Goal: Navigation & Orientation: Find specific page/section

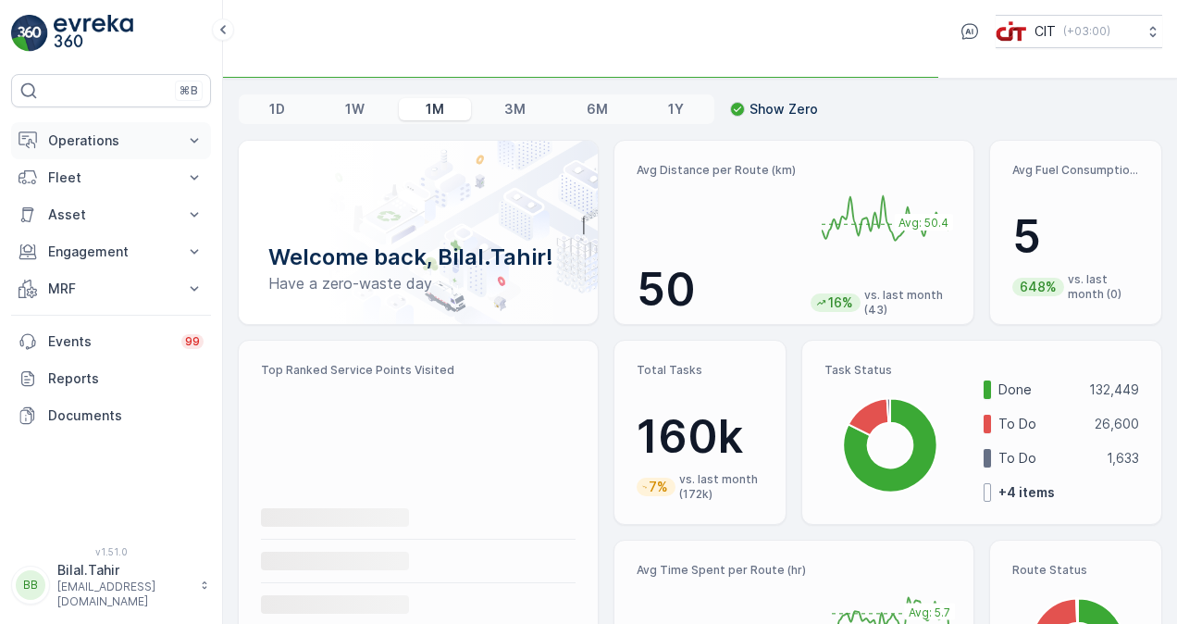
click at [193, 124] on button "Operations" at bounding box center [111, 140] width 200 height 37
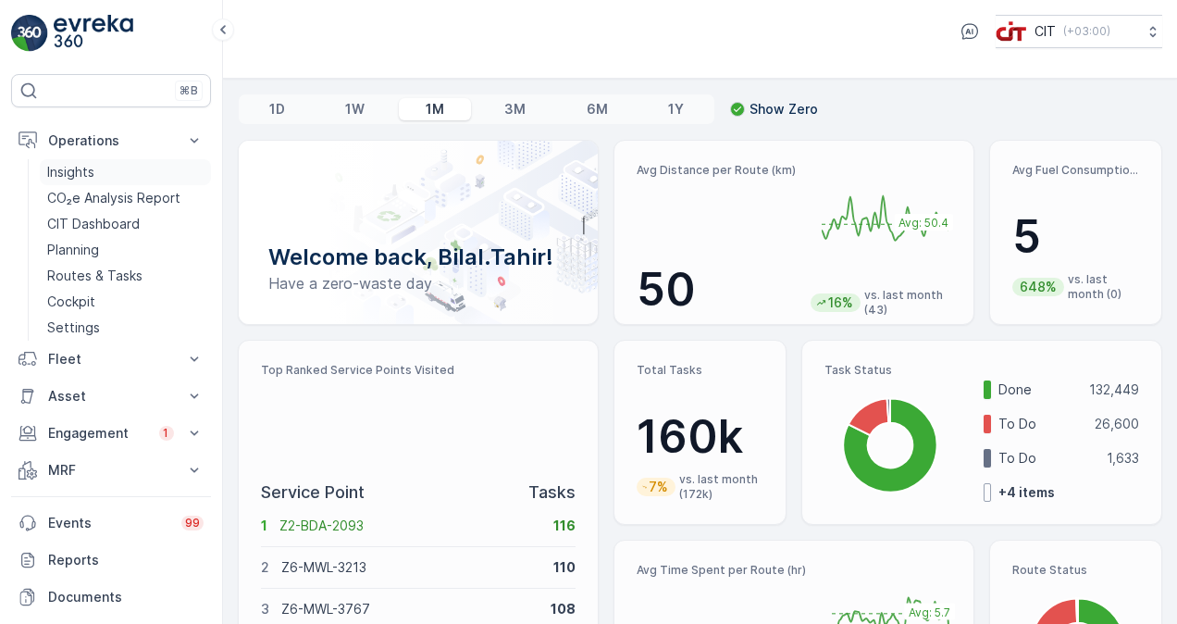
click at [169, 171] on link "Insights" at bounding box center [125, 172] width 171 height 26
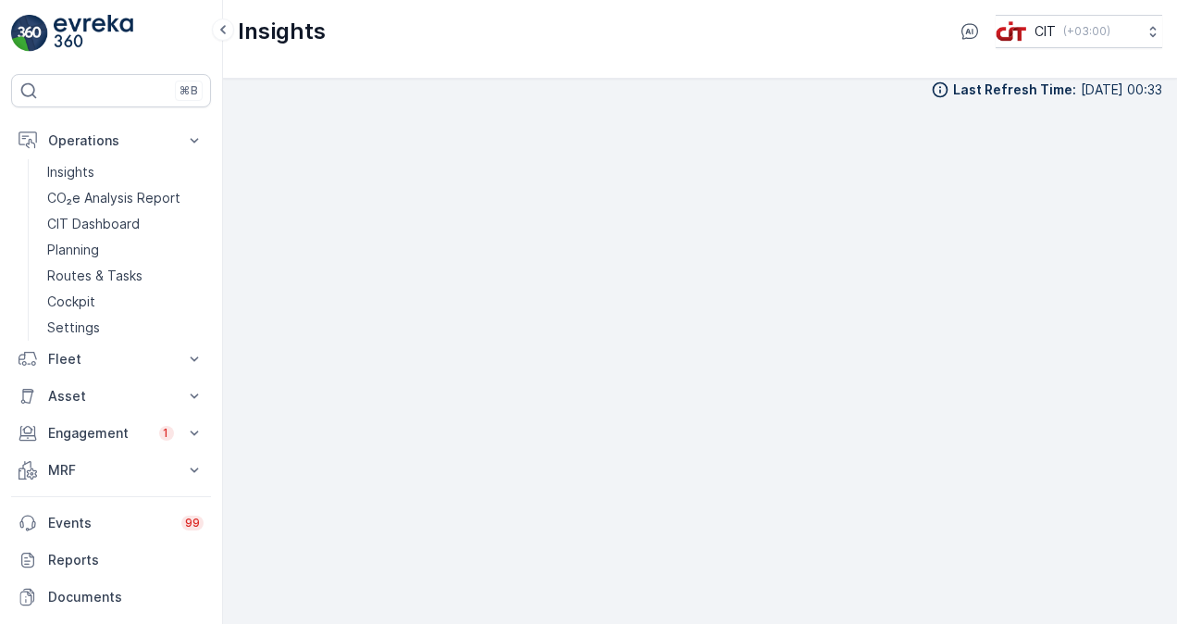
scroll to position [16, 0]
drag, startPoint x: 873, startPoint y: 107, endPoint x: 224, endPoint y: 404, distance: 713.2
click at [224, 404] on div "Last Refresh Time : 25.09.2025 00:33" at bounding box center [700, 351] width 954 height 545
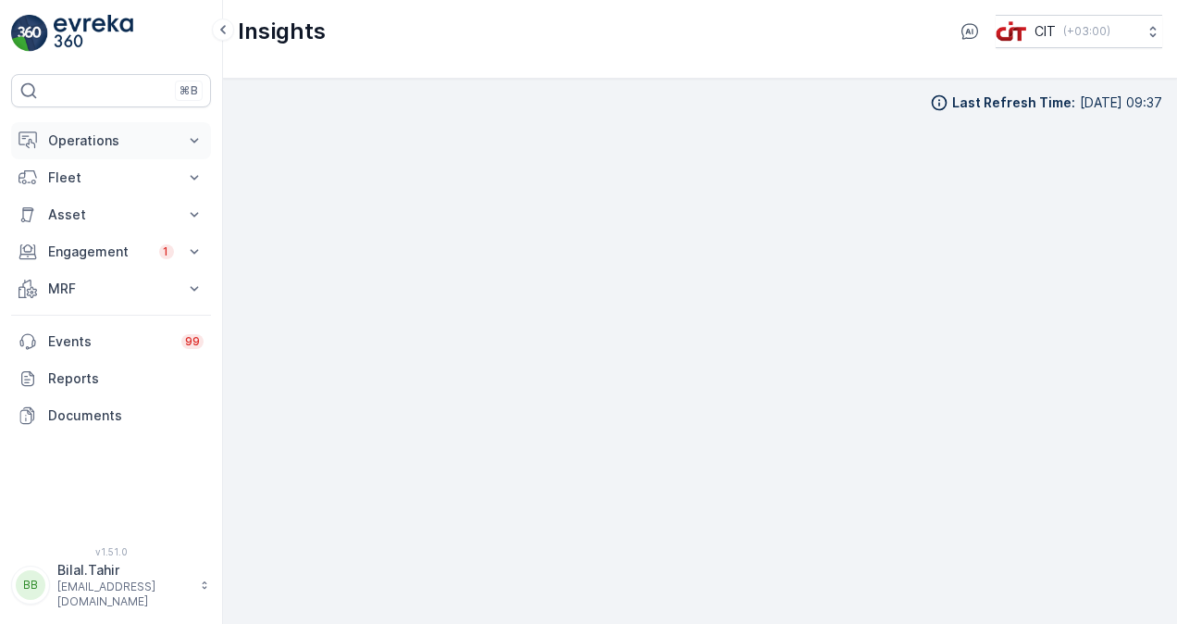
click at [189, 135] on icon at bounding box center [194, 140] width 19 height 19
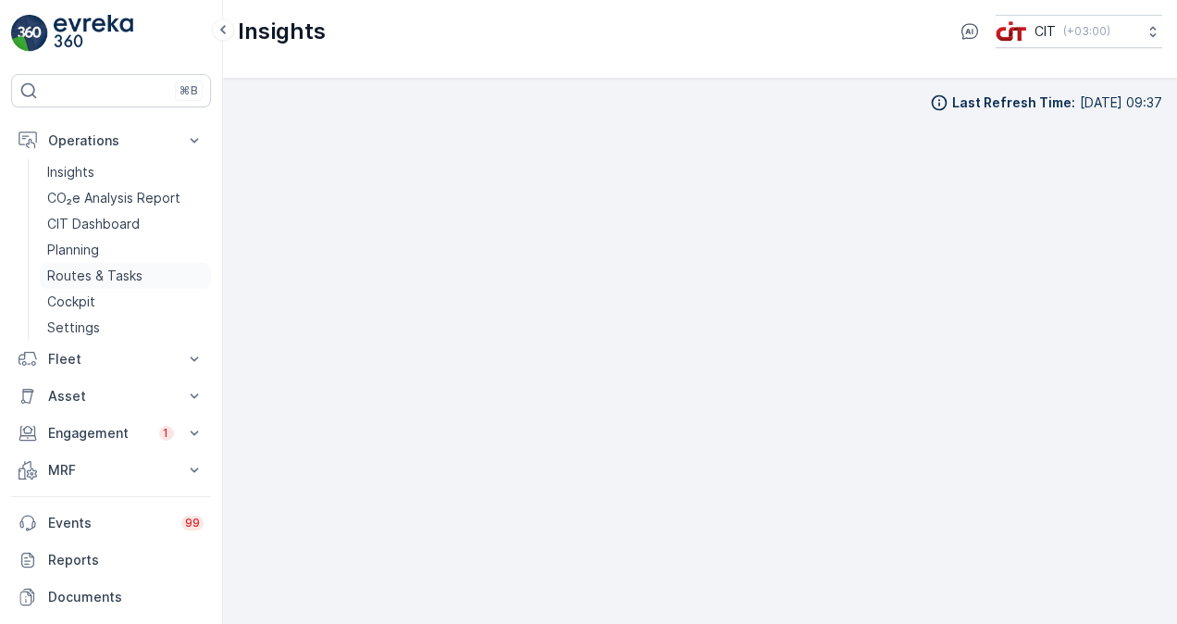
click at [126, 268] on p "Routes & Tasks" at bounding box center [94, 276] width 95 height 19
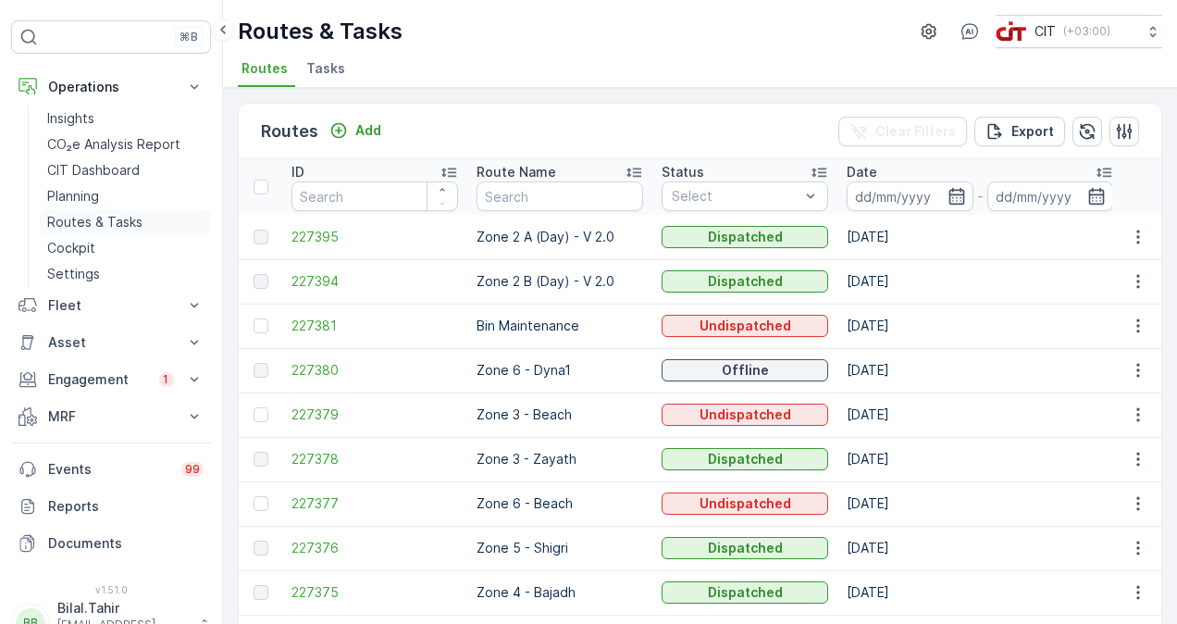
scroll to position [81, 0]
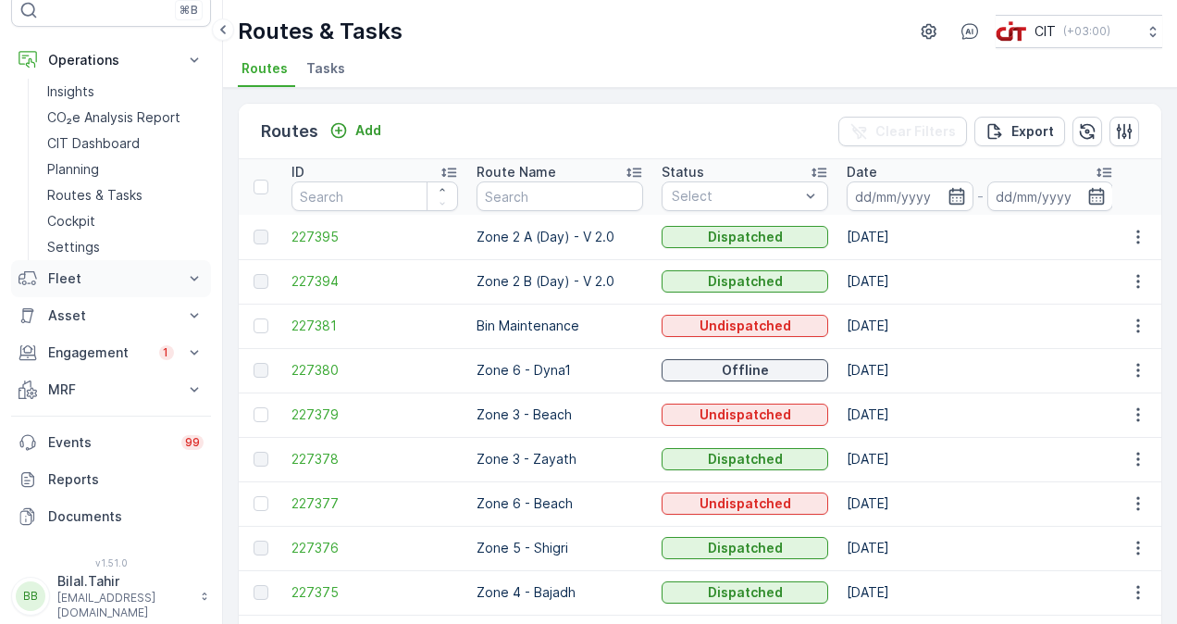
click at [131, 270] on p "Fleet" at bounding box center [111, 278] width 126 height 19
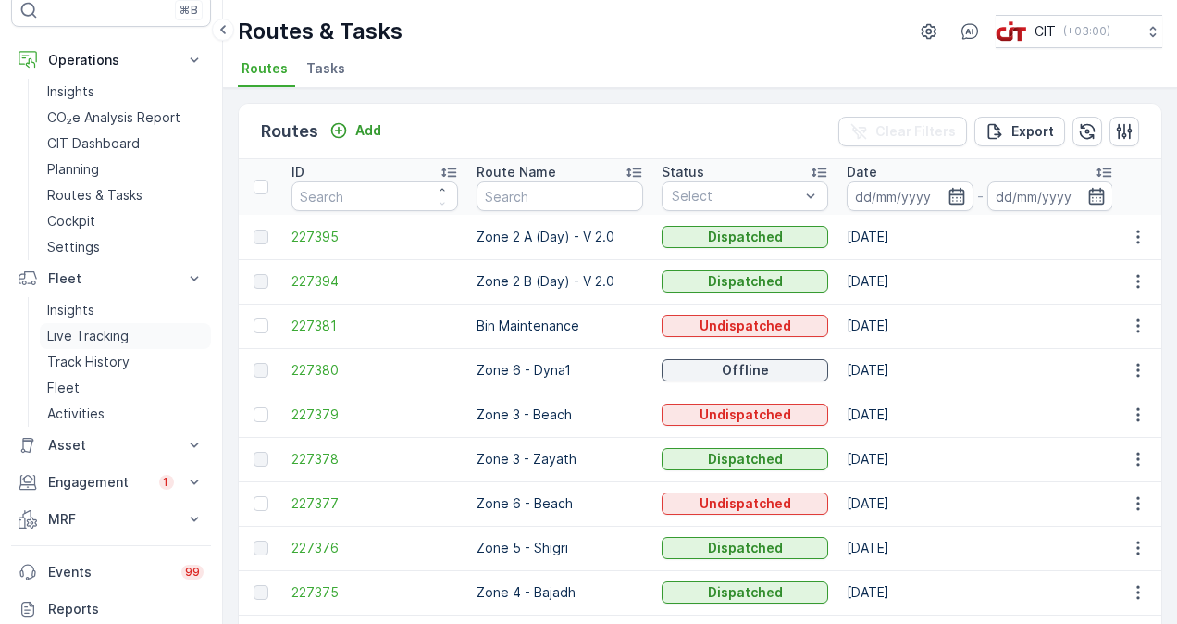
click at [137, 334] on link "Live Tracking" at bounding box center [125, 336] width 171 height 26
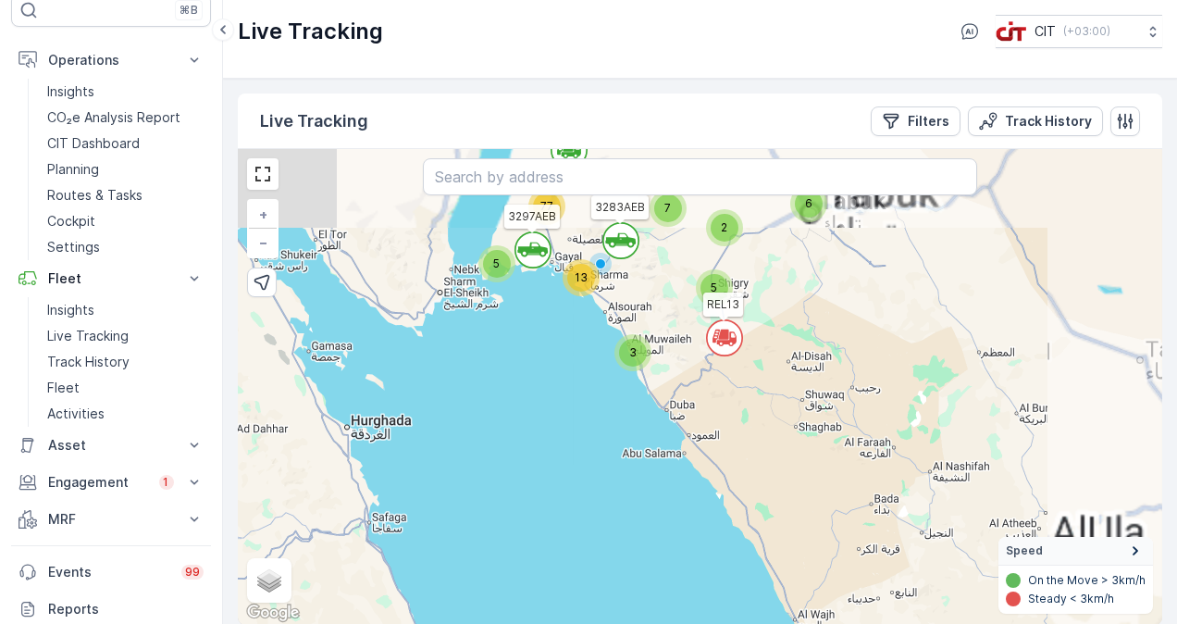
drag, startPoint x: 642, startPoint y: 205, endPoint x: 663, endPoint y: 381, distance: 177.9
click at [663, 381] on div "` 5 6 3 ` 5 2 7 ` 13 77 3 5 6121XTB REL13 3297AEB 3283AEB 3691GTB REL14 + − Sat…" at bounding box center [700, 387] width 925 height 476
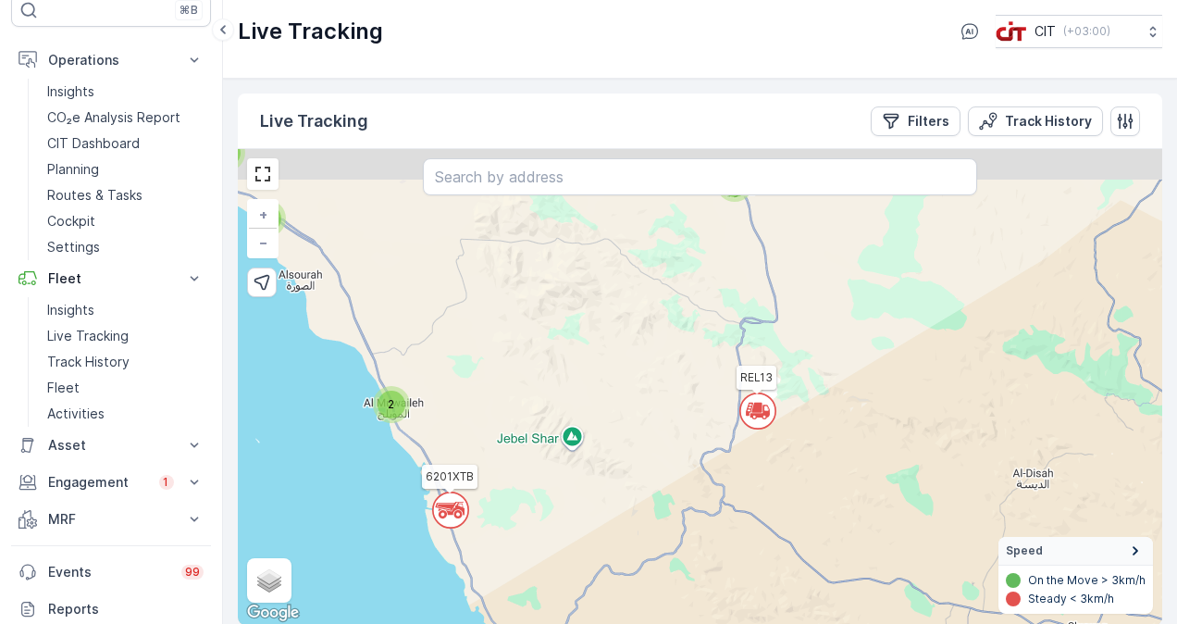
drag, startPoint x: 583, startPoint y: 314, endPoint x: 652, endPoint y: 379, distance: 94.9
click at [652, 379] on div "` ` ` ` ` ` ` ` ` ` ` ` ` ` ` 5 4 2 2 2 2 2 2 2 2 5 6 9 59 2 2 3 ATV2 REL13 127…" at bounding box center [700, 387] width 925 height 476
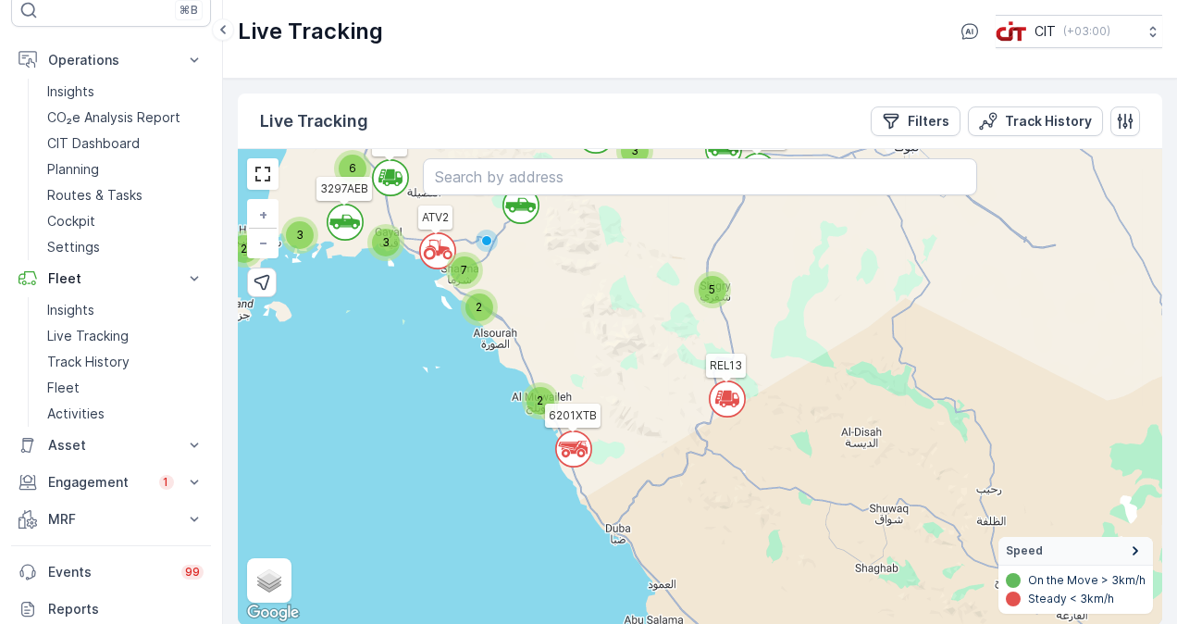
drag, startPoint x: 544, startPoint y: 315, endPoint x: 653, endPoint y: 291, distance: 111.8
click at [650, 292] on div "` ` ` ` 2 ` 5 3 ` 2 ` ` ` 3 ` 5 3 7 2 ` 6 3 2 ` 3 68 2 ATV2 REL13 REL14 3691GTB…" at bounding box center [700, 387] width 925 height 476
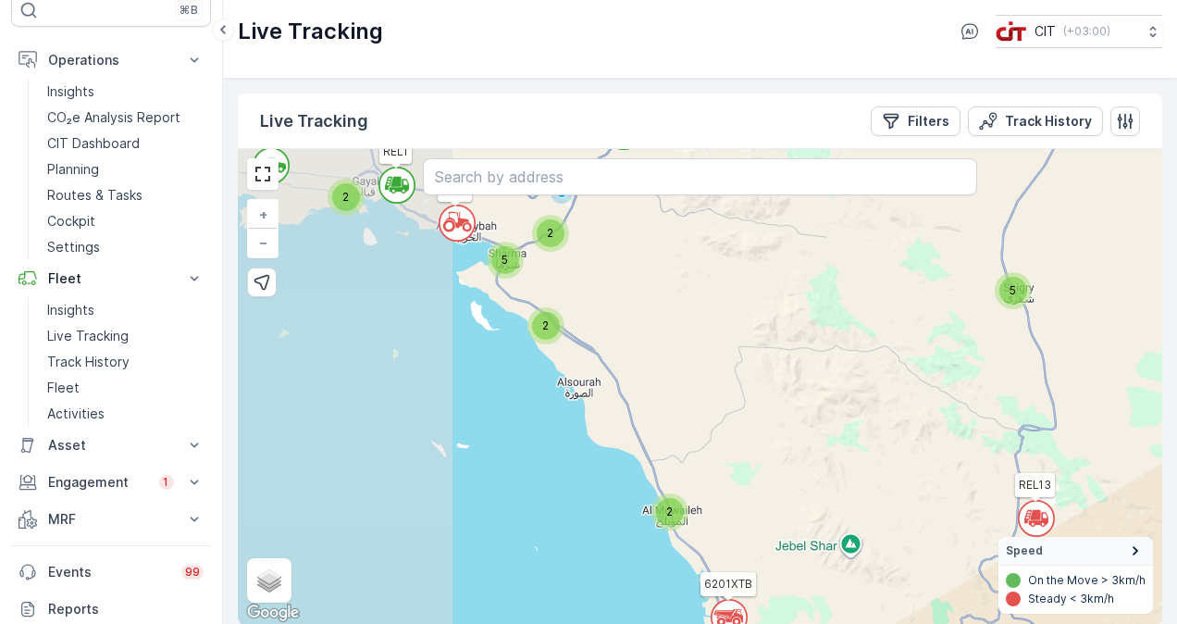
drag, startPoint x: 518, startPoint y: 284, endPoint x: 620, endPoint y: 387, distance: 144.6
click at [620, 387] on div "` ` ` ` ` ` ` ` ` ` ` ` ` ` ` 5 4 2 2 2 3 2 2 2 2 5 6 9 59 2 2 3 ATV2 REL13 REL…" at bounding box center [700, 387] width 925 height 476
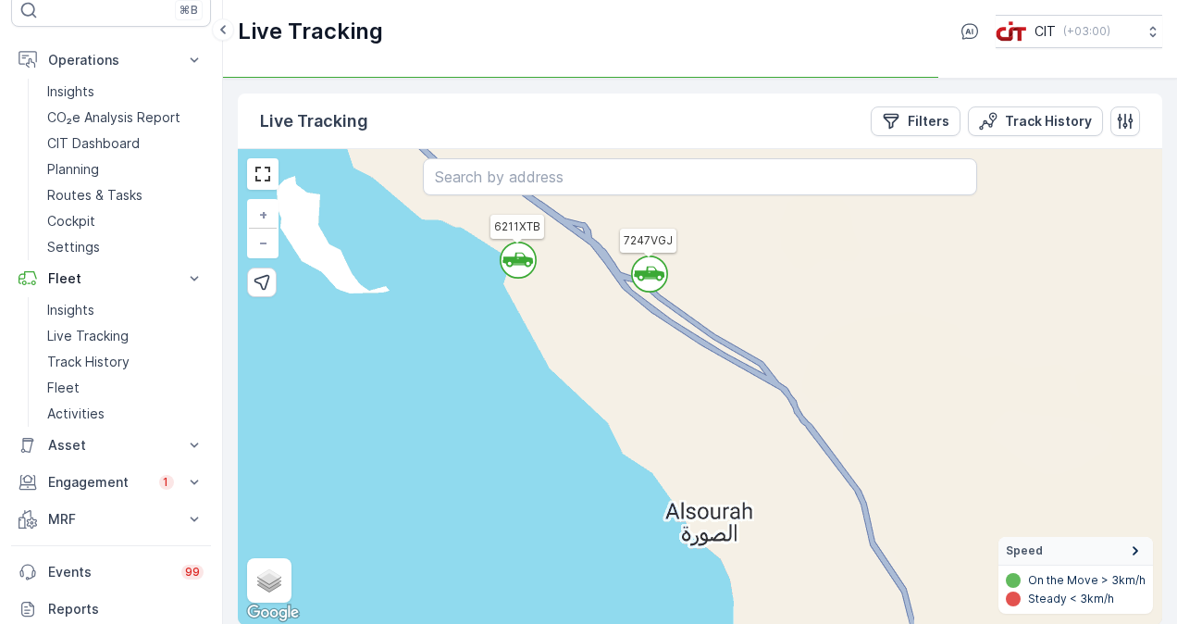
drag, startPoint x: 600, startPoint y: 344, endPoint x: 633, endPoint y: 432, distance: 94.0
click at [631, 432] on div "` ` ` ` ` ` ` ` ` ` ` ` ` ` ` ` ` ` ` ` ` ` ` ` ` ` ` ` 2 3 ` 2 ` ` ` ` 2 2 ` `…" at bounding box center [700, 387] width 925 height 476
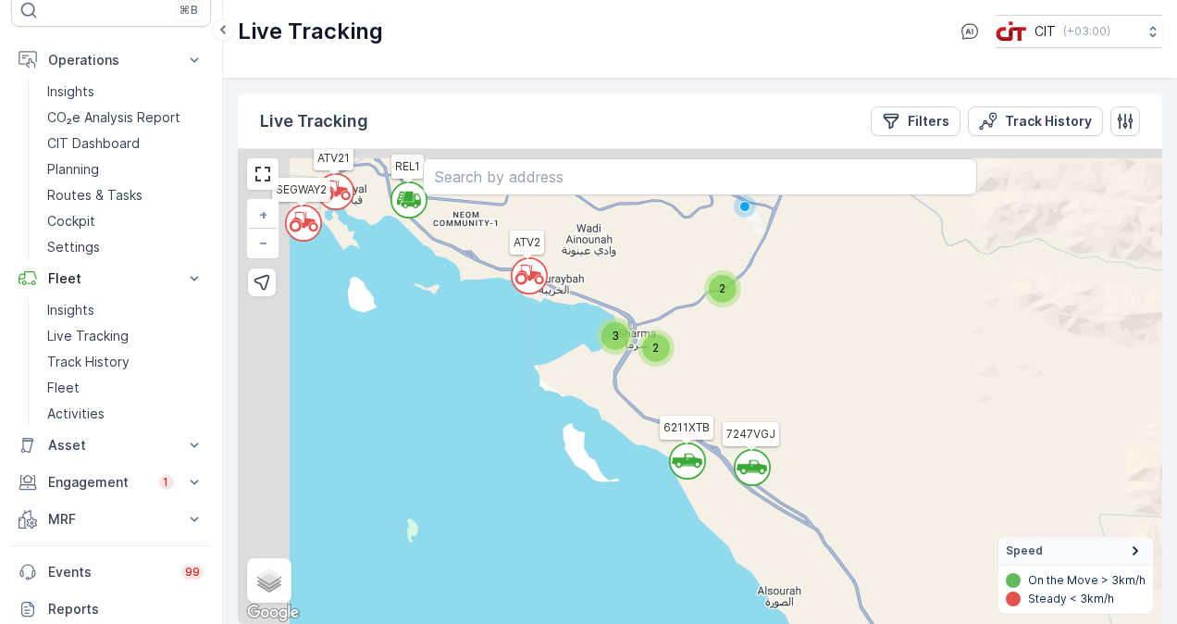
drag, startPoint x: 631, startPoint y: 282, endPoint x: 744, endPoint y: 435, distance: 189.9
click at [741, 431] on div "` ` ` ` ` ` ` ` ` ` ` ` ` ` ` ` ` ` ` ` ` ` ` ` ` ` ` ` 5 3 2 2 2 2 3 5 4 4 58 …" at bounding box center [700, 387] width 925 height 476
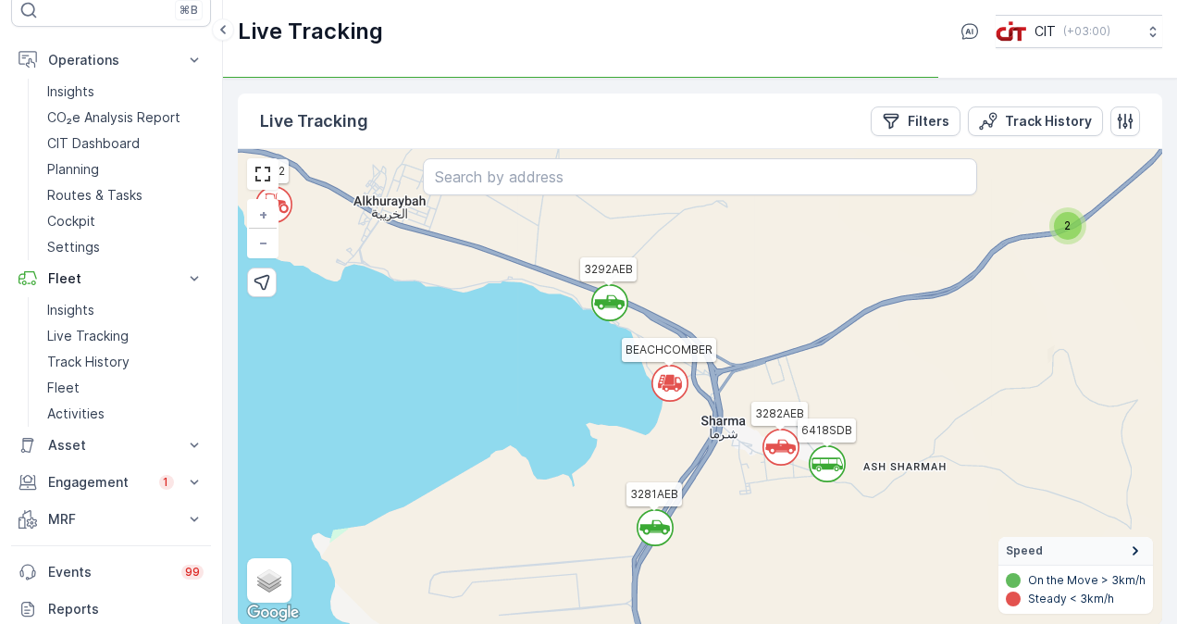
drag, startPoint x: 686, startPoint y: 446, endPoint x: 789, endPoint y: 546, distance: 144.0
click at [789, 546] on div "` ` ` ` ` ` ` ` ` ` ` ` ` ` ` ` ` ` ` ` ` ` ` ` ` ` ` ` ` ` ` ` ` ` ` ` ` 2 ` 2…" at bounding box center [700, 387] width 925 height 476
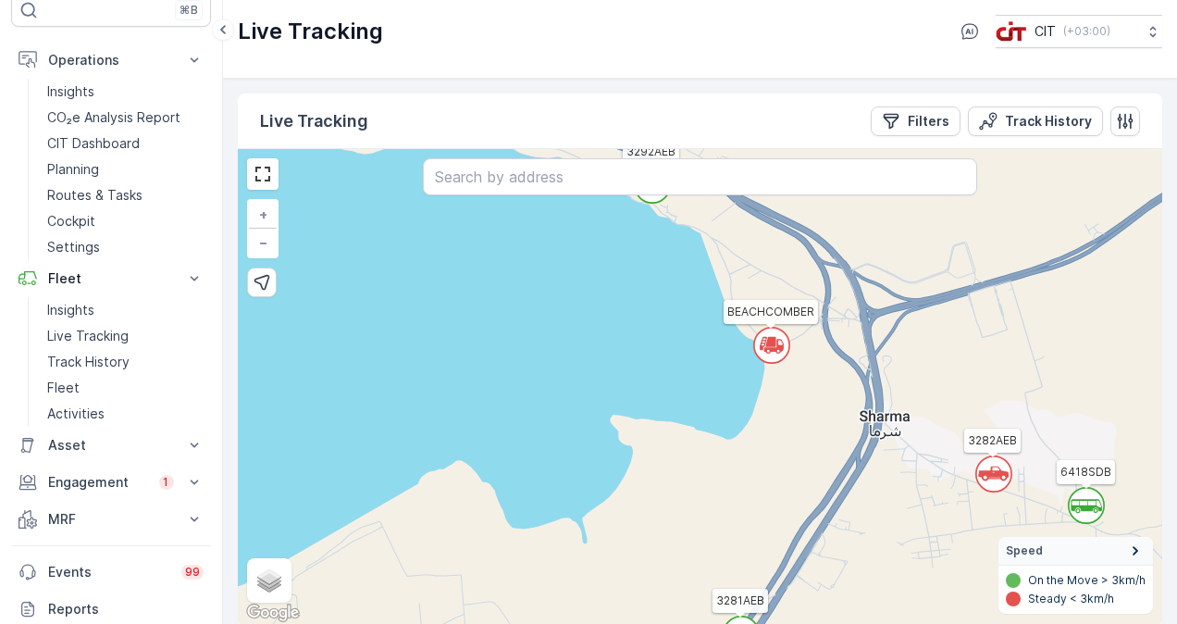
click at [767, 349] on icon at bounding box center [768, 351] width 4 height 4
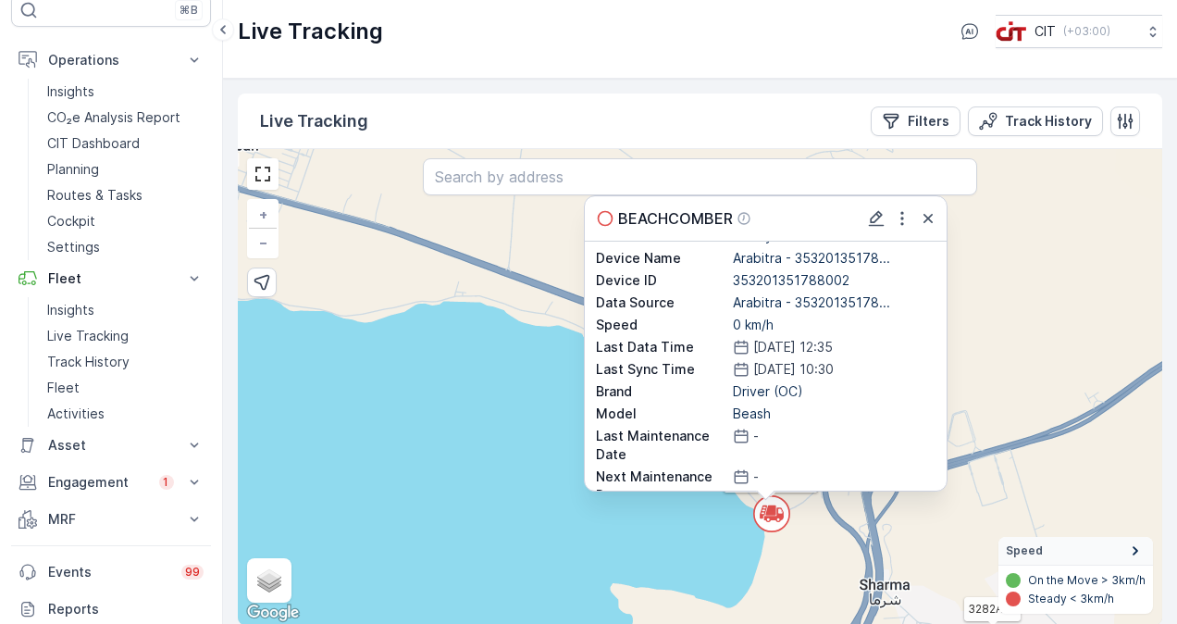
scroll to position [87, 0]
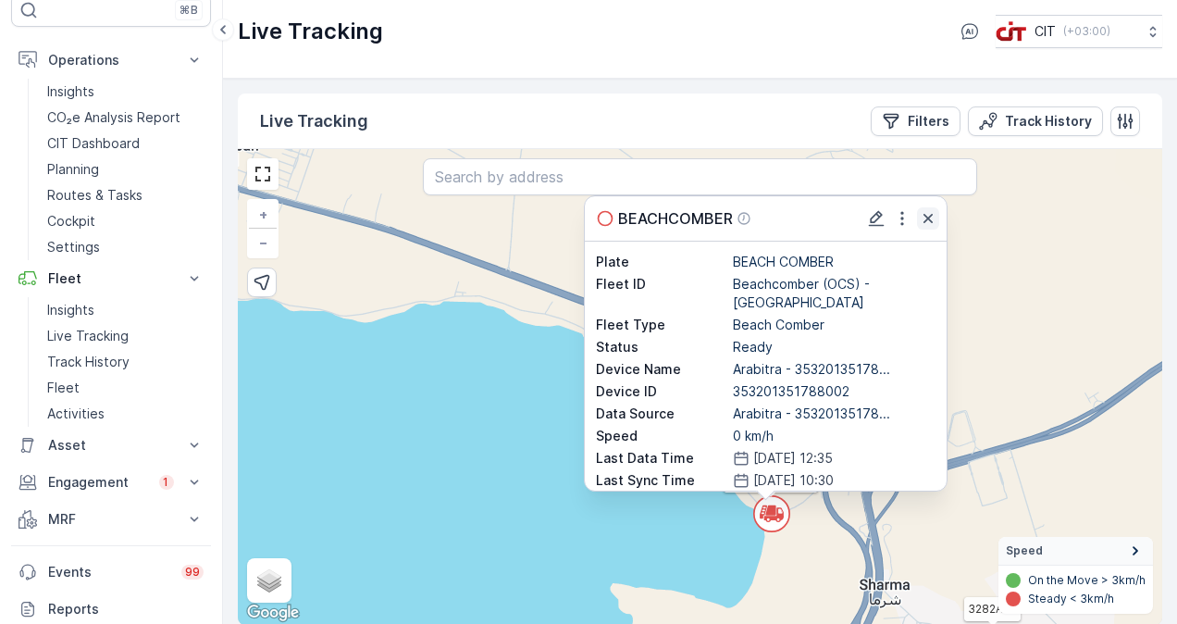
click at [928, 211] on icon "button" at bounding box center [928, 218] width 19 height 19
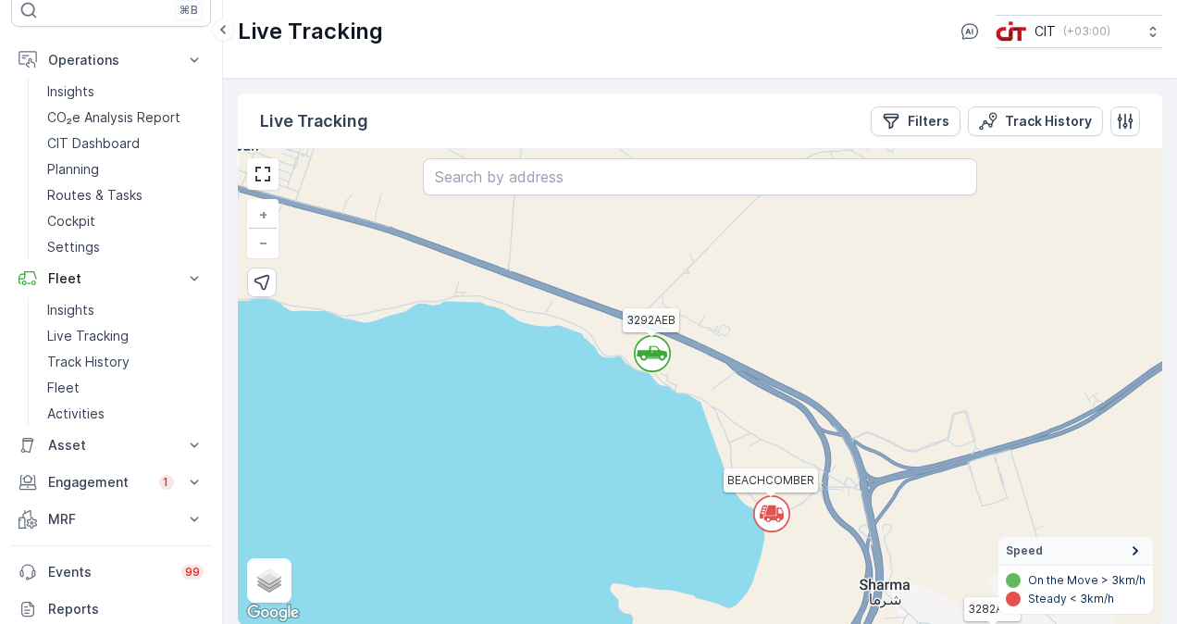
click at [659, 354] on icon at bounding box center [652, 353] width 31 height 15
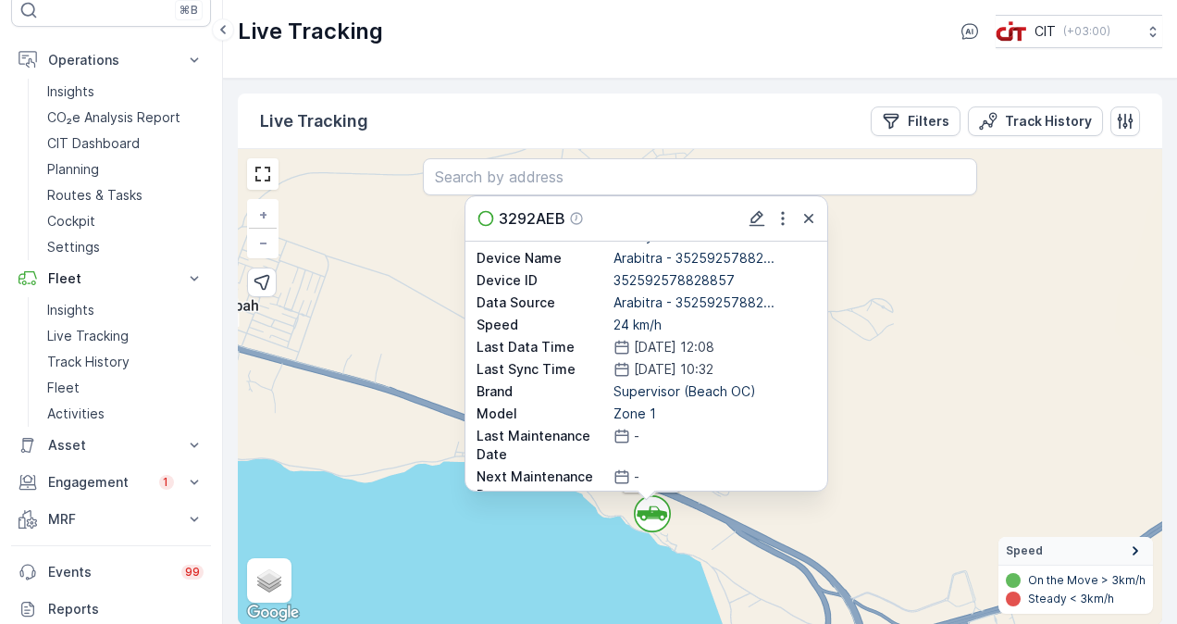
scroll to position [180, 0]
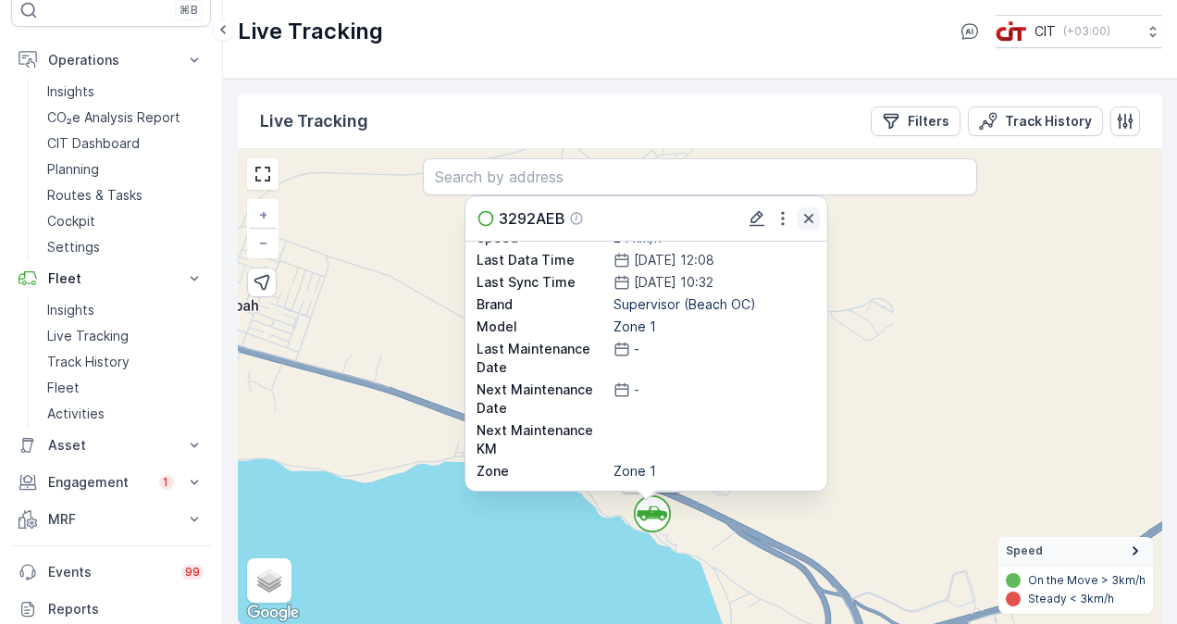
click at [810, 214] on icon "button" at bounding box center [809, 218] width 19 height 19
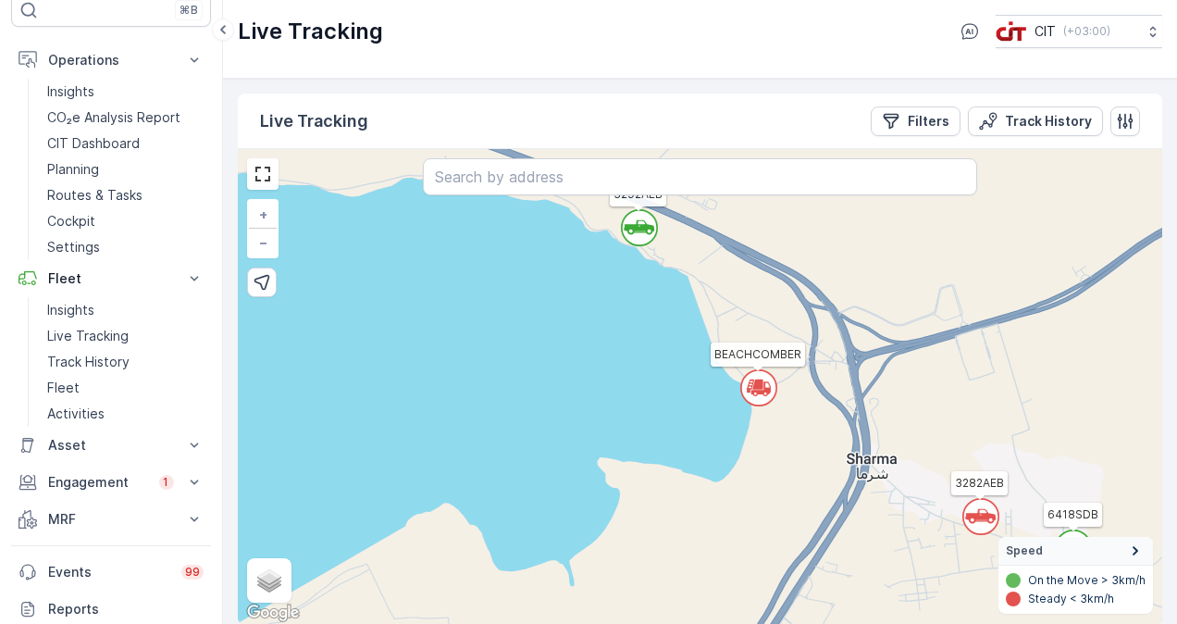
drag, startPoint x: 795, startPoint y: 535, endPoint x: 782, endPoint y: 249, distance: 286.3
click at [782, 249] on div "` ` ` ` ` ` ` ` ` ` ` ` ` ` ` ` ` ` ` ` ` 2 ` 2 2 ` ` ` ` ` ` ` ` ` ` 2 ` ` ` `…" at bounding box center [700, 387] width 925 height 476
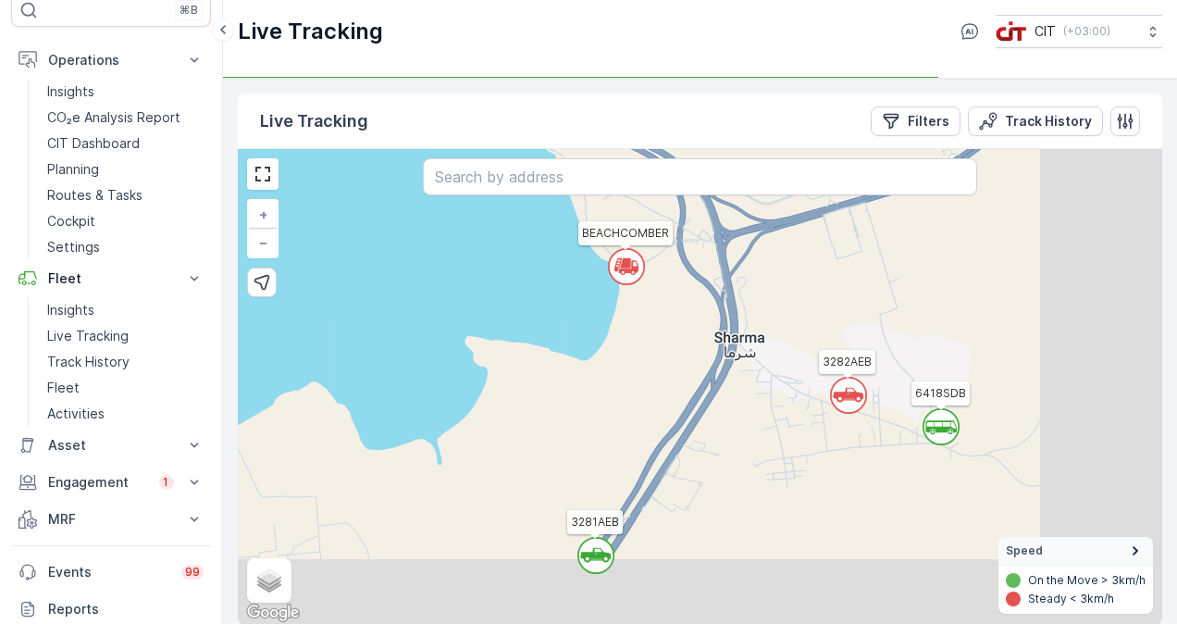
drag, startPoint x: 929, startPoint y: 536, endPoint x: 794, endPoint y: 416, distance: 180.9
click at [790, 435] on div "` ` ` ` ` ` ` ` ` ` ` ` ` ` ` ` ` ` ` ` ` ` ` ` ` ` ` ` ` ` ` ` ` ` ` ` ` ` ` `…" at bounding box center [700, 387] width 925 height 476
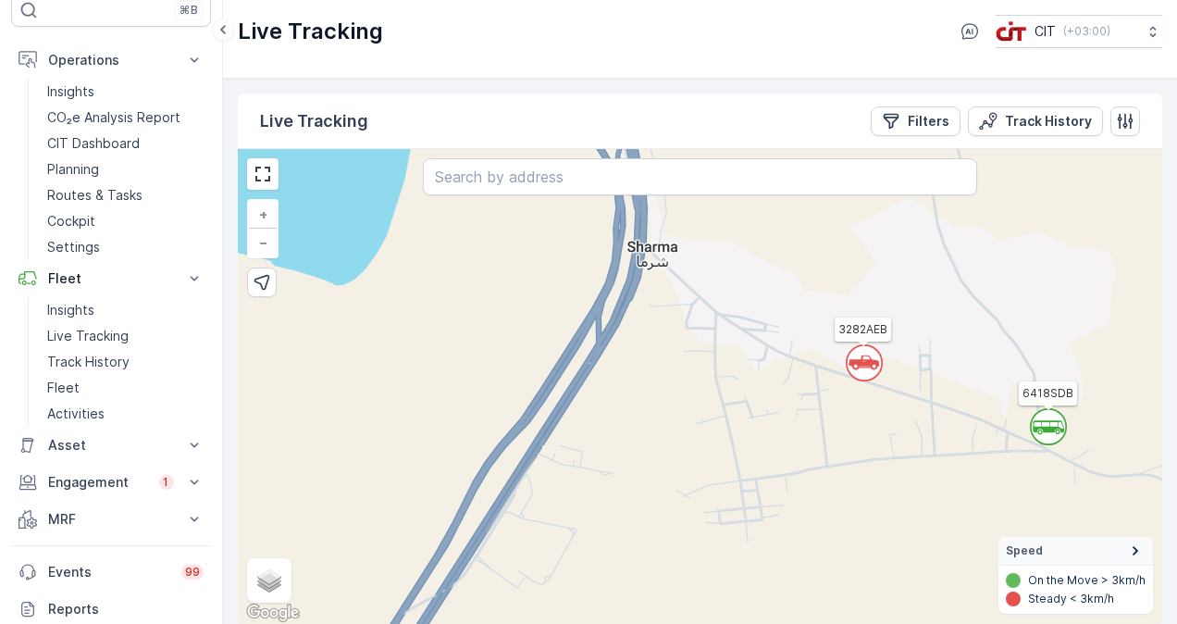
click at [859, 357] on circle at bounding box center [864, 362] width 35 height 35
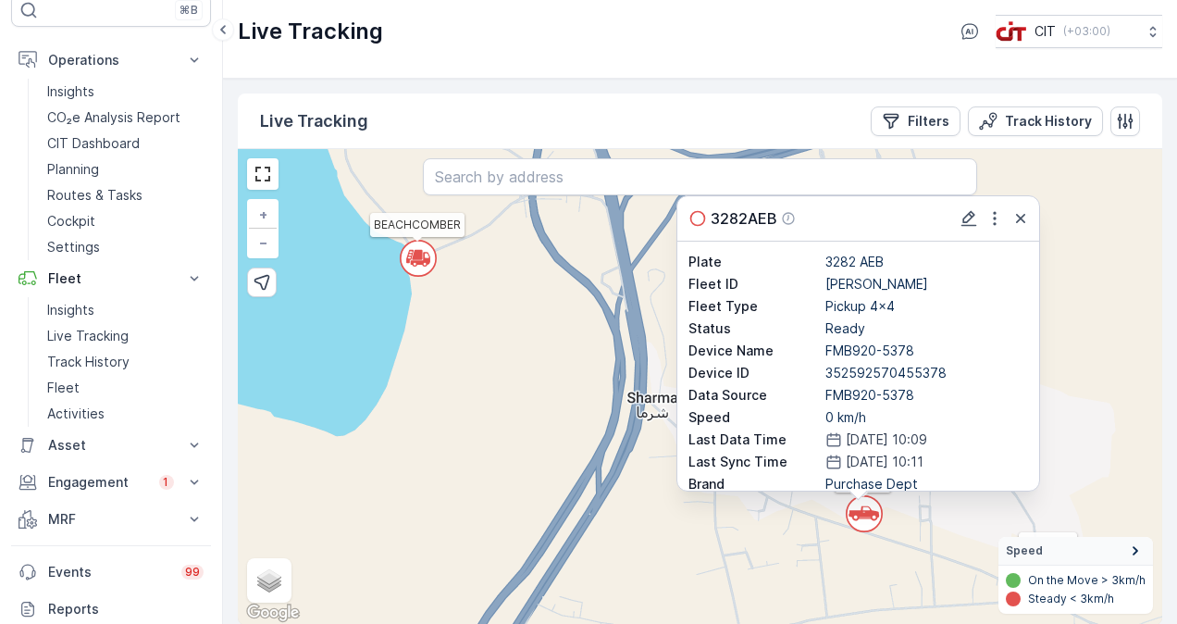
scroll to position [0, 0]
click at [1023, 219] on icon "button" at bounding box center [1020, 218] width 9 height 9
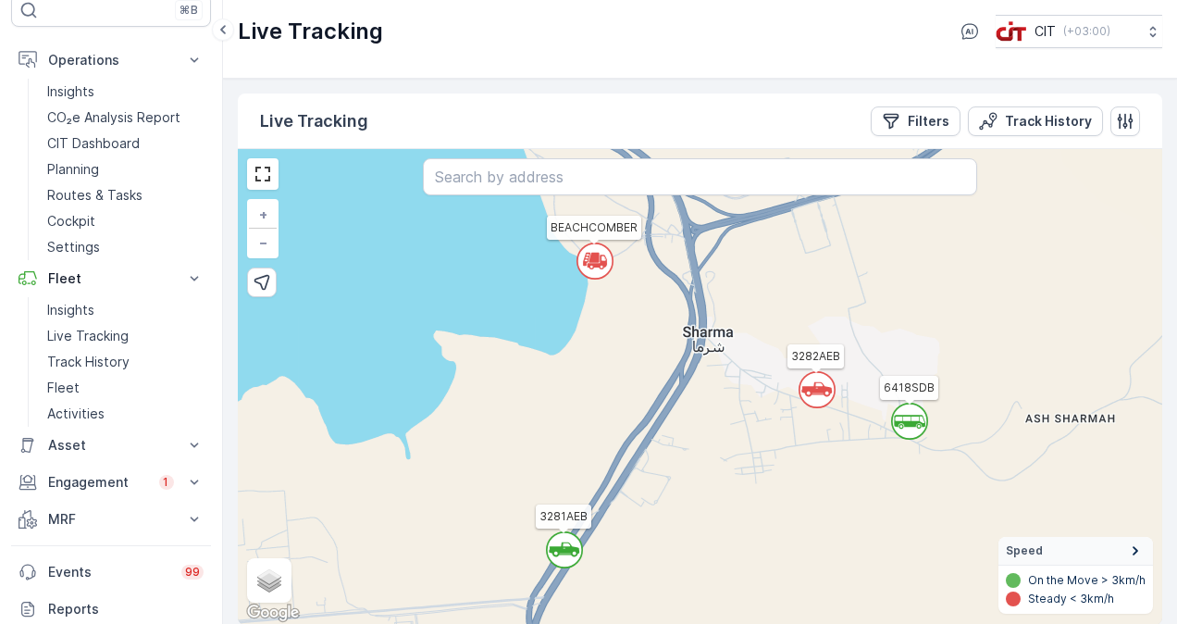
drag, startPoint x: 937, startPoint y: 570, endPoint x: 899, endPoint y: 487, distance: 91.5
click at [899, 487] on div "` ` ` ` ` ` ` ` ` ` ` ` 2 ` ` ` ` ` ` ` ` 2 ` 2 2 ` ` ` ` ` ` ` ` ` ` 2 ` ` ` `…" at bounding box center [700, 387] width 925 height 476
click at [910, 415] on icon at bounding box center [909, 421] width 31 height 12
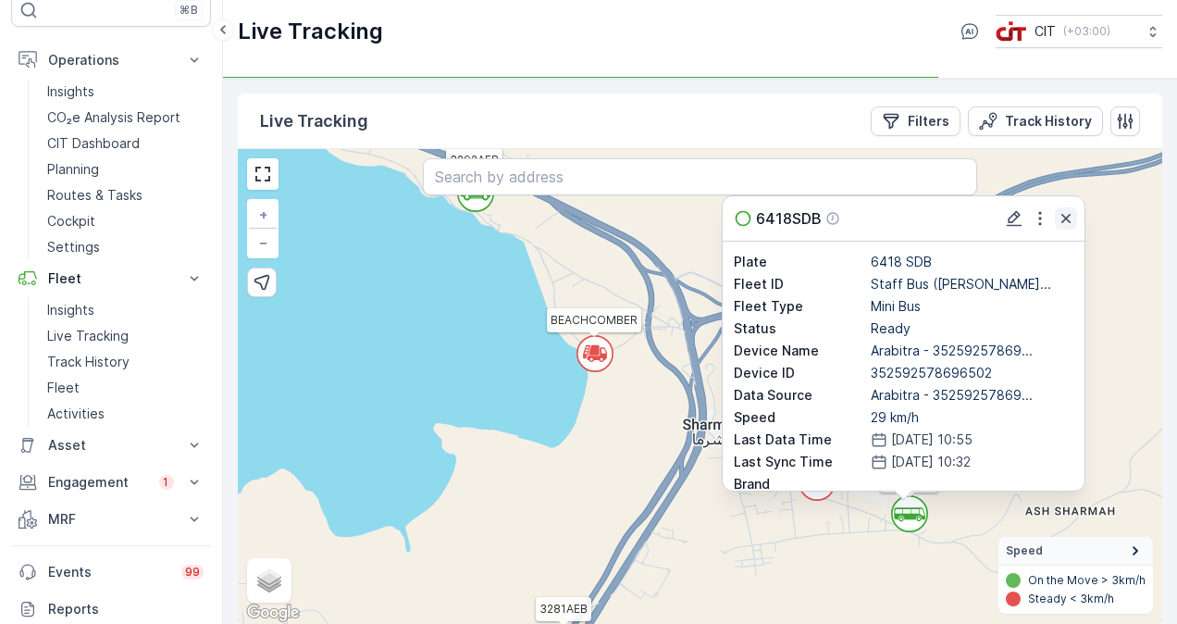
click at [1070, 218] on icon "button" at bounding box center [1066, 218] width 19 height 19
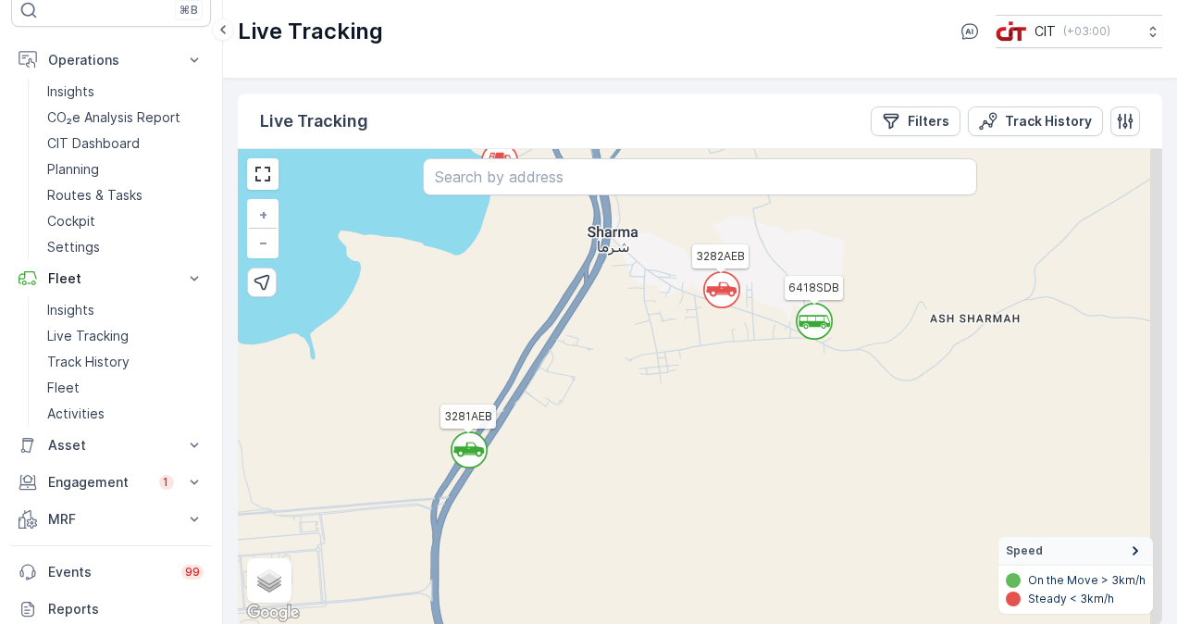
drag, startPoint x: 830, startPoint y: 596, endPoint x: 738, endPoint y: 418, distance: 200.4
click at [738, 418] on div "` ` ` ` ` ` ` ` ` ` ` ` 2 ` ` ` ` ` ` ` ` 2 ` 2 2 ` ` ` ` ` ` ` ` ` ` 2 ` ` ` `…" at bounding box center [700, 387] width 925 height 476
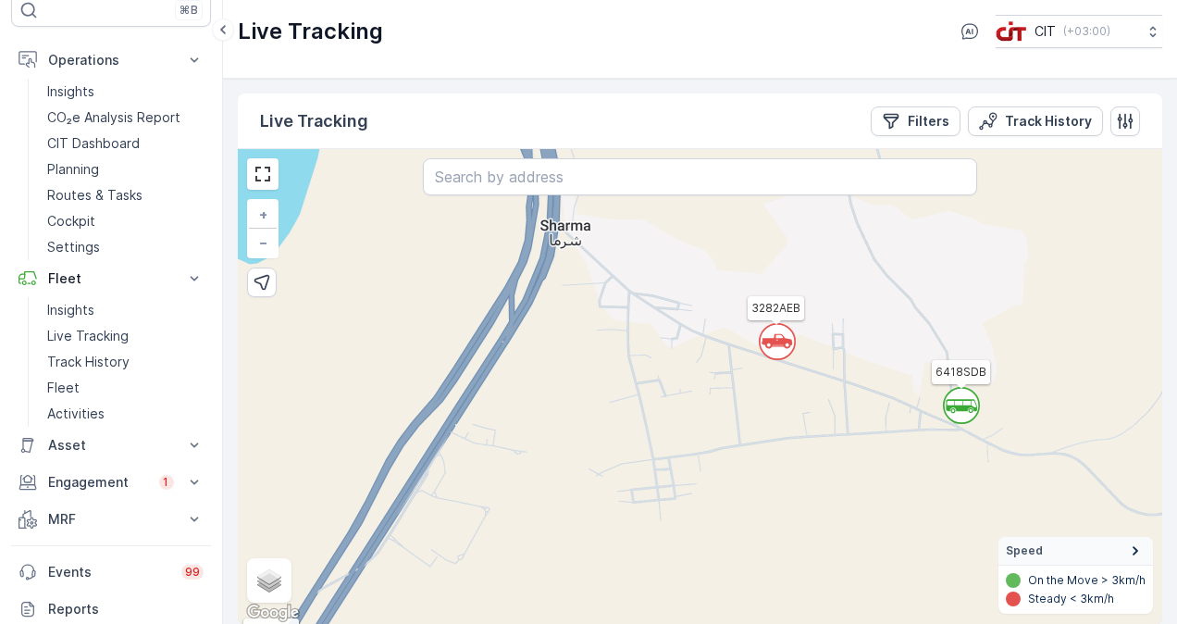
drag, startPoint x: 748, startPoint y: 308, endPoint x: 833, endPoint y: 444, distance: 160.5
click at [833, 444] on div "` ` ` ` ` ` ` ` ` ` ` ` ` ` ` ` ` ` ` ` ` ` ` ` ` ` ` ` ` ` ` ` ` ` ` ` ` ` ` `…" at bounding box center [700, 387] width 925 height 476
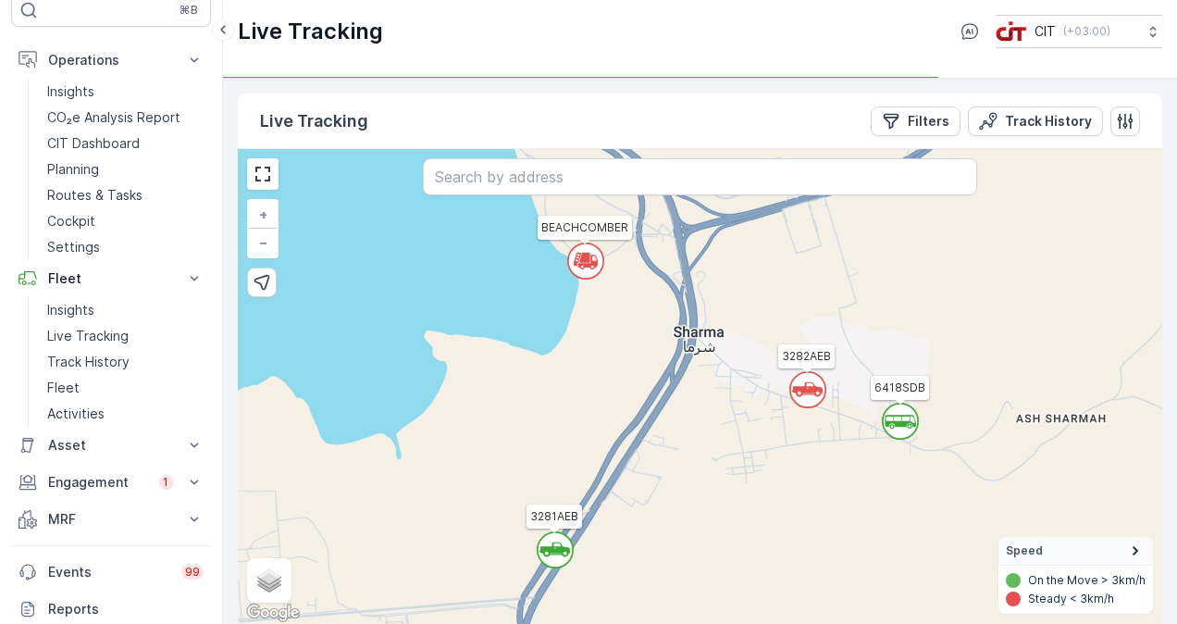
drag, startPoint x: 821, startPoint y: 550, endPoint x: 815, endPoint y: 467, distance: 82.6
click at [815, 477] on div "` ` ` ` ` ` ` ` ` ` ` ` ` ` ` ` ` ` ` ` ` ` ` ` ` ` ` ` ` ` ` ` ` ` ` ` ` ` ` `…" at bounding box center [700, 387] width 925 height 476
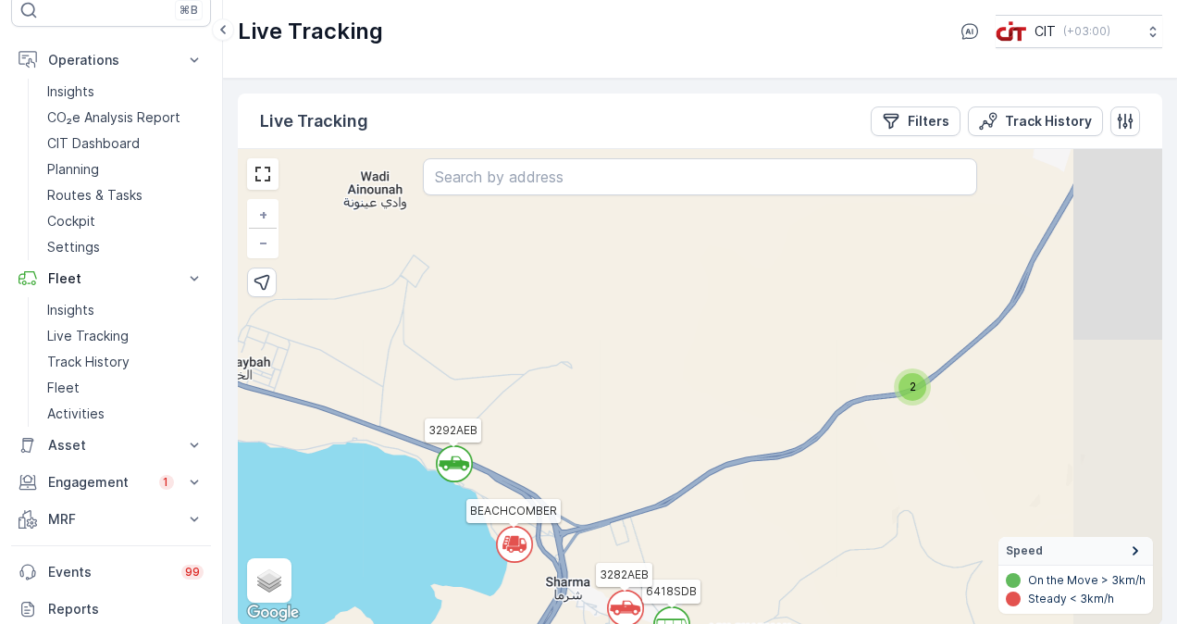
drag, startPoint x: 969, startPoint y: 320, endPoint x: 783, endPoint y: 544, distance: 291.2
click at [783, 544] on div "` ` ` ` ` ` ` ` ` ` 2 ` ` ` ` ` ` ` 2 ` 2 4 ` 2 ` ` ` ` ` ` 2 ` ` ` ` ` ` 2 ` `…" at bounding box center [700, 387] width 925 height 476
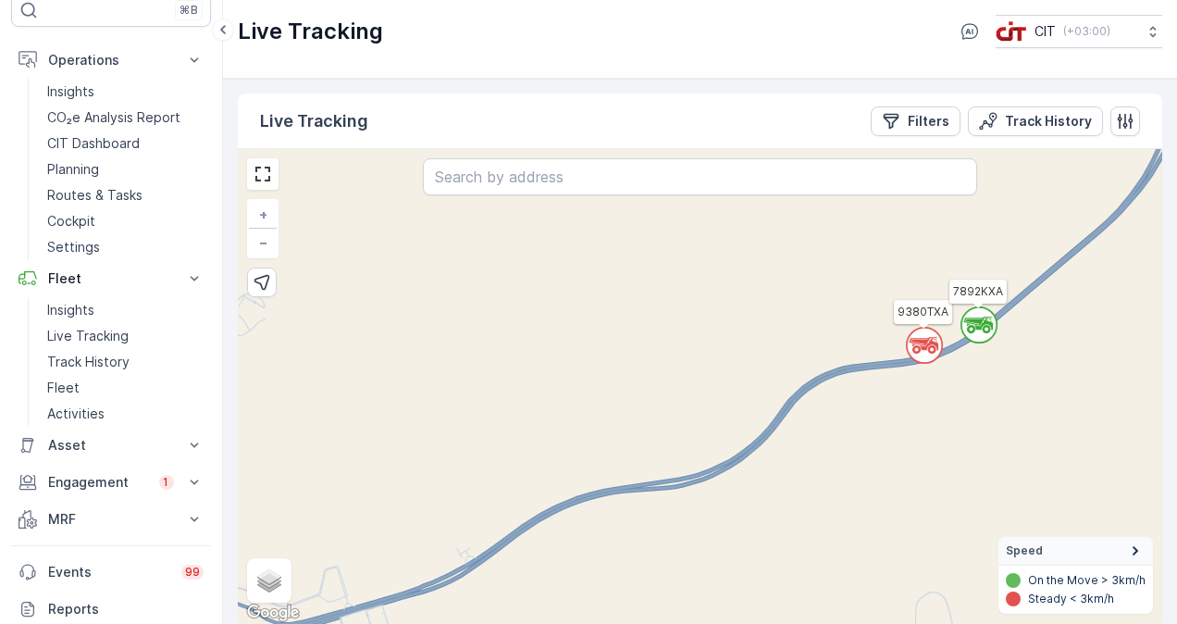
click at [924, 342] on circle at bounding box center [924, 345] width 35 height 35
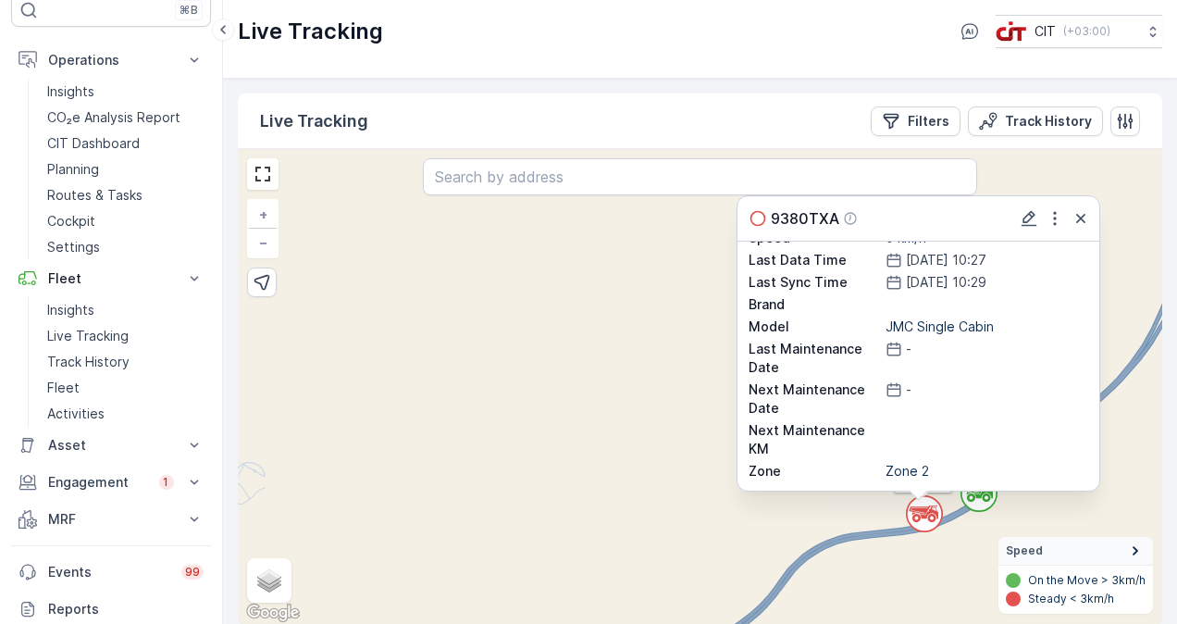
scroll to position [87, 0]
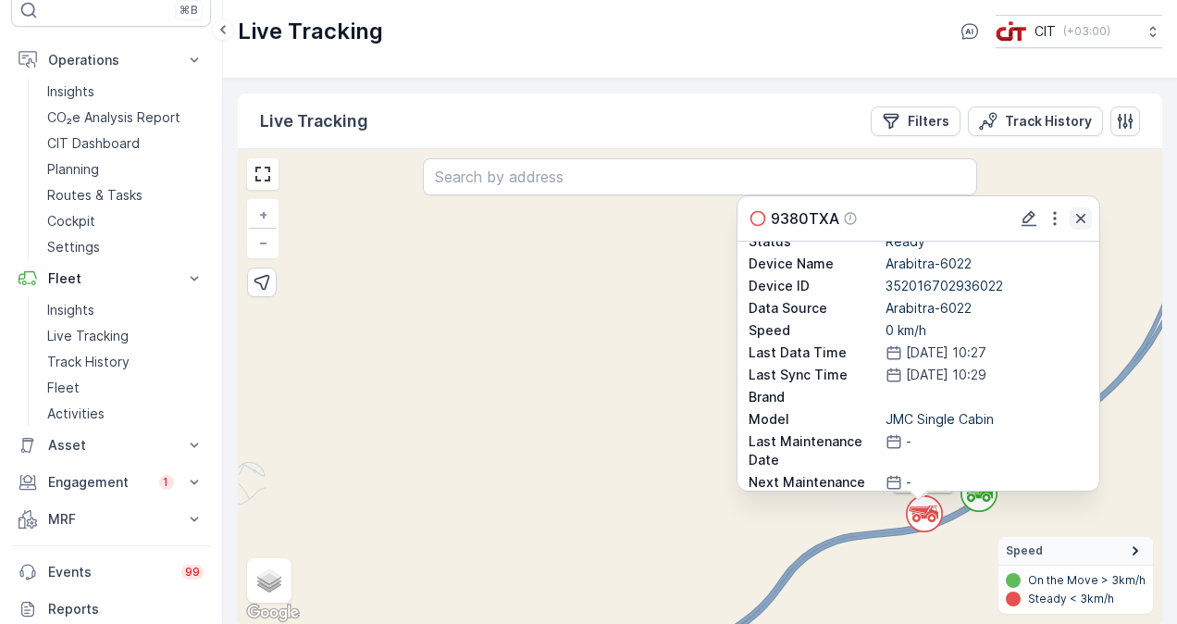
click at [1076, 216] on icon "button" at bounding box center [1081, 218] width 19 height 19
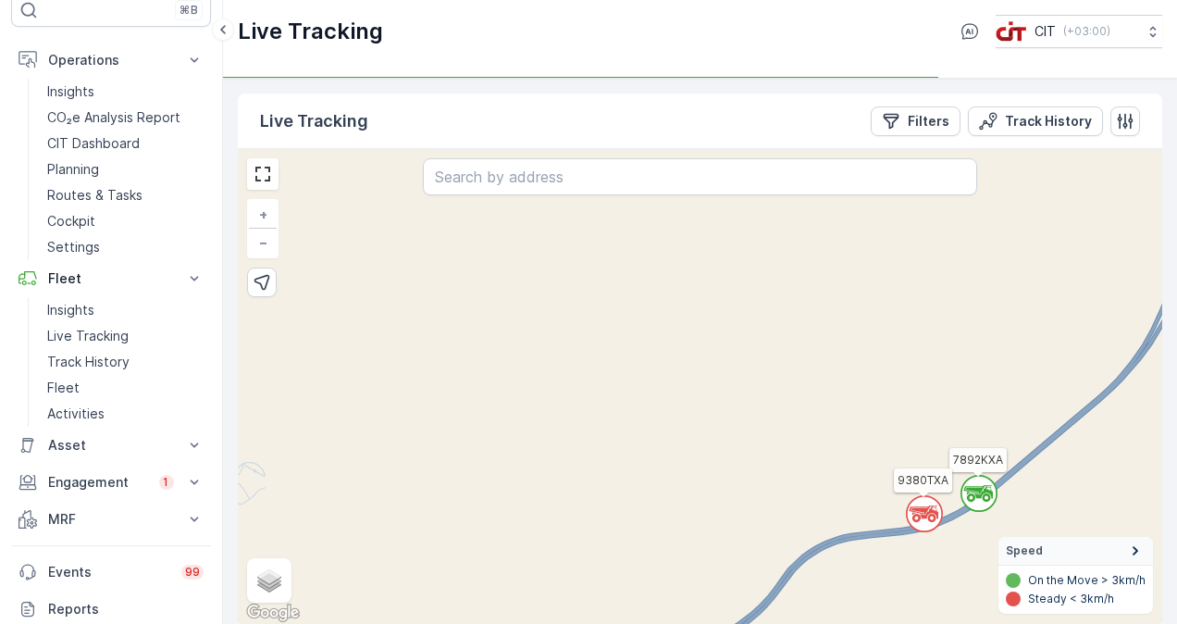
click at [983, 503] on circle at bounding box center [979, 493] width 35 height 35
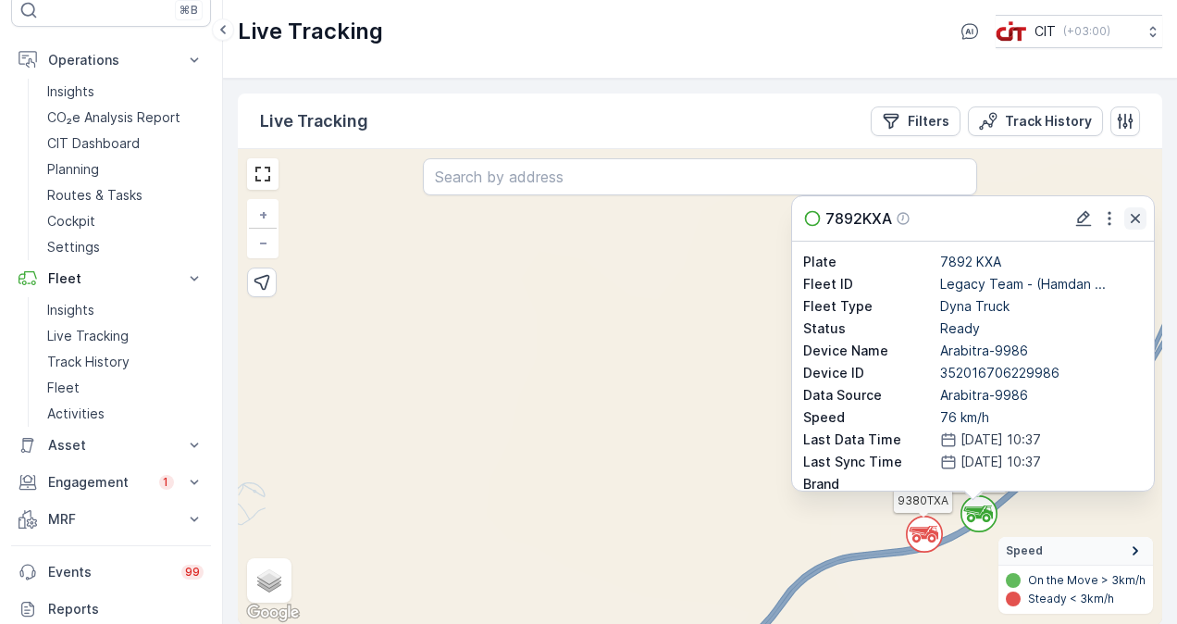
click at [1133, 217] on icon "button" at bounding box center [1135, 218] width 19 height 19
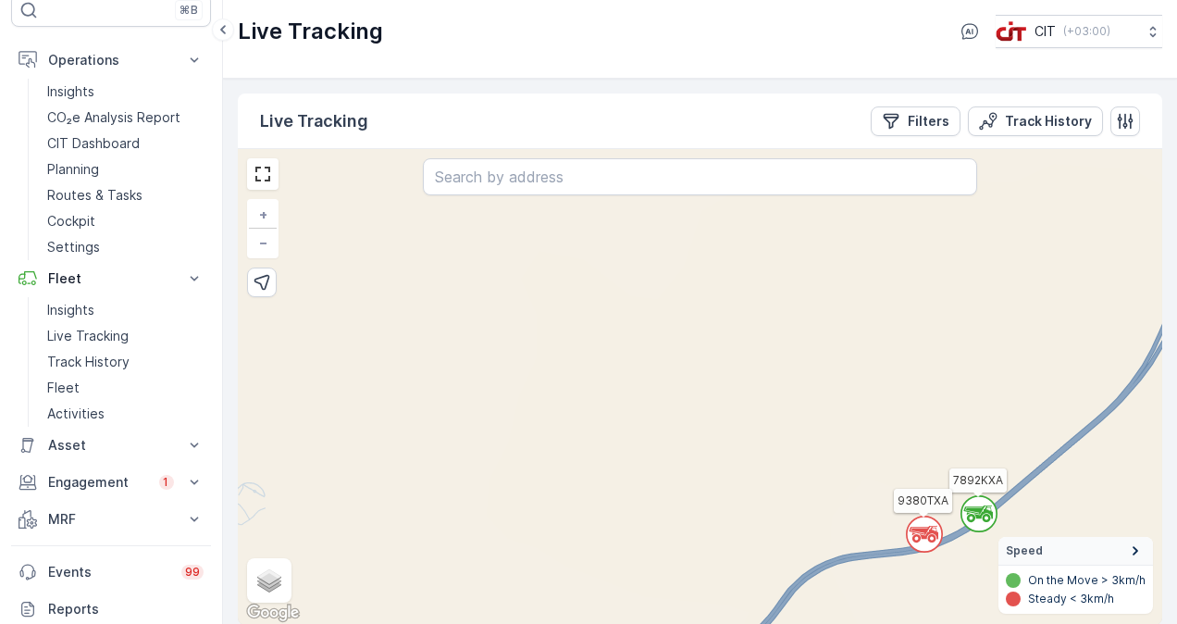
click at [926, 531] on circle at bounding box center [924, 533] width 35 height 35
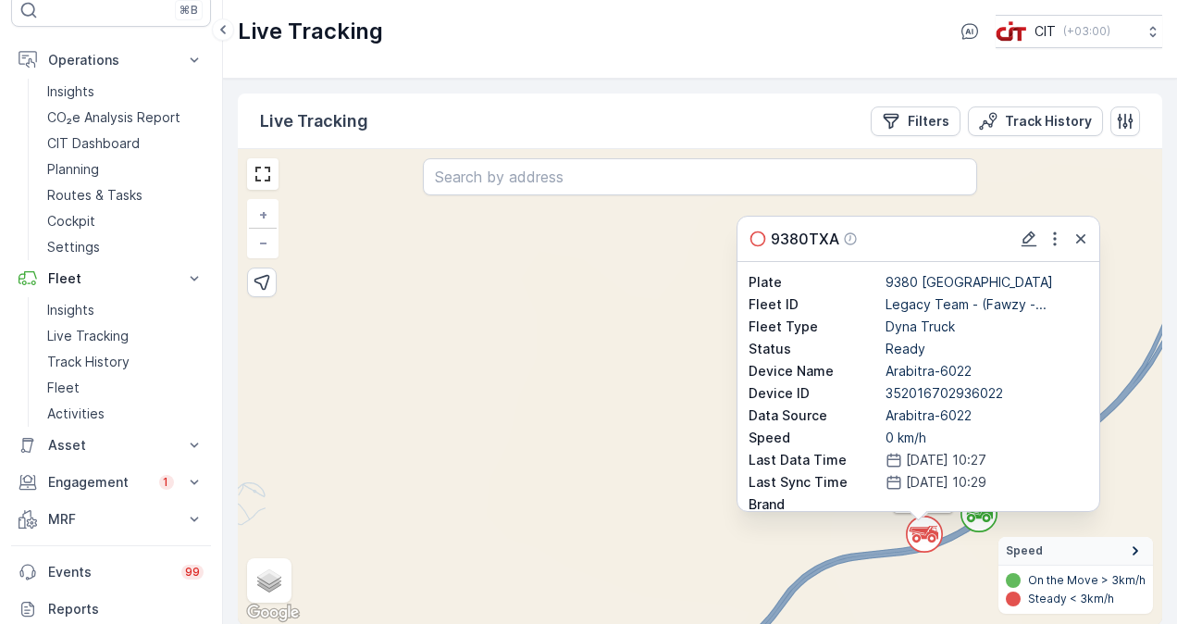
click at [1081, 235] on icon "button" at bounding box center [1081, 239] width 19 height 19
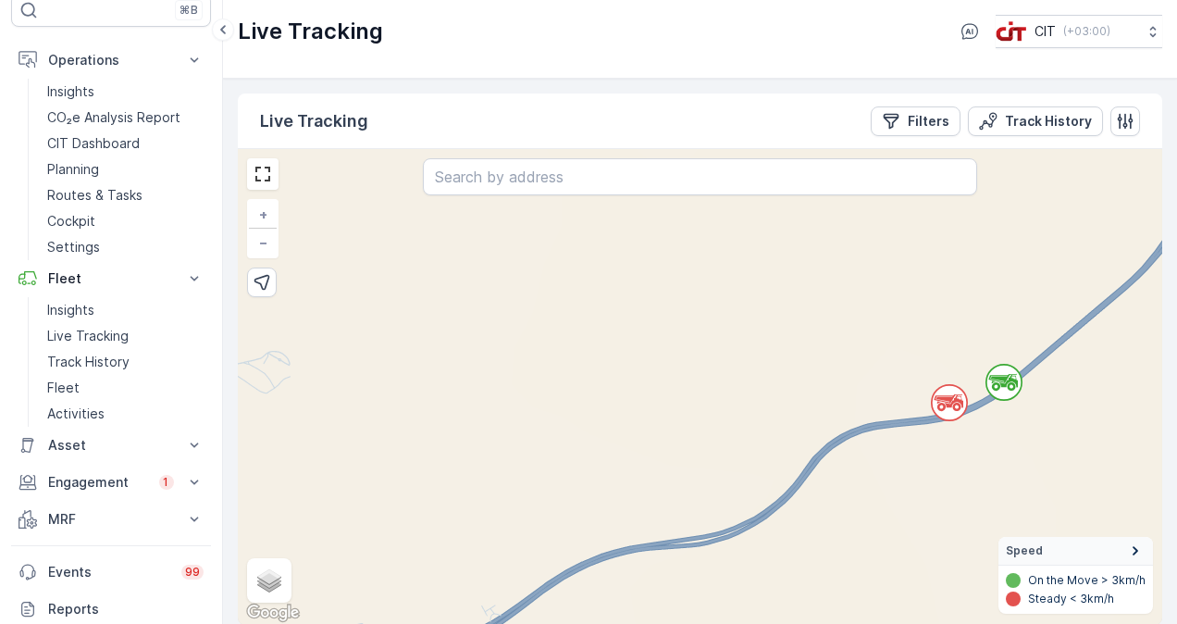
drag, startPoint x: 829, startPoint y: 607, endPoint x: 854, endPoint y: 476, distance: 133.8
click at [854, 476] on div "` ` ` ` ` ` ` ` ` ` ` 2 ` ` ` ` ` ` ` ` 2 ` 2 2 ` 2 ` ` ` ` ` ` ` ` 2 ` ` ` ` `…" at bounding box center [700, 387] width 925 height 476
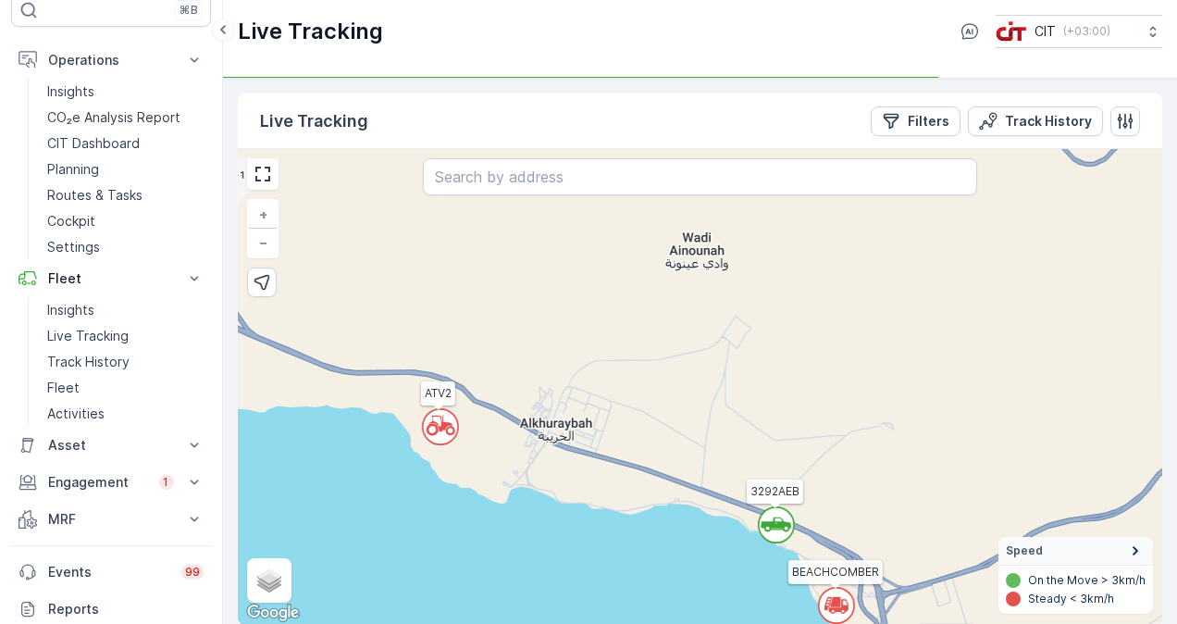
drag, startPoint x: 609, startPoint y: 427, endPoint x: 933, endPoint y: 427, distance: 323.9
click at [933, 427] on div "` ` ` ` ` ` ` ` ` ` ` ` ` ` ` ` ` ` ` ` ` ` ` ` ` ` ` ` ` ` ` ` ` ` ` ` ` ` ` `…" at bounding box center [700, 387] width 925 height 476
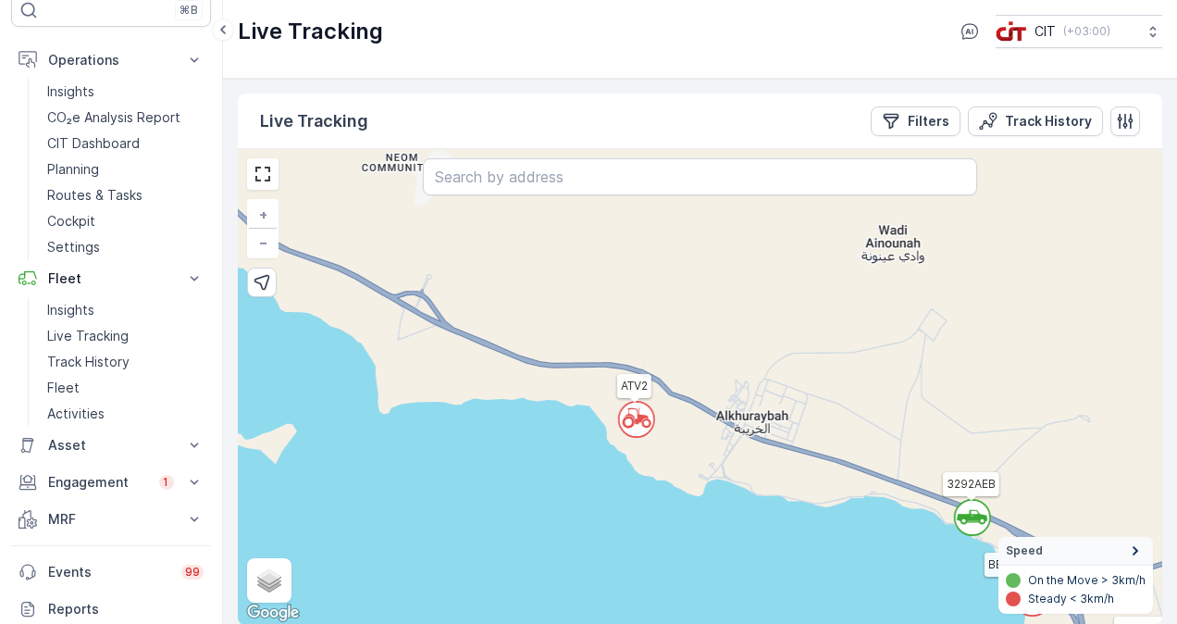
drag, startPoint x: 492, startPoint y: 472, endPoint x: 689, endPoint y: 465, distance: 196.3
click at [689, 465] on div "` ` ` ` ` ` ` ` ` ` 2 ` ` ` ` ` ` ` 2 ` 2 4 ` 2 ` ` ` ` ` ` 2 ` ` ` ` ` ` 2 ` `…" at bounding box center [700, 387] width 925 height 476
click at [642, 429] on circle at bounding box center [636, 419] width 35 height 35
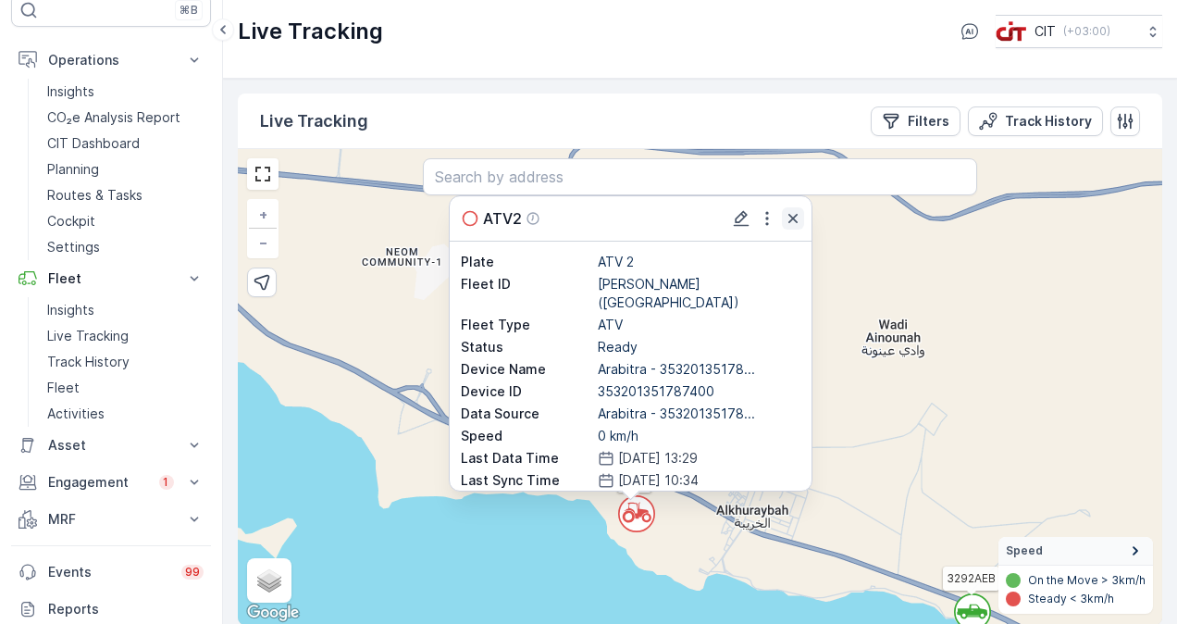
click at [794, 218] on icon "button" at bounding box center [793, 218] width 9 height 9
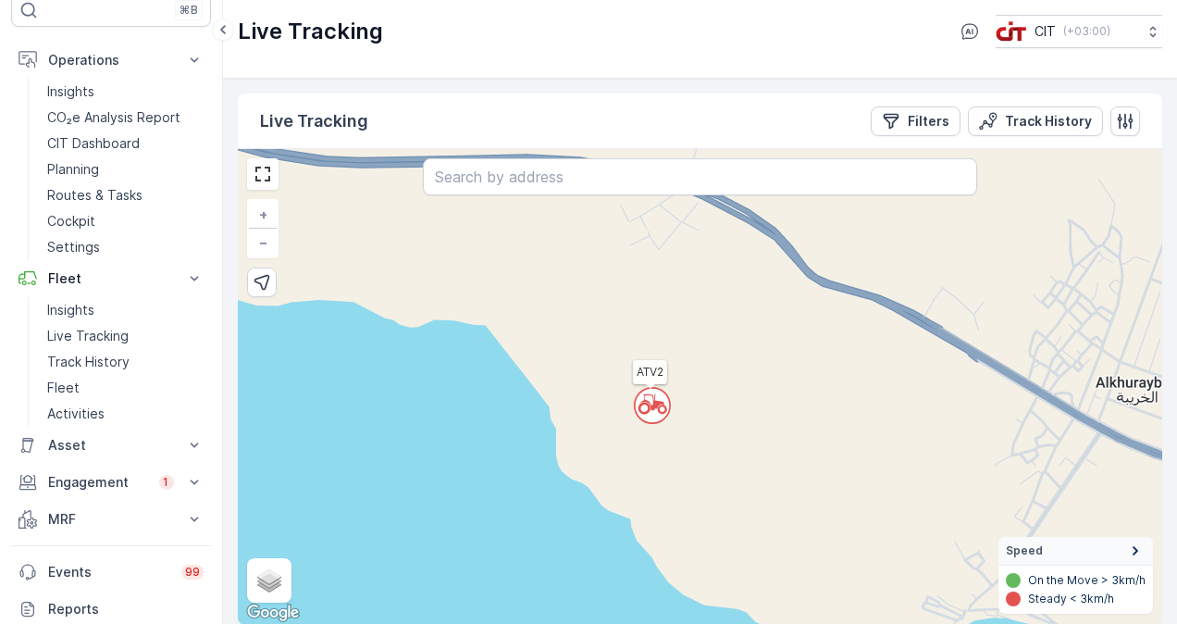
drag, startPoint x: 556, startPoint y: 506, endPoint x: 882, endPoint y: 515, distance: 325.9
click at [878, 513] on div "` ` ` ` ` ` ` ` ` ` ` ` ` ` ` ` ` ` ` ` ` ` ` ` ` ` ` ` ` ` ` ` ` ` ` ` ` ` ` `…" at bounding box center [700, 387] width 925 height 476
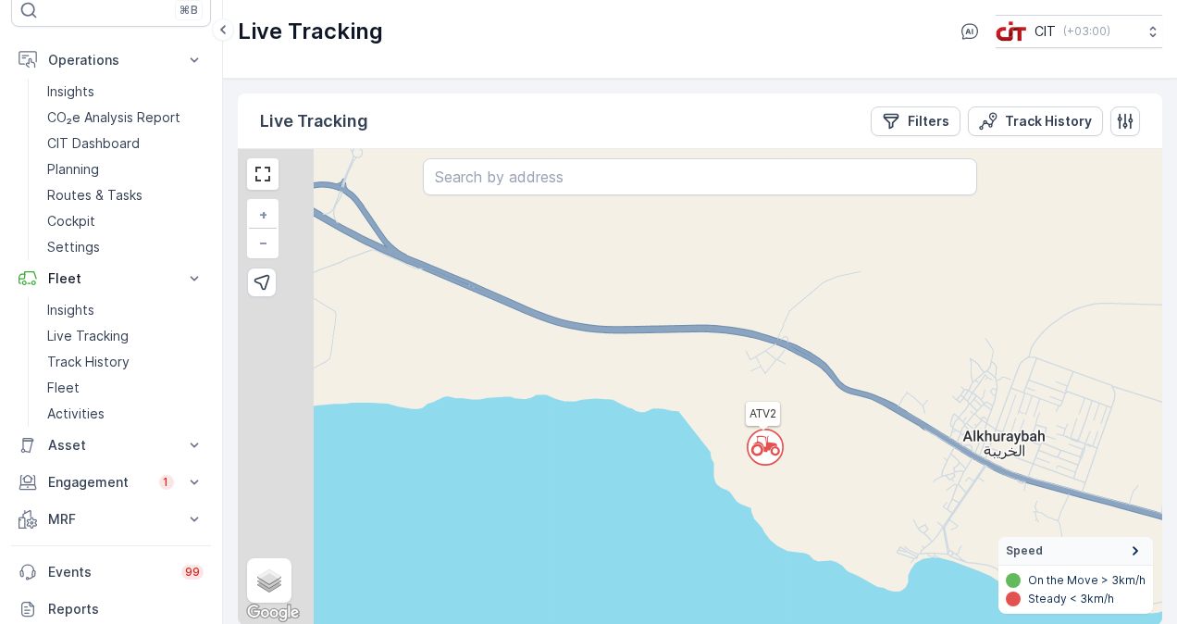
drag, startPoint x: 551, startPoint y: 333, endPoint x: 766, endPoint y: 415, distance: 230.5
click at [763, 413] on div "` ` ` ` ` ` ` ` ` ` ` ` ` ` ` ` ` ` ` ` ` ` ` ` ` ` ` ` ` ` ` ` ` ` ` ` ` ` ` `…" at bounding box center [700, 387] width 925 height 476
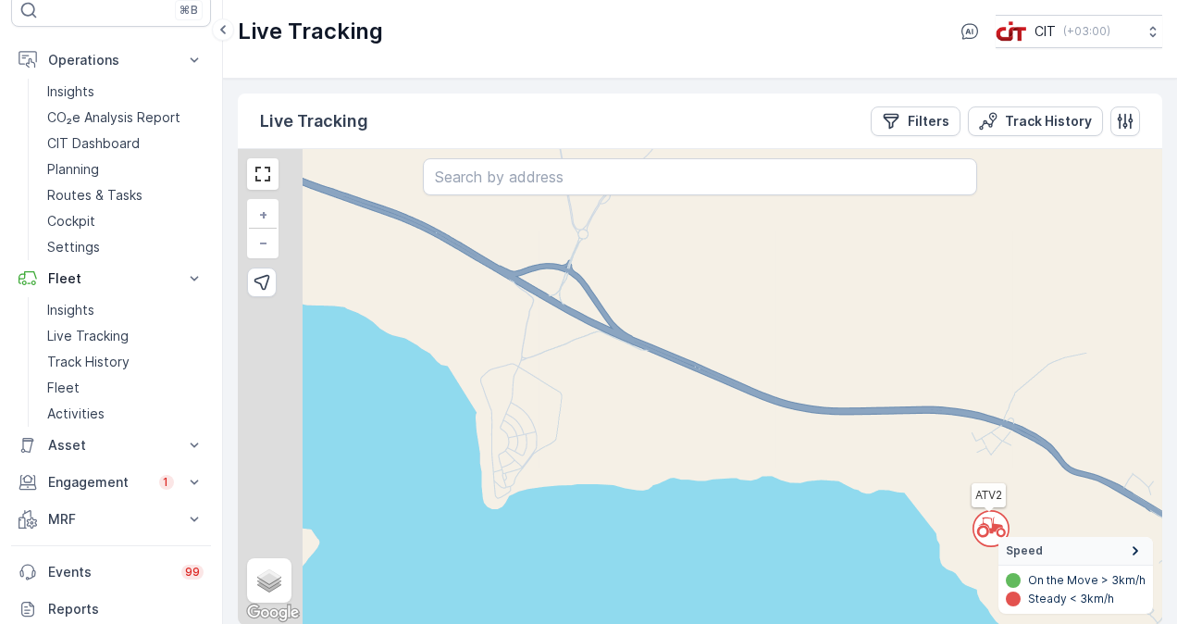
drag, startPoint x: 553, startPoint y: 394, endPoint x: 809, endPoint y: 474, distance: 267.6
click at [784, 466] on div "` ` ` ` ` ` ` ` ` ` ` ` ` ` ` ` ` ` ` ` ` ` ` ` ` ` ` ` ` ` ` ` ` ` ` ` ` ` ` `…" at bounding box center [700, 387] width 925 height 476
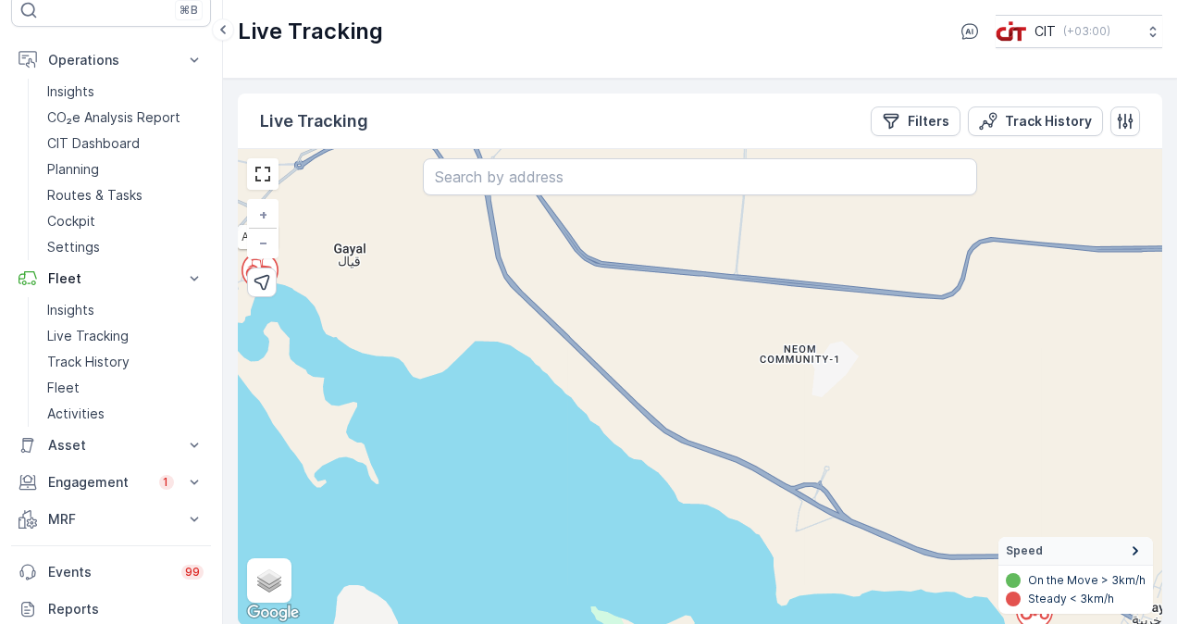
drag, startPoint x: 690, startPoint y: 431, endPoint x: 762, endPoint y: 491, distance: 93.4
click at [757, 488] on div "` ` ` ` ` ` ` ` ` ` ` ` ` ` ` ` ` ` ` ` ` ` ` ` ` ` ` ` ` ` ` ` ` ` ` ` ` ` ` `…" at bounding box center [700, 387] width 925 height 476
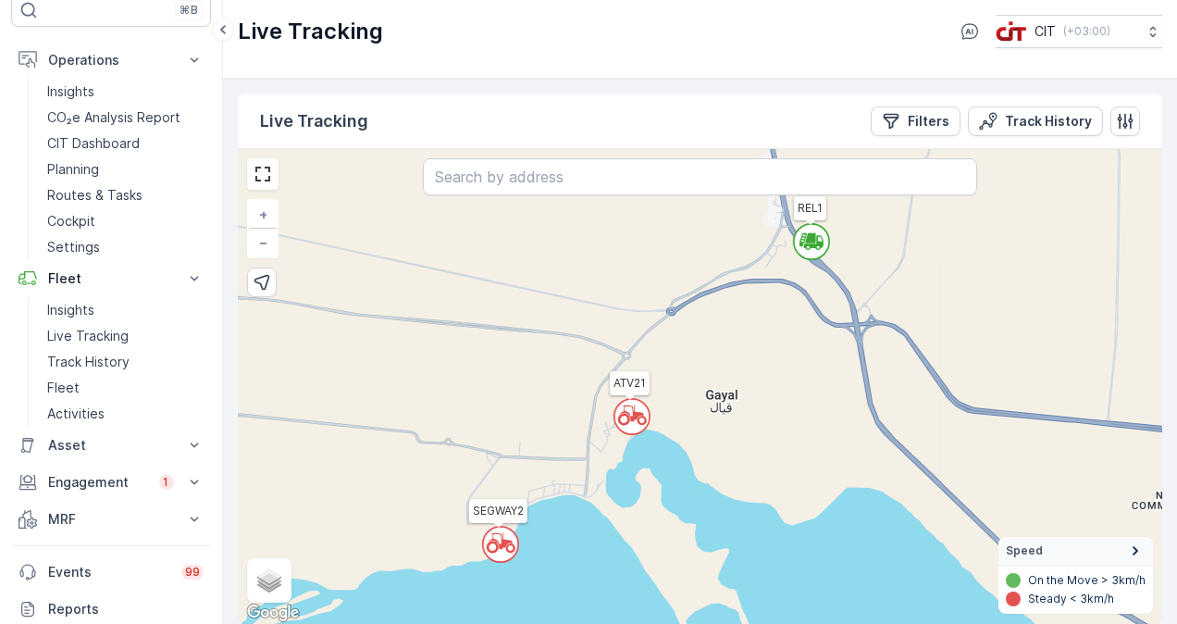
drag, startPoint x: 542, startPoint y: 317, endPoint x: 856, endPoint y: 413, distance: 327.9
click at [856, 413] on div "` ` ` ` ` ` ` ` ` ` ` 2 ` ` ` ` ` ` ` 2 ` 2 4 ` 2 ` ` ` ` ` ` 2 ` ` ` ` ` ` 2 `…" at bounding box center [700, 387] width 925 height 476
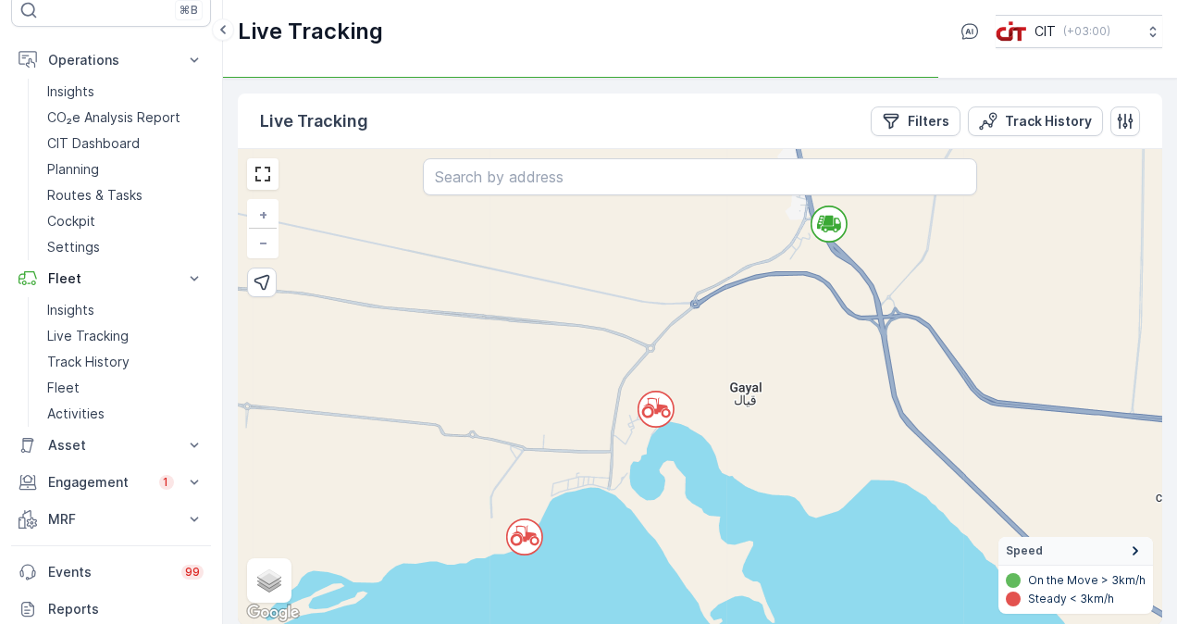
drag, startPoint x: 653, startPoint y: 532, endPoint x: 677, endPoint y: 525, distance: 25.2
click at [677, 525] on div "` ` ` ` ` ` ` ` ` ` ` 2 ` ` ` ` ` ` ` 2 ` 2 4 ` 2 ` ` ` ` ` ` 2 ` ` ` ` ` ` 2 `…" at bounding box center [700, 387] width 925 height 476
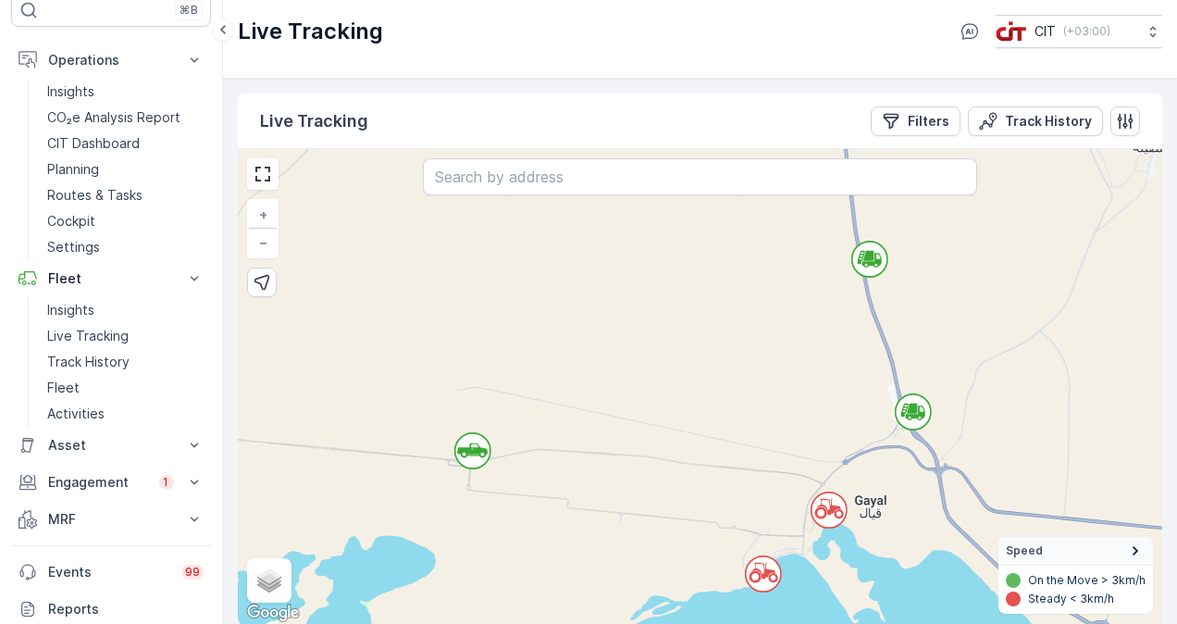
drag, startPoint x: 616, startPoint y: 322, endPoint x: 776, endPoint y: 369, distance: 166.0
click at [776, 369] on div "` ` ` ` ` ` ` ` ` 3 ` ` ` ` ` ` 2 2 4 2 2 ` ` ` ` ` ` ` 2 ` ` ` ` 2 ` ` 3 3 2 `…" at bounding box center [700, 387] width 925 height 476
click at [470, 452] on icon at bounding box center [472, 450] width 31 height 15
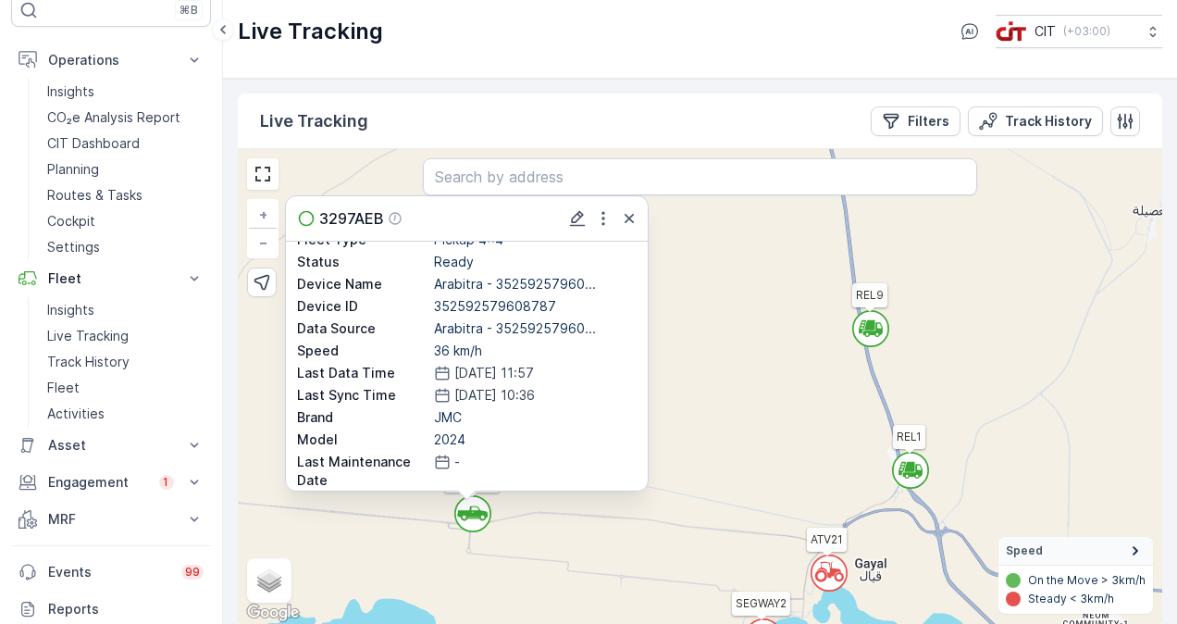
scroll to position [93, 0]
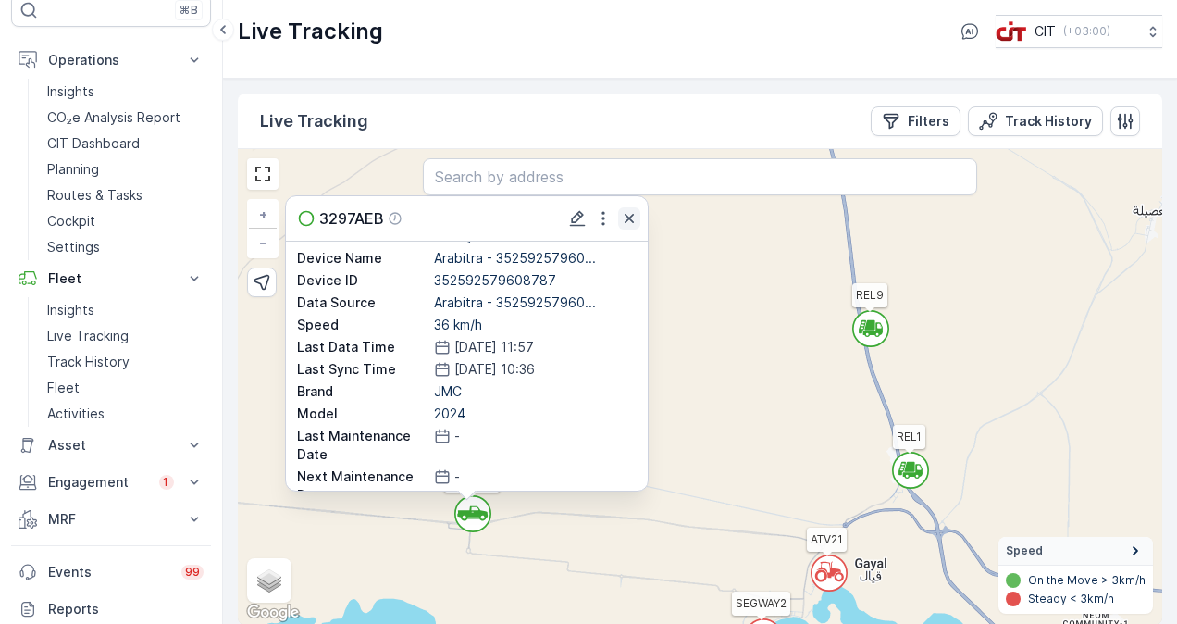
click at [631, 218] on icon "button" at bounding box center [629, 218] width 9 height 9
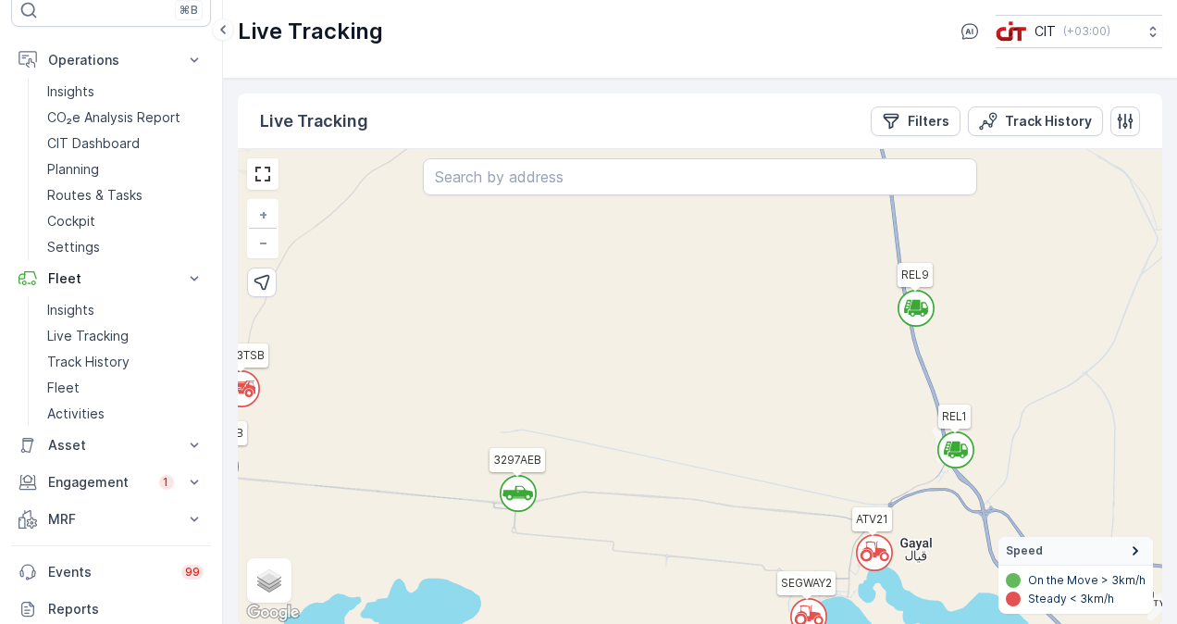
drag, startPoint x: 608, startPoint y: 489, endPoint x: 792, endPoint y: 421, distance: 196.2
click at [783, 422] on div "` ` ` ` ` ` ` ` ` 3 ` ` ` ` ` ` 2 2 4 2 2 ` ` ` ` ` ` ` 2 ` ` ` ` 2 ` ` 3 3 2 `…" at bounding box center [700, 387] width 925 height 476
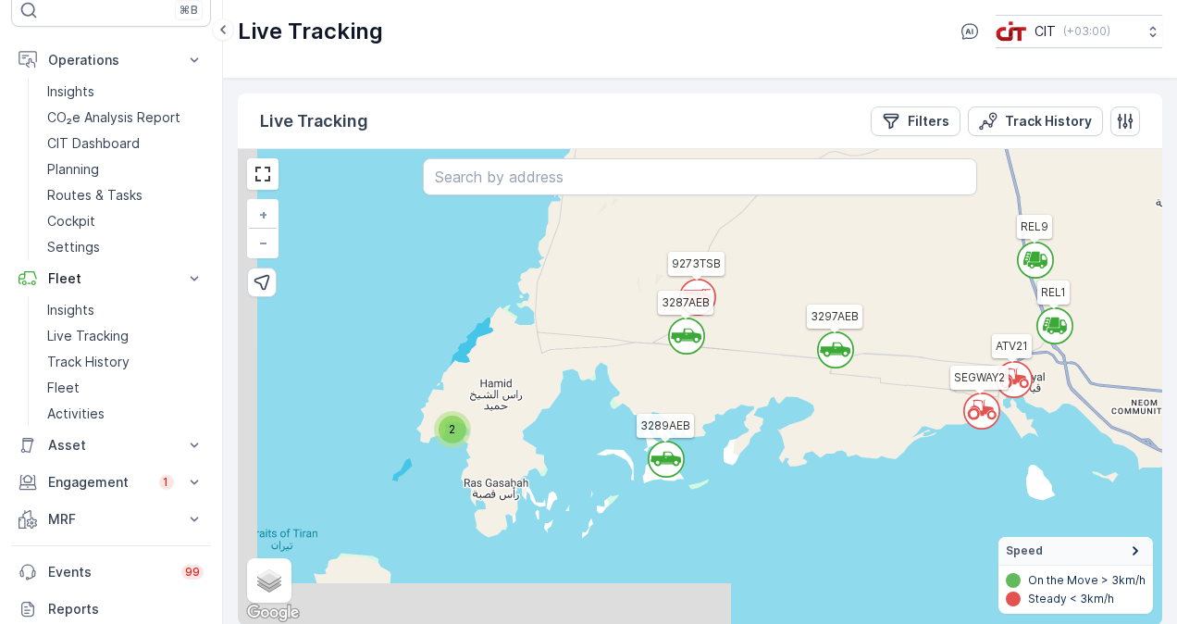
drag, startPoint x: 631, startPoint y: 483, endPoint x: 752, endPoint y: 387, distance: 154.8
click at [752, 388] on div "` ` ` ` ` ` ` ` ` ` 3 2 2 ` ` ` ` ` ` ` 2 ` ` ` ` 2 ` ` 4 5 3 3 ` ` 5 ` 2 ` ` 4…" at bounding box center [700, 387] width 925 height 476
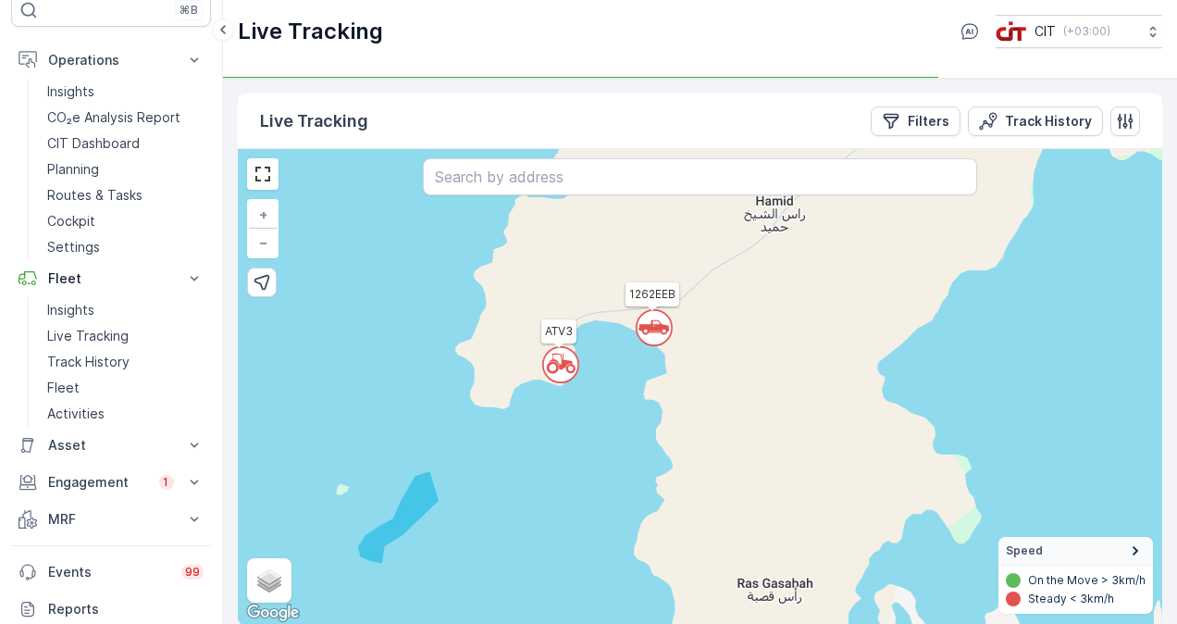
drag, startPoint x: 478, startPoint y: 544, endPoint x: 691, endPoint y: 547, distance: 213.8
click at [691, 547] on div "` ` ` ` ` ` ` ` ` ` ` ` ` ` ` ` ` ` ` ` ` ` ` ` ` ` ` ` ` ` ` ` ` ` ` ` 2 ` 2 2…" at bounding box center [700, 387] width 925 height 476
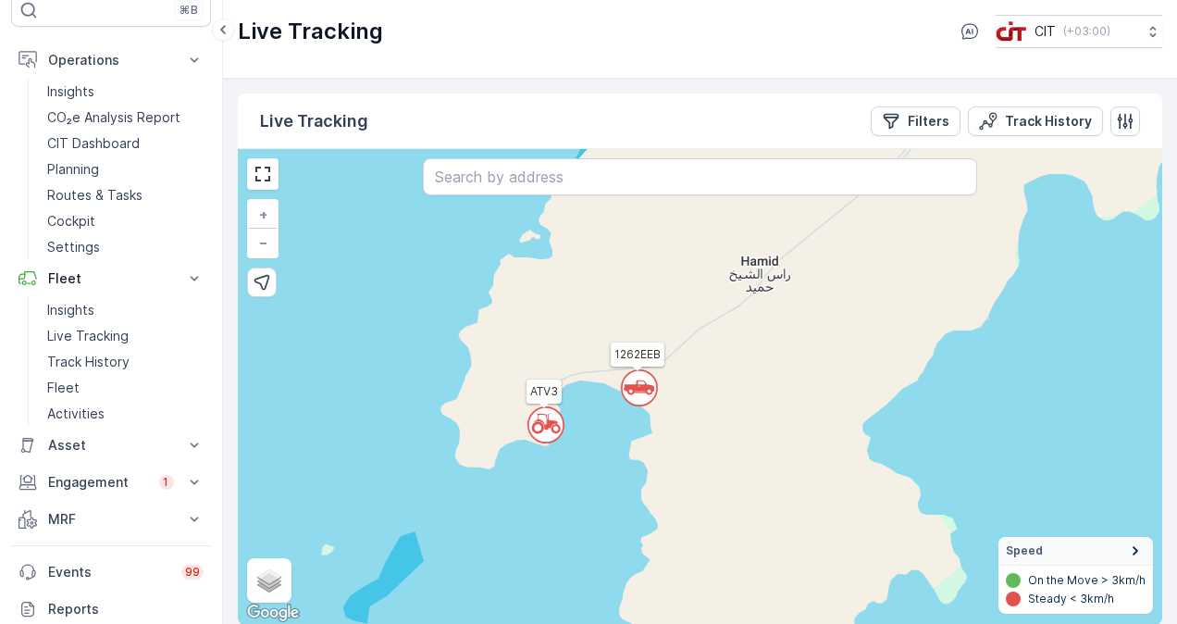
drag, startPoint x: 752, startPoint y: 565, endPoint x: 738, endPoint y: 628, distance: 63.5
click at [738, 623] on html "⌘B Operations Insights CO₂e Analysis Report CIT Dashboard Planning Routes & Tas…" at bounding box center [588, 312] width 1177 height 624
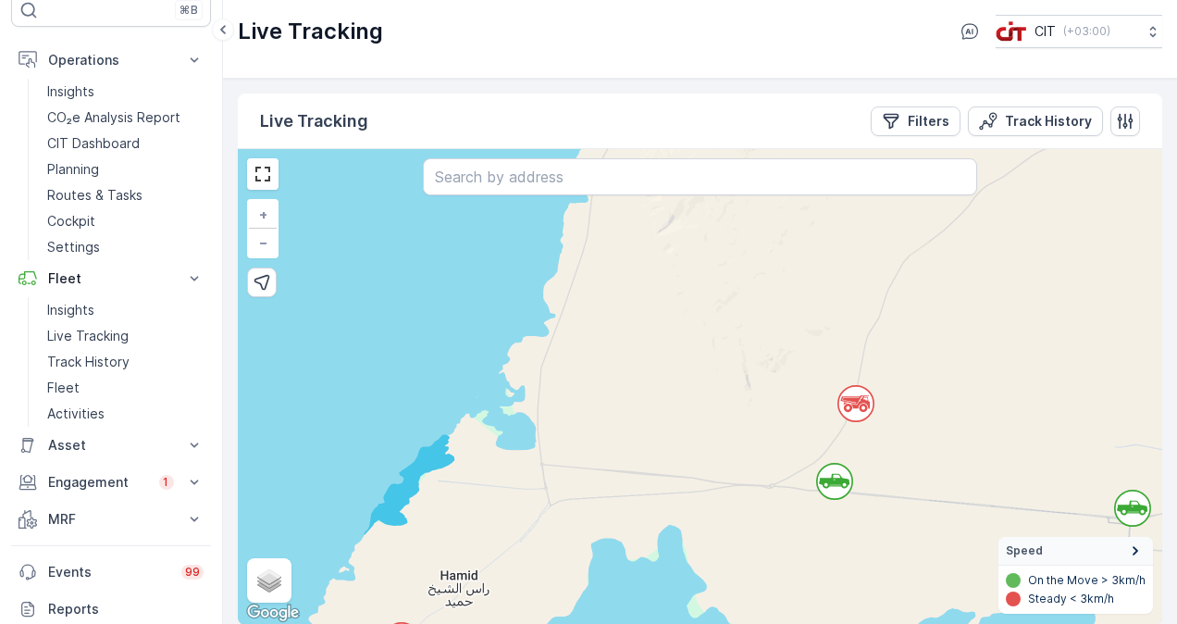
drag, startPoint x: 813, startPoint y: 387, endPoint x: 524, endPoint y: 589, distance: 352.3
click at [524, 589] on div "` ` ` ` ` ` ` ` ` ` ` ` ` ` ` ` 2 2 4 2 2 ` ` ` ` ` ` ` 2 ` ` ` ` 2 ` ` 3 3 2 `…" at bounding box center [700, 387] width 925 height 476
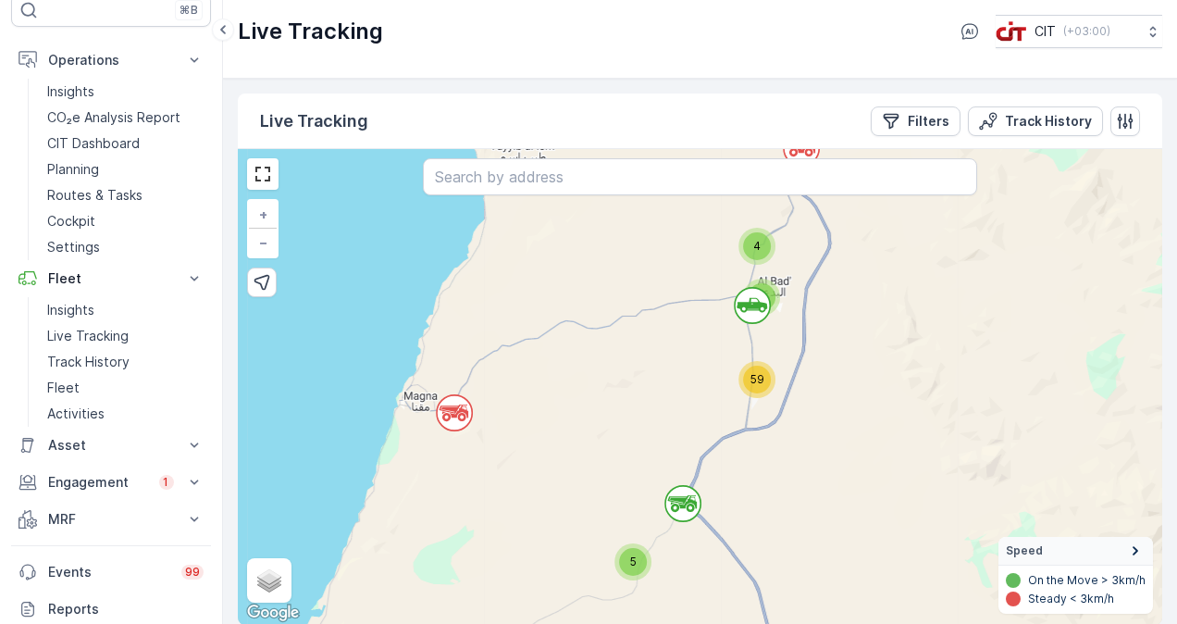
drag, startPoint x: 833, startPoint y: 244, endPoint x: 441, endPoint y: 520, distance: 479.6
click at [441, 520] on div "` ` ` ` ` ` ` ` ` ` 3 2 2 ` ` ` ` ` ` ` 2 ` ` ` ` 2 ` ` 4 5 3 3 ` ` 5 ` 2 ` ` 4…" at bounding box center [700, 387] width 925 height 476
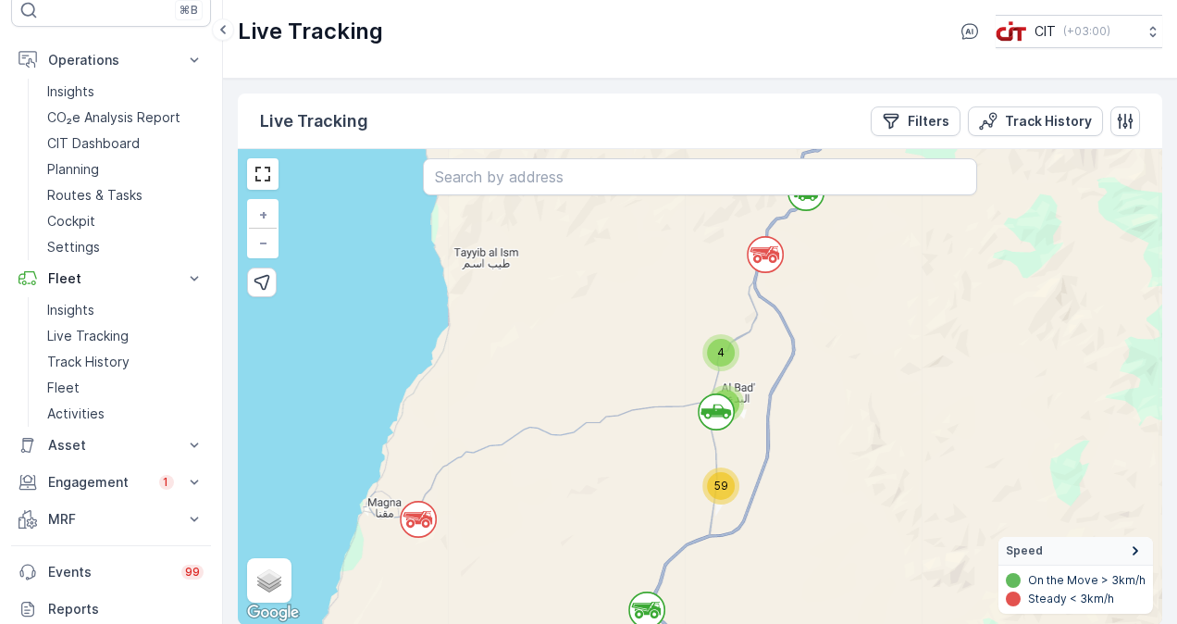
drag, startPoint x: 674, startPoint y: 363, endPoint x: 636, endPoint y: 459, distance: 103.5
click at [636, 459] on div "` ` ` ` ` ` ` ` ` ` 3 2 2 ` ` ` ` ` ` ` 2 ` ` ` ` 2 ` ` 4 5 3 3 ` ` 5 ` 2 ` ` 4…" at bounding box center [700, 387] width 925 height 476
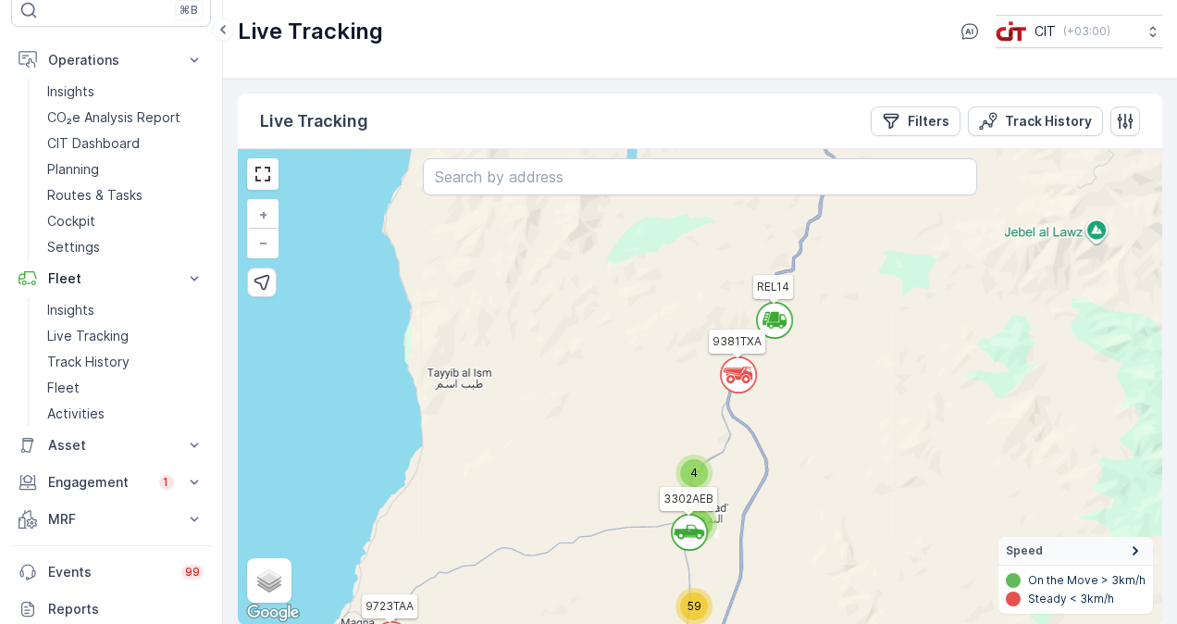
drag, startPoint x: 840, startPoint y: 371, endPoint x: 814, endPoint y: 491, distance: 123.3
click at [814, 491] on div "` ` ` ` ` ` ` ` ` ` 3 2 2 ` ` ` ` ` ` ` 2 ` ` ` ` 2 ` ` 4 5 3 3 ` ` 5 2 ` 2 ` `…" at bounding box center [700, 387] width 925 height 476
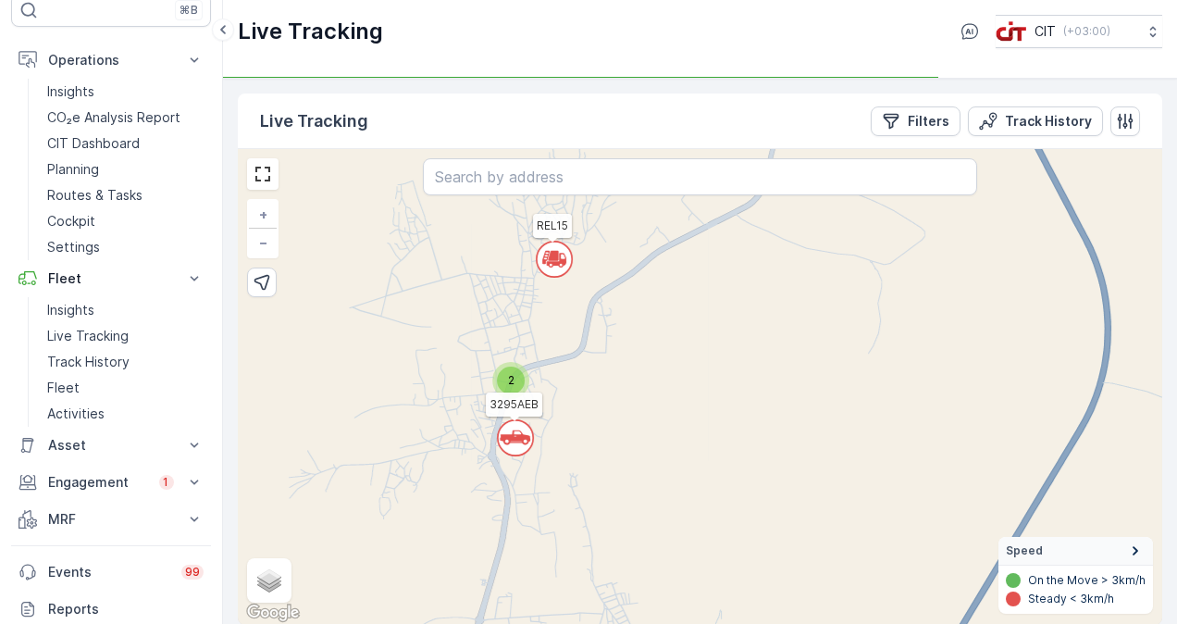
drag, startPoint x: 620, startPoint y: 461, endPoint x: 733, endPoint y: 464, distance: 112.9
click at [731, 464] on div "` ` ` ` ` ` ` ` ` ` ` ` ` ` ` ` ` ` ` ` ` ` ` ` ` ` ` ` ` ` ` ` ` ` ` ` ` ` ` `…" at bounding box center [700, 387] width 925 height 476
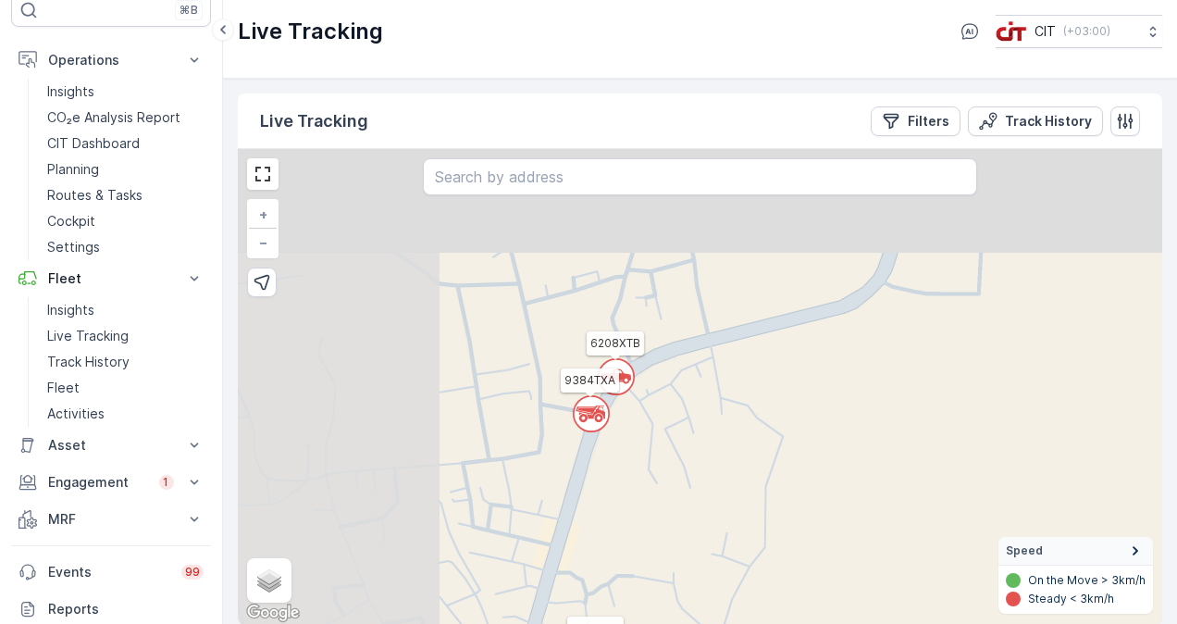
drag, startPoint x: 506, startPoint y: 358, endPoint x: 695, endPoint y: 474, distance: 221.4
click at [694, 473] on div "` ` ` ` ` ` ` ` ` ` ` ` ` ` ` ` ` ` ` ` ` ` ` ` ` ` ` ` ` ` ` ` ` ` ` ` ` ` ` `…" at bounding box center [700, 387] width 925 height 476
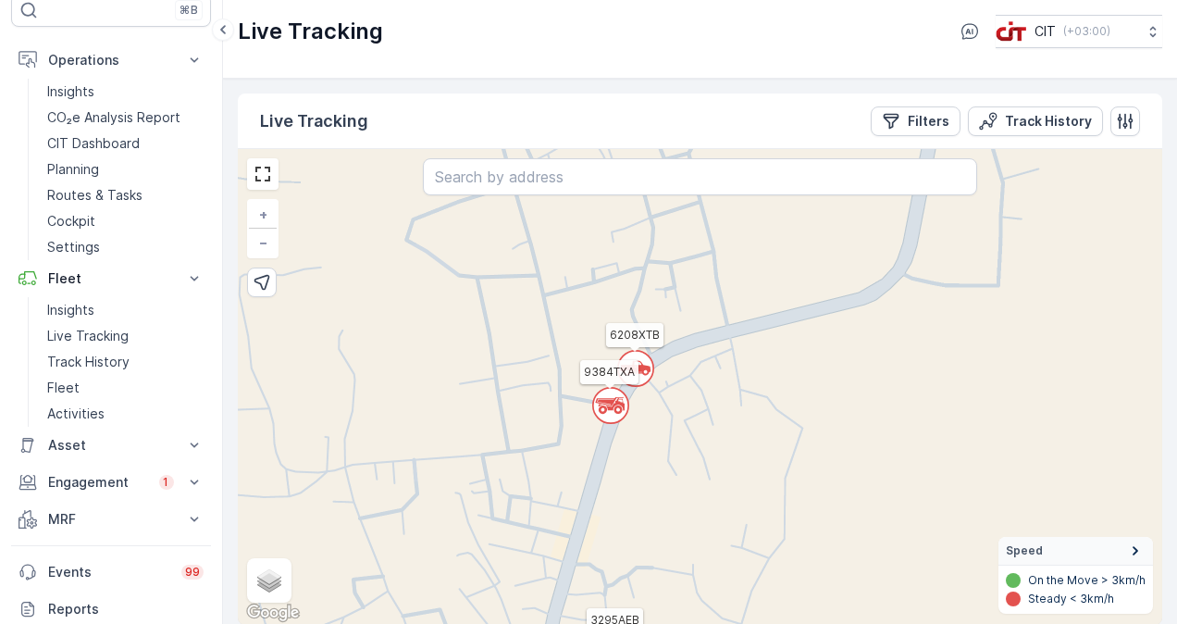
drag, startPoint x: 790, startPoint y: 542, endPoint x: 753, endPoint y: 429, distance: 119.7
click at [771, 479] on div "` ` ` ` ` ` ` ` ` ` ` ` ` ` ` ` ` ` ` ` ` ` ` ` ` ` ` ` ` ` ` ` ` ` ` ` ` ` ` `…" at bounding box center [700, 387] width 925 height 476
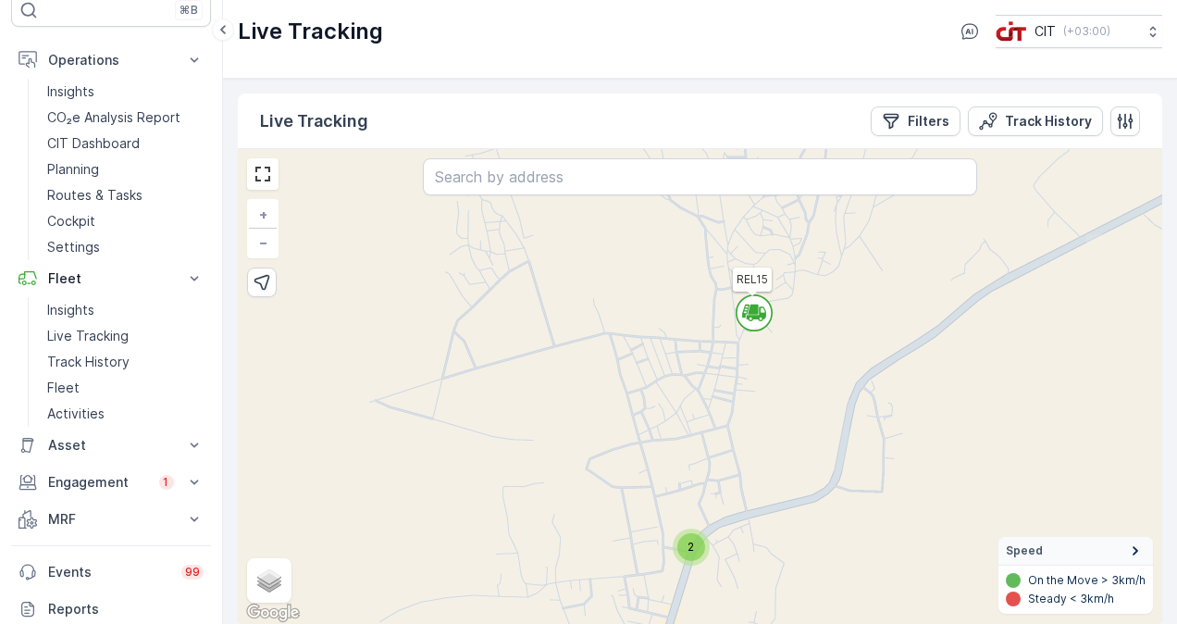
drag, startPoint x: 740, startPoint y: 270, endPoint x: 801, endPoint y: 461, distance: 200.2
click at [801, 461] on div "` ` ` ` ` ` ` ` ` ` ` ` ` ` ` ` ` ` ` ` ` ` ` ` ` ` ` ` ` ` ` ` ` ` ` ` ` ` ` `…" at bounding box center [700, 387] width 925 height 476
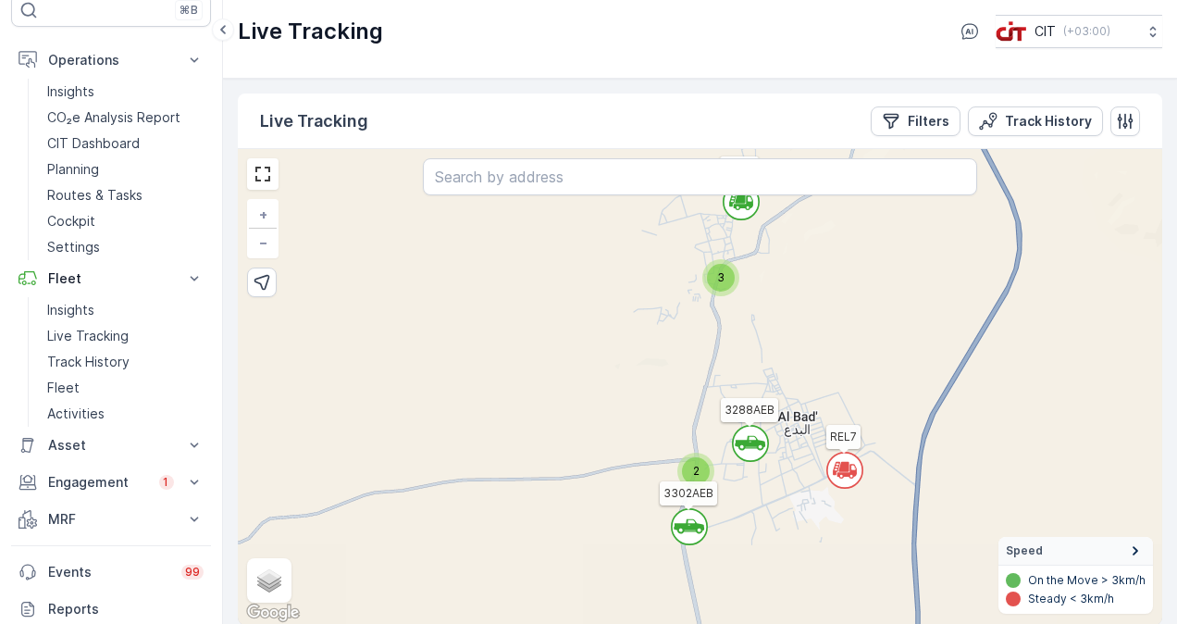
drag, startPoint x: 818, startPoint y: 531, endPoint x: 765, endPoint y: 316, distance: 222.0
click at [765, 316] on div "` ` ` ` ` ` ` ` ` ` ` ` ` ` ` ` ` ` ` ` ` ` ` ` ` ` ` ` ` ` ` ` ` ` ` ` ` ` ` `…" at bounding box center [700, 387] width 925 height 476
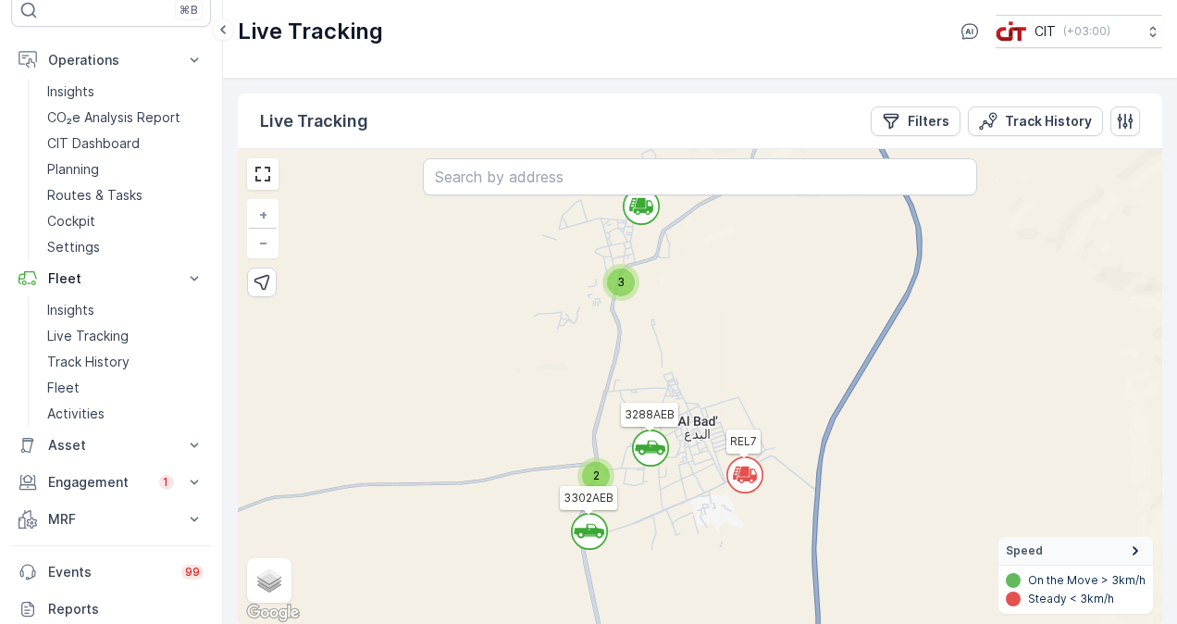
drag, startPoint x: 826, startPoint y: 288, endPoint x: 726, endPoint y: 292, distance: 100.1
click at [726, 292] on div "` ` ` ` ` ` ` ` ` ` ` ` ` ` ` ` ` ` 2 ` 2 3 ` 2 ` ` ` ` ` ` 2 ` ` ` ` ` ` 2 ` `…" at bounding box center [700, 387] width 925 height 476
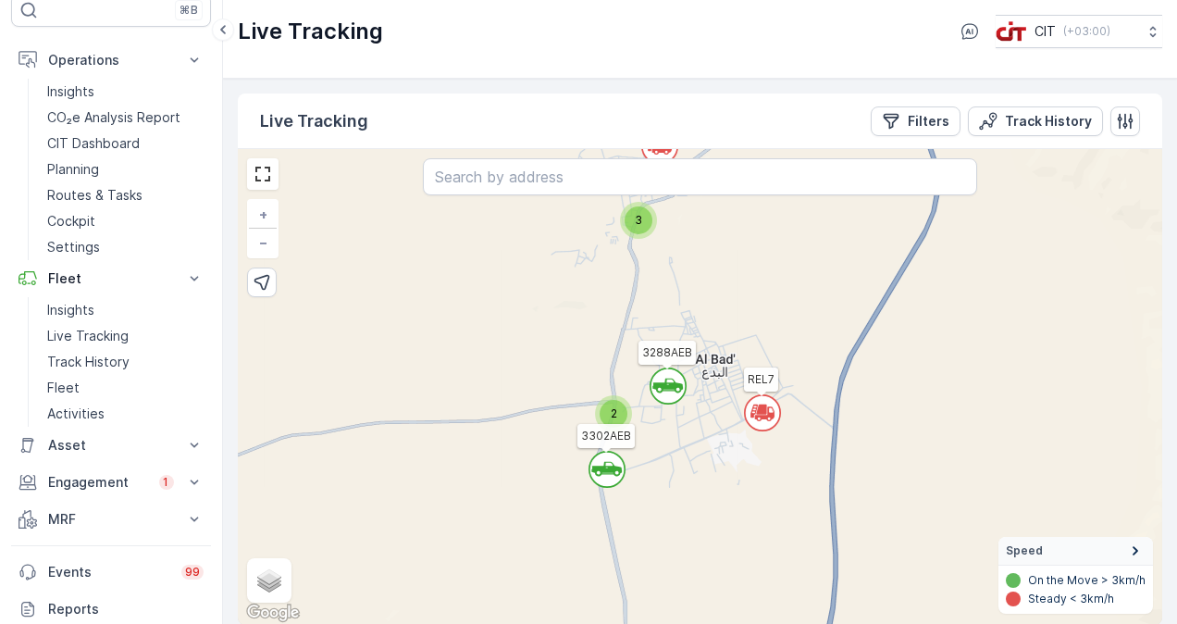
drag, startPoint x: 742, startPoint y: 365, endPoint x: 760, endPoint y: 303, distance: 64.5
click at [760, 303] on div "` ` ` ` ` ` ` ` ` ` ` ` ` ` ` ` ` 2 ` 2 3 ` 2 ` ` ` ` ` ` 2 ` 2 ` ` ` ` 2 ` ` 2…" at bounding box center [700, 387] width 925 height 476
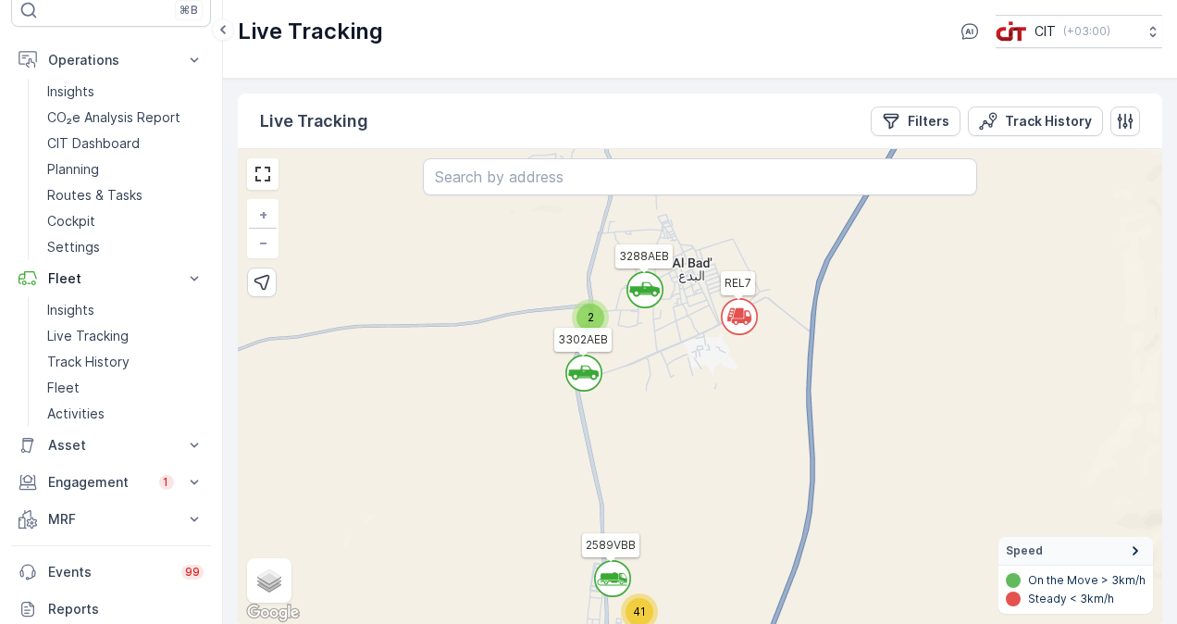
drag, startPoint x: 778, startPoint y: 555, endPoint x: 754, endPoint y: 458, distance: 100.1
click at [755, 458] on div "` ` ` ` ` ` ` ` ` ` ` ` ` ` ` ` ` 2 ` 2 3 ` 2 ` ` ` ` ` ` 2 ` 2 ` ` ` ` 2 ` ` 2…" at bounding box center [700, 387] width 925 height 476
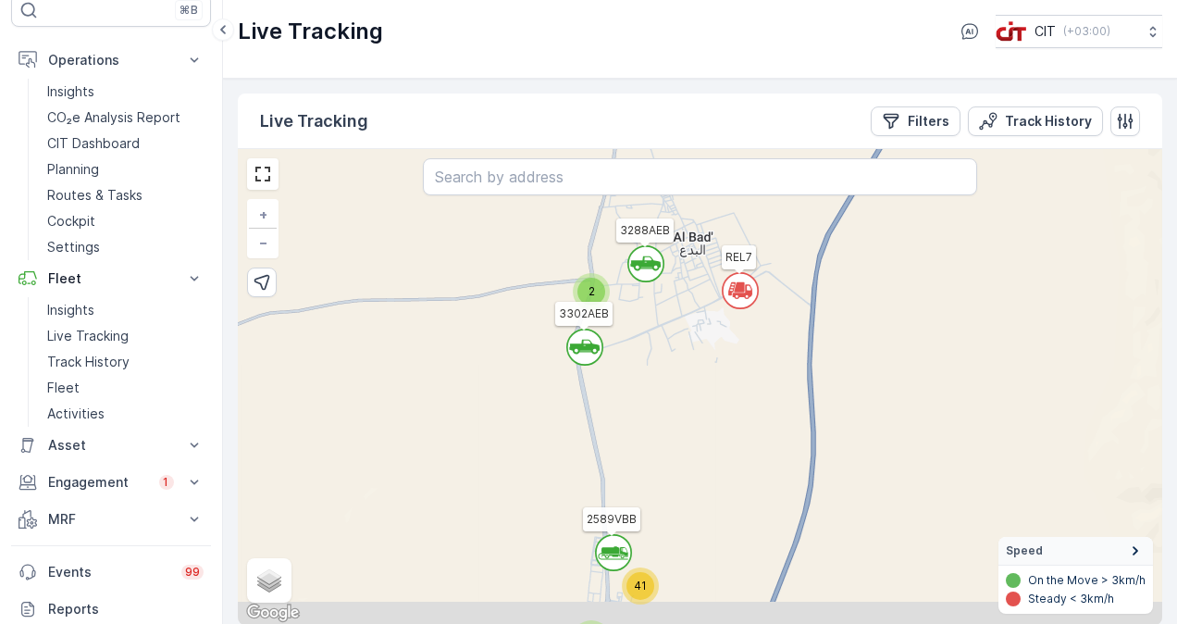
drag, startPoint x: 771, startPoint y: 509, endPoint x: 761, endPoint y: 459, distance: 51.0
click at [767, 481] on div "` ` ` ` ` ` ` ` ` ` ` ` ` ` ` ` ` 2 ` 2 3 ` 2 ` ` ` ` ` ` 2 ` 2 ` ` ` ` 2 ` ` 2…" at bounding box center [700, 387] width 925 height 476
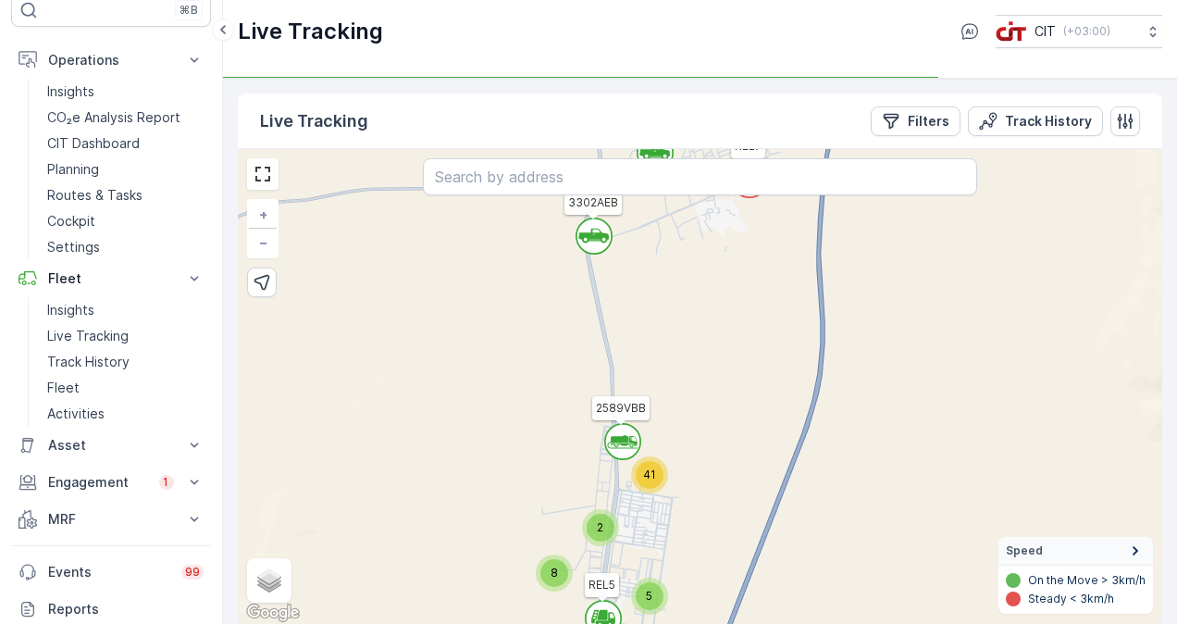
drag, startPoint x: 720, startPoint y: 507, endPoint x: 729, endPoint y: 429, distance: 79.2
click at [729, 433] on div "` ` ` ` ` ` ` ` ` ` ` ` ` ` ` ` ` 2 ` 2 3 ` 2 ` ` ` ` ` ` 2 ` 2 ` ` ` ` 2 ` ` 2…" at bounding box center [700, 387] width 925 height 476
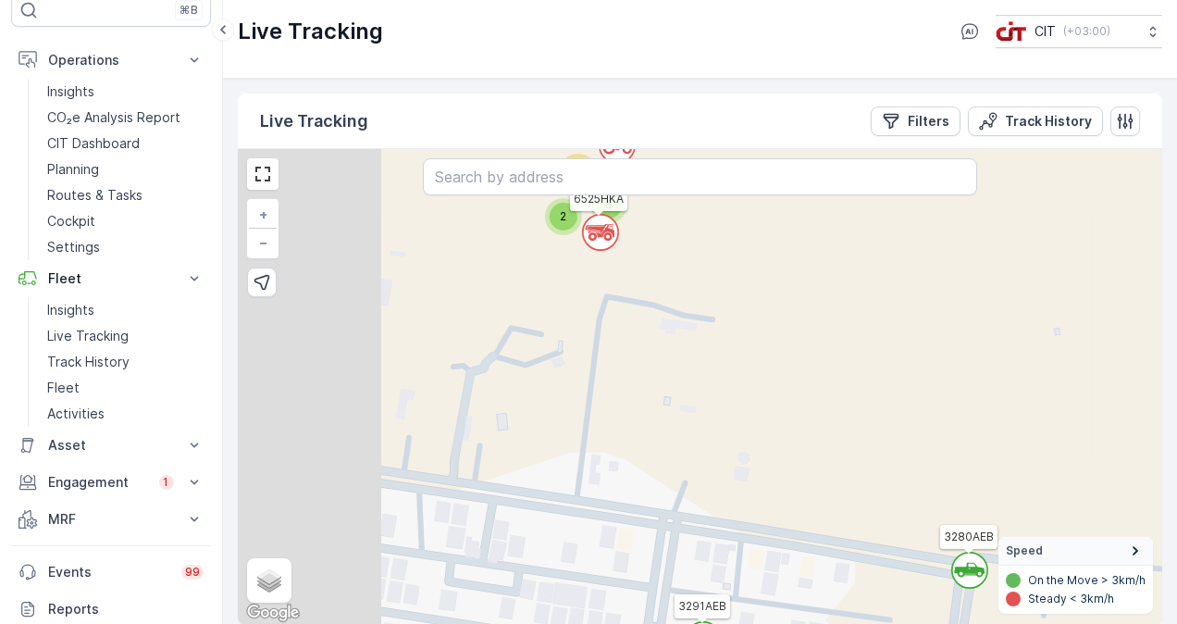
drag, startPoint x: 566, startPoint y: 436, endPoint x: 885, endPoint y: 410, distance: 319.4
click at [895, 407] on div "` ` ` ` ` ` ` ` ` ` ` ` ` ` ` ` ` ` ` ` ` ` ` ` ` ` ` ` ` ` ` ` ` ` ` ` ` ` ` `…" at bounding box center [700, 387] width 925 height 476
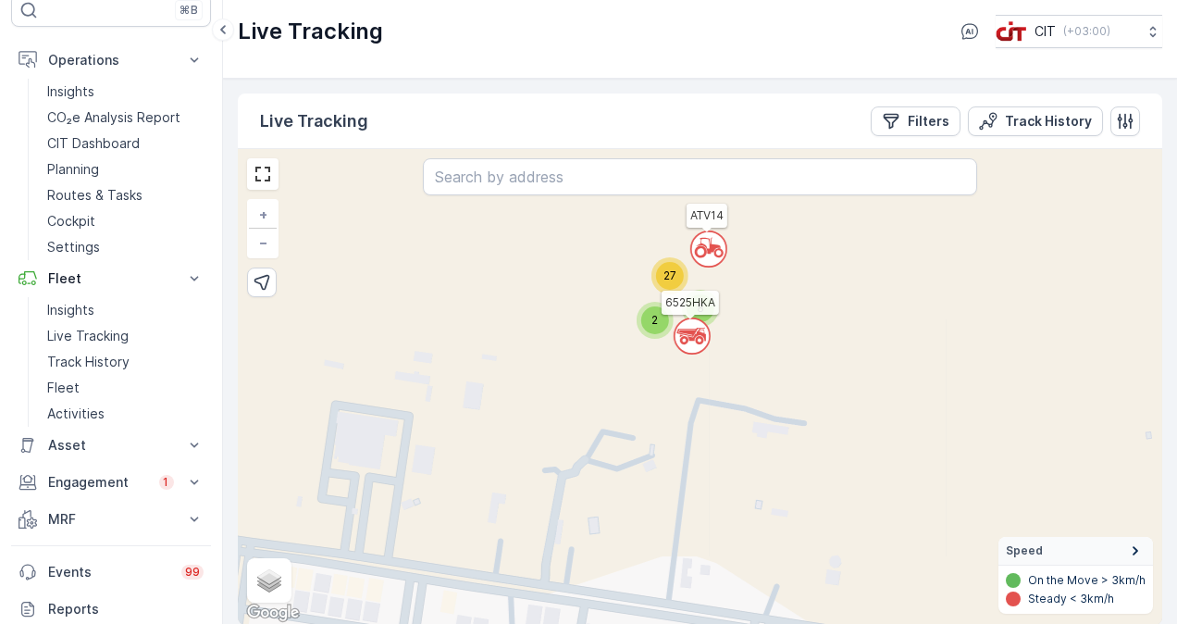
drag, startPoint x: 685, startPoint y: 324, endPoint x: 820, endPoint y: 491, distance: 214.5
click at [820, 491] on div "` ` ` ` ` ` ` ` ` ` ` ` ` ` ` ` ` ` ` ` ` ` ` ` ` ` ` ` ` ` ` ` ` ` ` ` ` ` ` `…" at bounding box center [700, 387] width 925 height 476
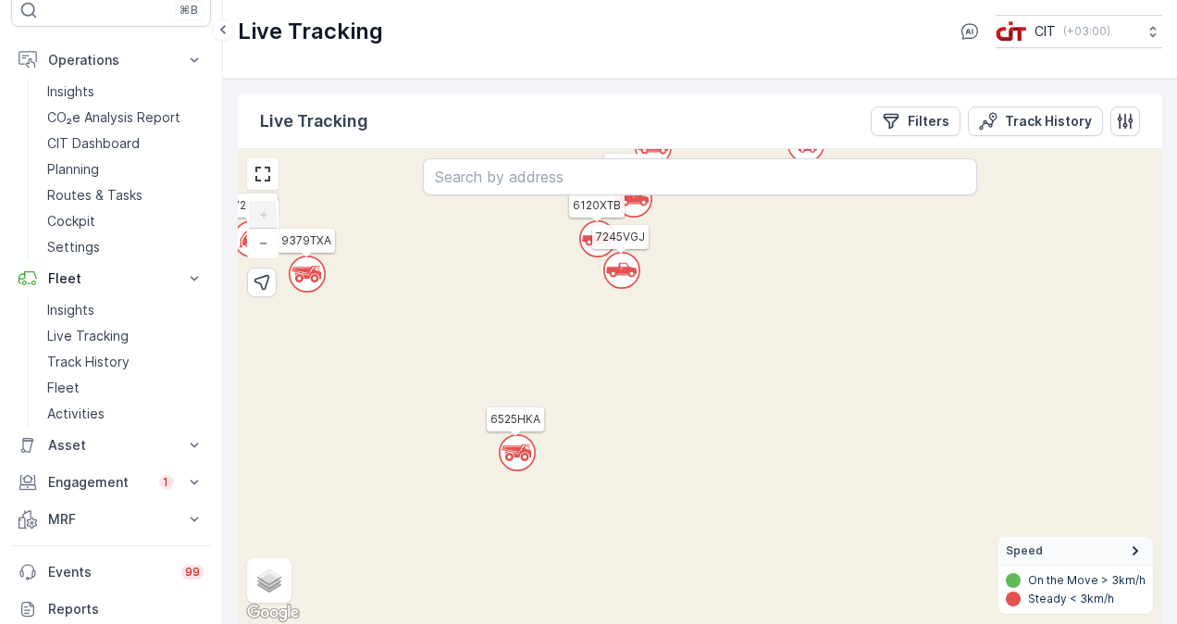
drag, startPoint x: 705, startPoint y: 341, endPoint x: 813, endPoint y: 468, distance: 166.9
click at [807, 460] on div "` ` ` ` ` ` ` ` ` ` ` ` ` ` ` ` ` ` ` ` ` ` ` ` ` ` ` ` ` ` ` ` ` ` ` ` ` ` ` `…" at bounding box center [700, 387] width 925 height 476
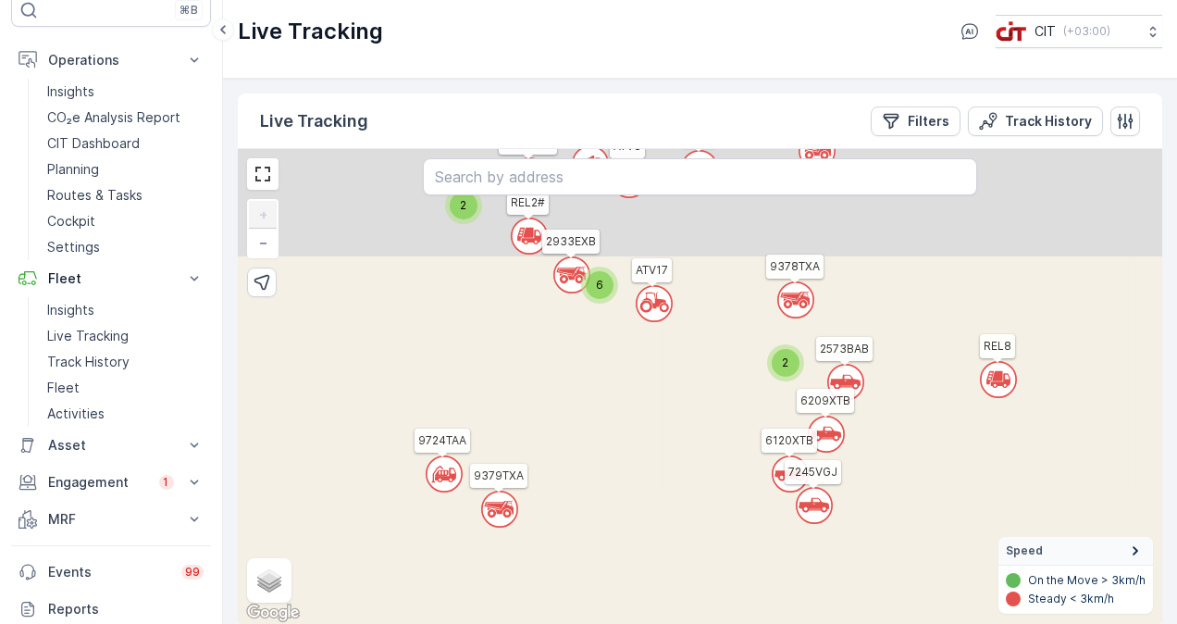
drag, startPoint x: 678, startPoint y: 514, endPoint x: 705, endPoint y: 553, distance: 47.2
click at [705, 553] on div "` ` ` ` ` ` ` ` ` ` ` ` ` ` ` ` ` ` ` ` ` ` ` ` ` ` ` ` ` ` ` ` ` ` ` ` ` ` ` `…" at bounding box center [700, 387] width 925 height 476
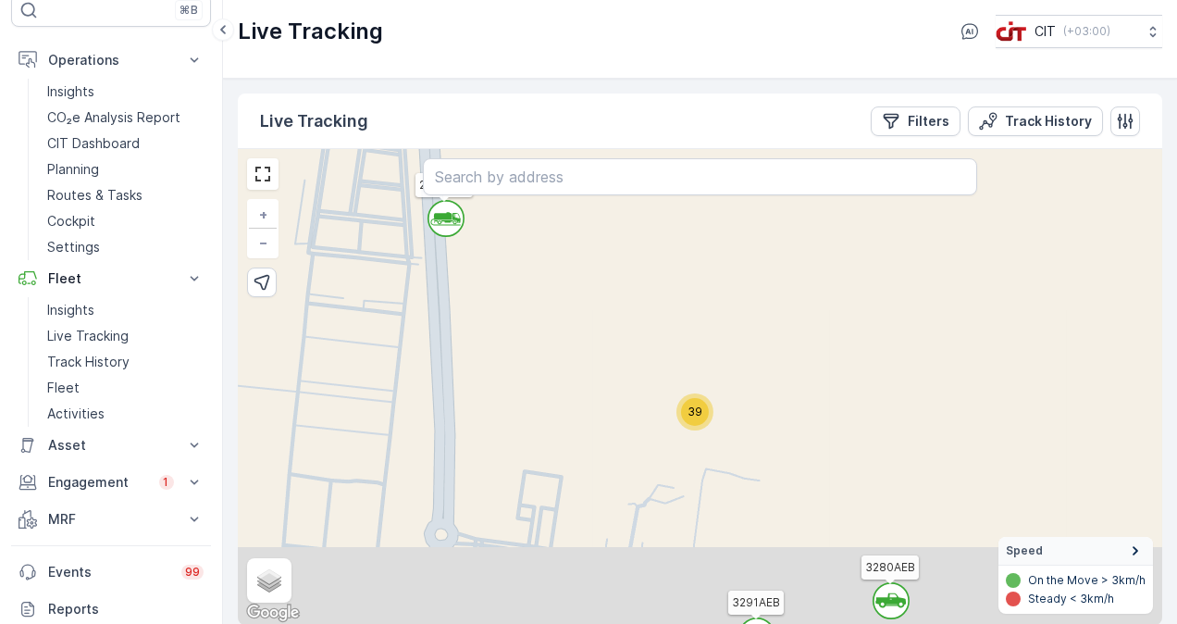
drag, startPoint x: 810, startPoint y: 598, endPoint x: 799, endPoint y: 429, distance: 168.8
click at [801, 458] on div "` ` ` ` ` ` ` ` ` ` ` ` ` ` ` ` ` ` ` ` ` ` ` ` ` ` ` ` ` ` ` ` ` ` ` ` ` ` ` `…" at bounding box center [700, 387] width 925 height 476
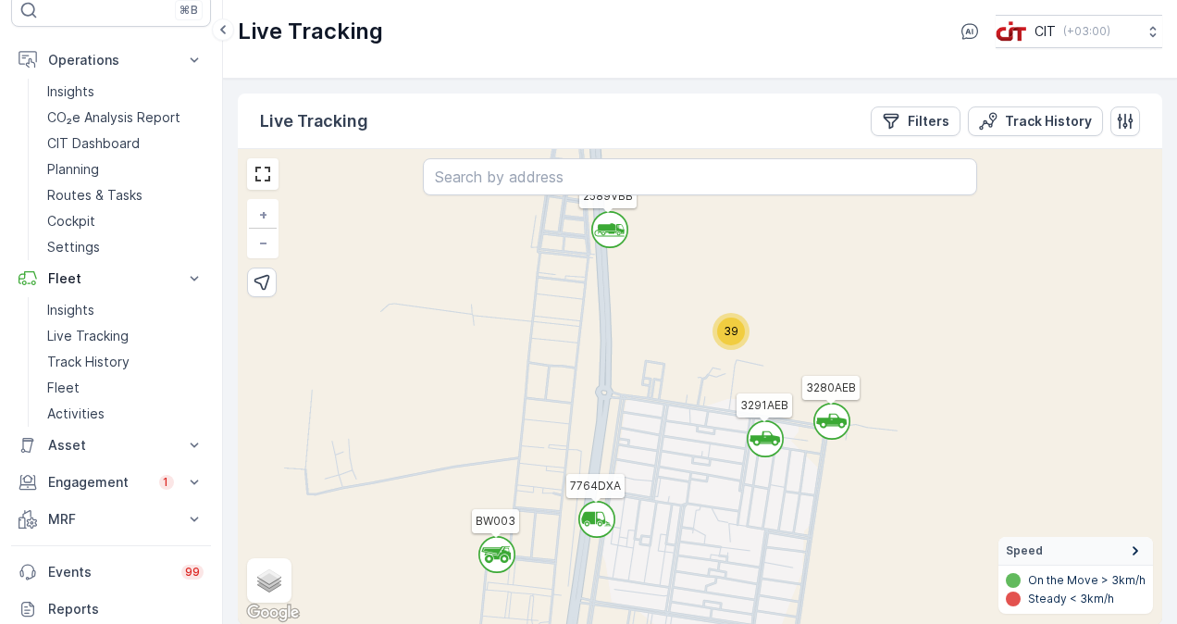
drag, startPoint x: 854, startPoint y: 574, endPoint x: 820, endPoint y: 416, distance: 161.9
click at [820, 421] on div "` ` ` ` ` ` ` ` ` ` ` ` ` ` ` ` ` ` ` ` ` ` ` ` ` ` ` ` ` ` ` ` ` ` ` ` ` ` ` `…" at bounding box center [700, 387] width 925 height 476
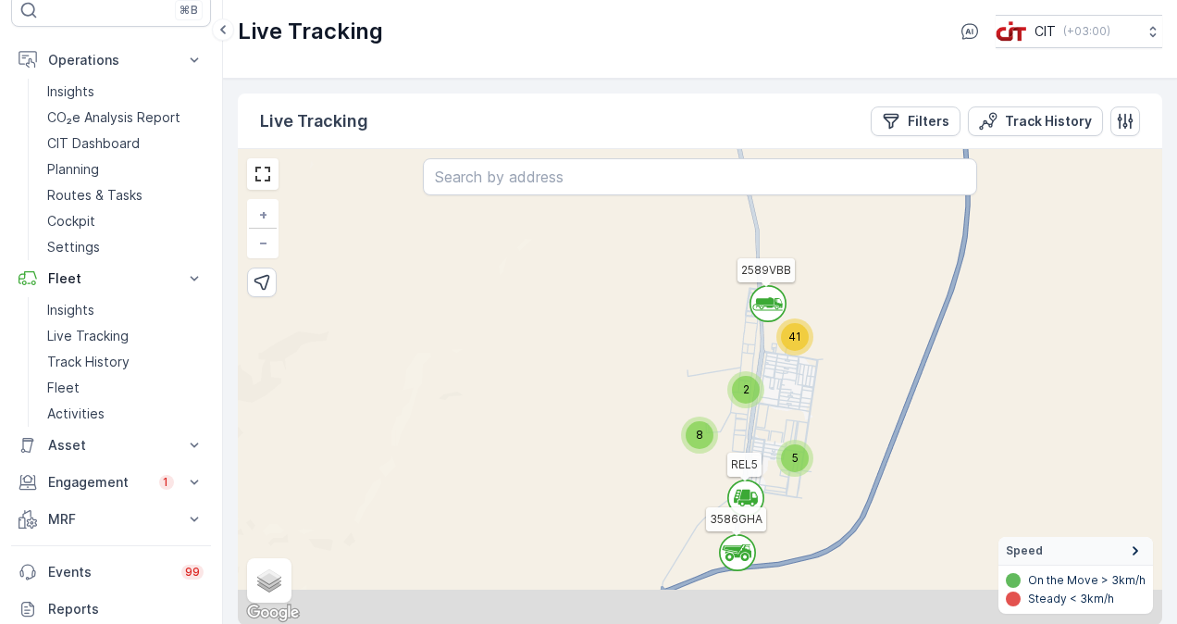
drag, startPoint x: 793, startPoint y: 465, endPoint x: 789, endPoint y: 360, distance: 104.7
click at [789, 360] on div "` ` ` ` ` ` ` ` ` ` ` ` ` ` ` ` ` ` ` ` ` ` ` ` ` ` ` ` ` ` ` ` ` ` ` ` ` ` ` `…" at bounding box center [700, 387] width 925 height 476
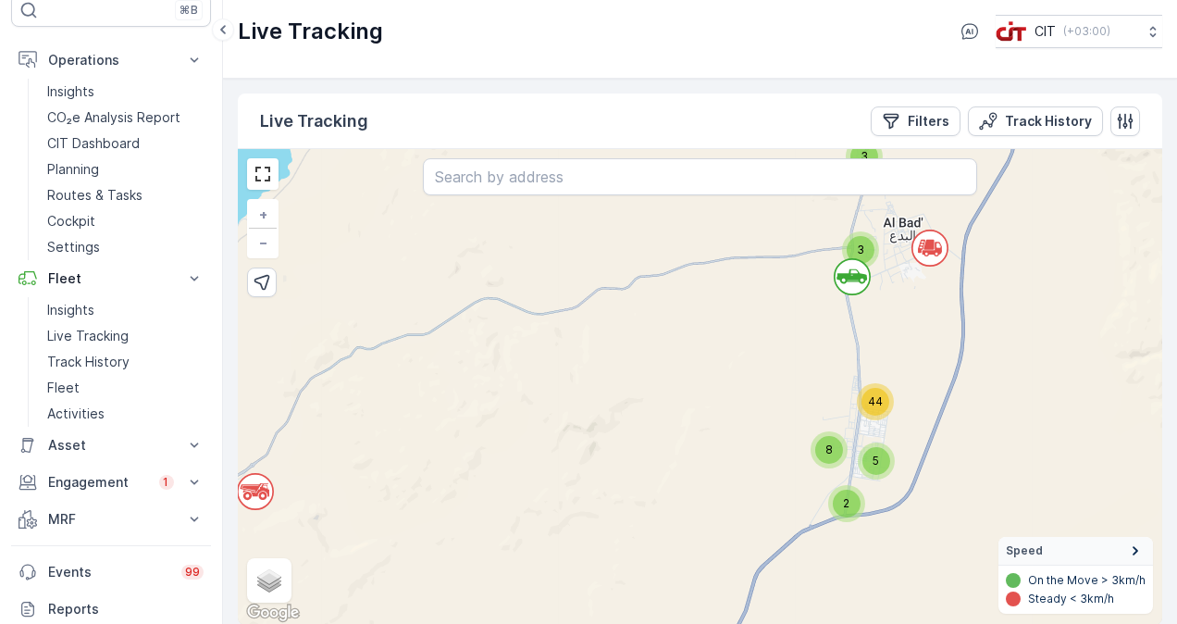
drag, startPoint x: 829, startPoint y: 361, endPoint x: 919, endPoint y: 436, distance: 117.0
click at [919, 436] on div "` ` ` ` ` ` ` 2 ` ` ` ` ` ` ` ` 2 2 4 2 2 ` ` ` ` ` ` ` 2 ` ` ` ` 2 ` ` 3 3 2 `…" at bounding box center [700, 387] width 925 height 476
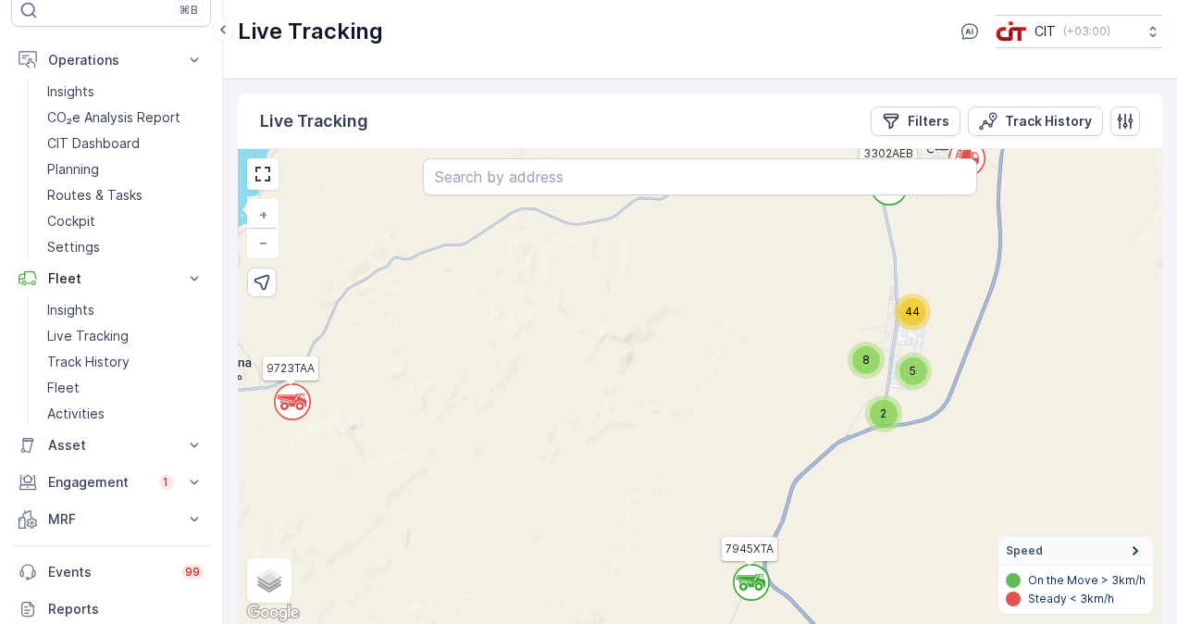
drag, startPoint x: 769, startPoint y: 540, endPoint x: 810, endPoint y: 443, distance: 104.5
click at [808, 446] on div "` ` ` ` ` ` ` 2 ` ` ` ` ` ` ` ` 2 2 4 2 2 ` ` ` ` ` ` ` 2 ` ` ` ` 2 ` ` 3 3 2 `…" at bounding box center [700, 387] width 925 height 476
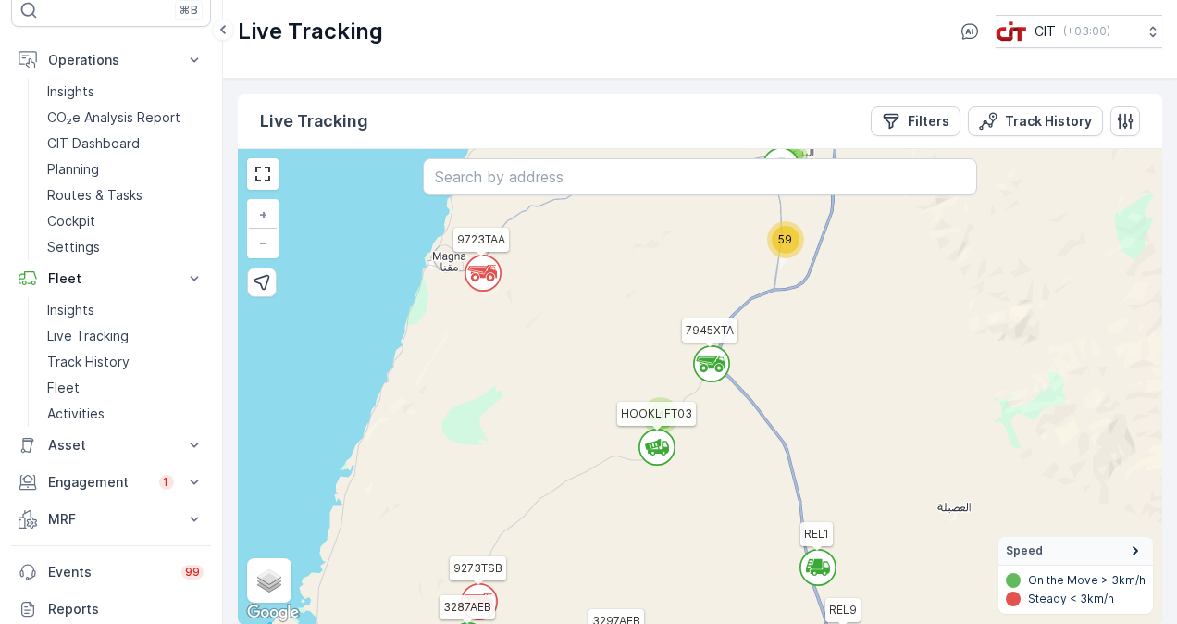
drag, startPoint x: 915, startPoint y: 613, endPoint x: 835, endPoint y: 407, distance: 220.7
click at [835, 407] on div "` ` ` ` ` ` ` ` ` ` ` ` ` ` ` ` ` ` ` ` ` ` ` ` ` ` ` 5 3 2 2 2 2 3 2 4 4 4 59 …" at bounding box center [700, 387] width 925 height 476
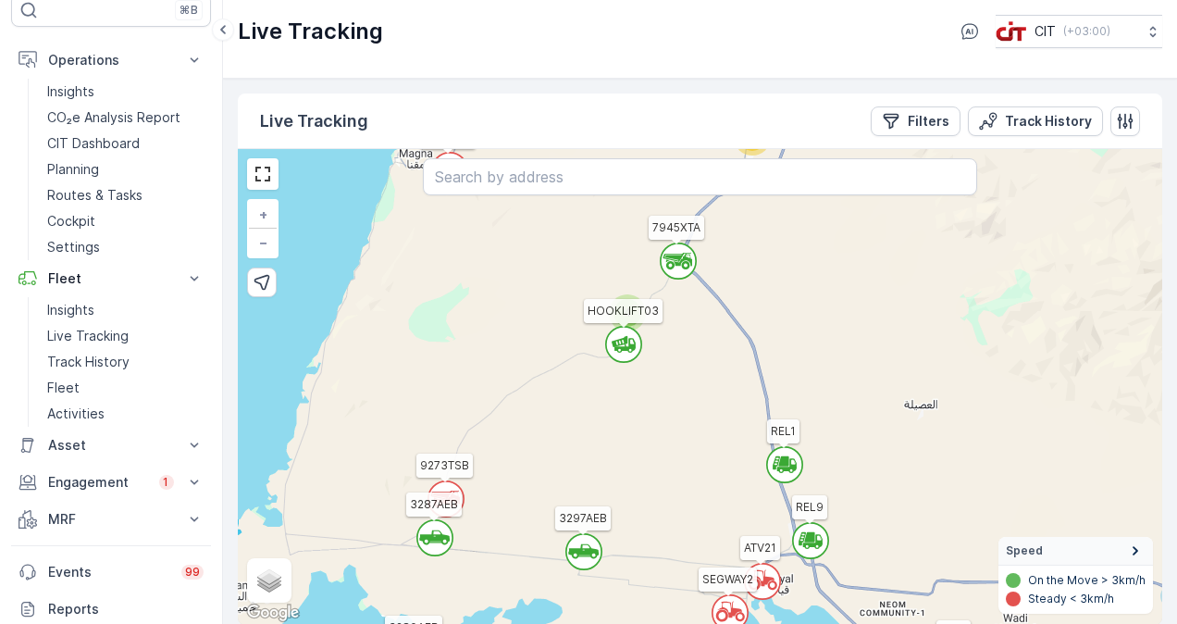
drag, startPoint x: 834, startPoint y: 514, endPoint x: 801, endPoint y: 411, distance: 108.0
click at [801, 411] on div "` ` ` ` ` ` ` ` ` ` ` ` ` ` ` ` ` ` ` ` ` ` ` ` ` ` ` 5 3 2 2 2 2 3 2 4 4 4 59 …" at bounding box center [700, 387] width 925 height 476
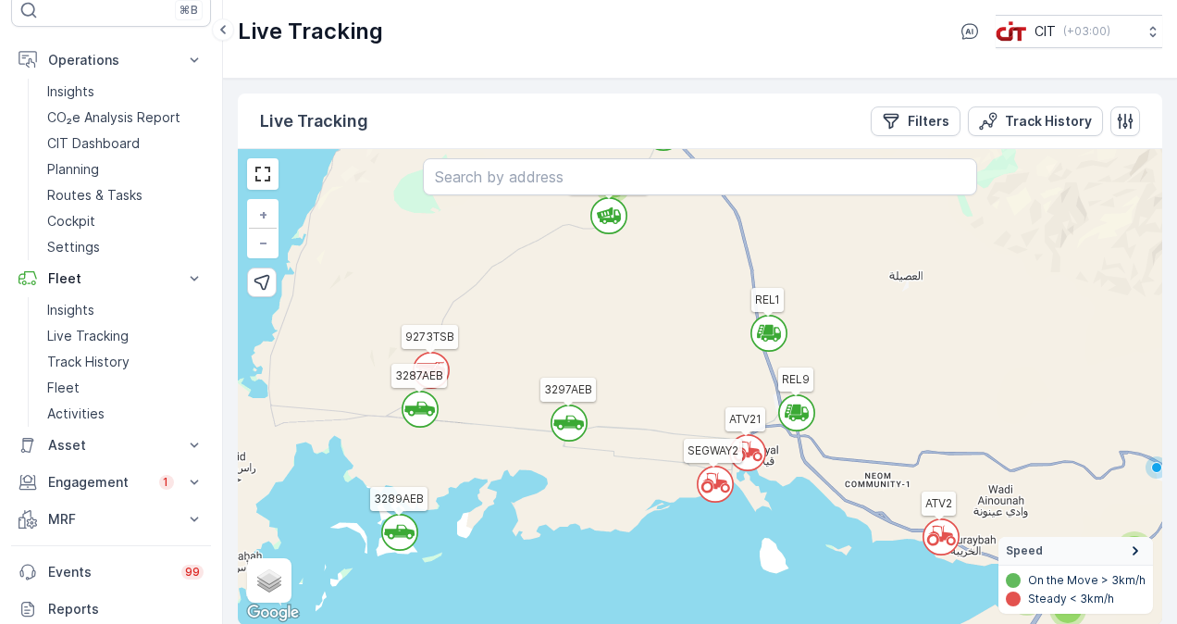
drag, startPoint x: 861, startPoint y: 536, endPoint x: 846, endPoint y: 407, distance: 129.5
click at [846, 407] on div "` ` ` ` ` ` ` ` ` ` 3 4 2 2 ` ` ` ` ` ` ` 2 ` ` ` ` 2 ` ` 4 5 3 3 ` ` ` 2 2 ` 4…" at bounding box center [700, 387] width 925 height 476
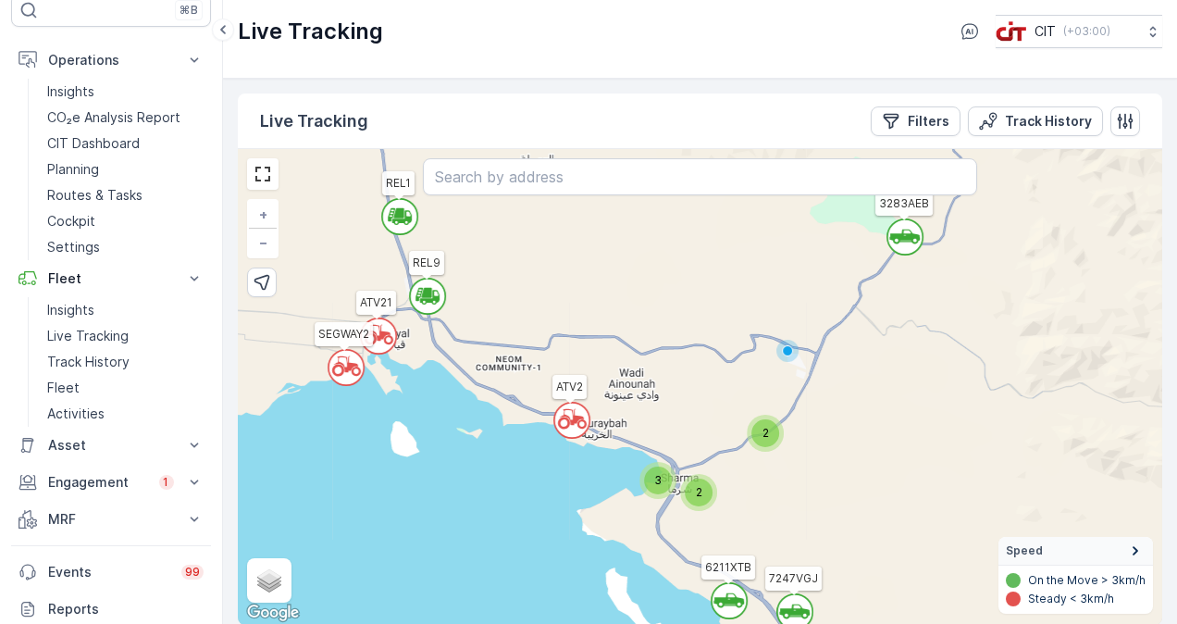
drag, startPoint x: 885, startPoint y: 510, endPoint x: 516, endPoint y: 393, distance: 387.3
click at [516, 393] on div "` ` ` ` ` ` ` ` ` ` 3 4 2 2 ` ` ` ` ` ` ` 2 ` ` ` ` 2 ` ` 4 5 3 3 ` ` ` 2 2 ` 4…" at bounding box center [700, 387] width 925 height 476
click at [89, 80] on link "Insights" at bounding box center [125, 92] width 171 height 26
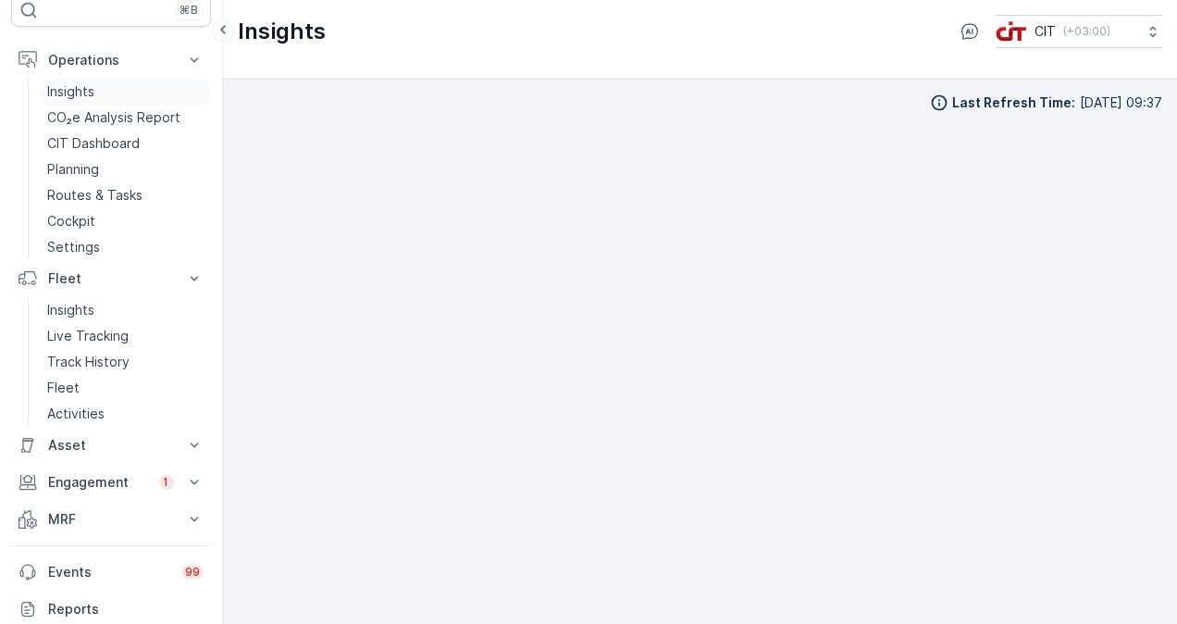
click at [69, 84] on p "Insights" at bounding box center [70, 91] width 47 height 19
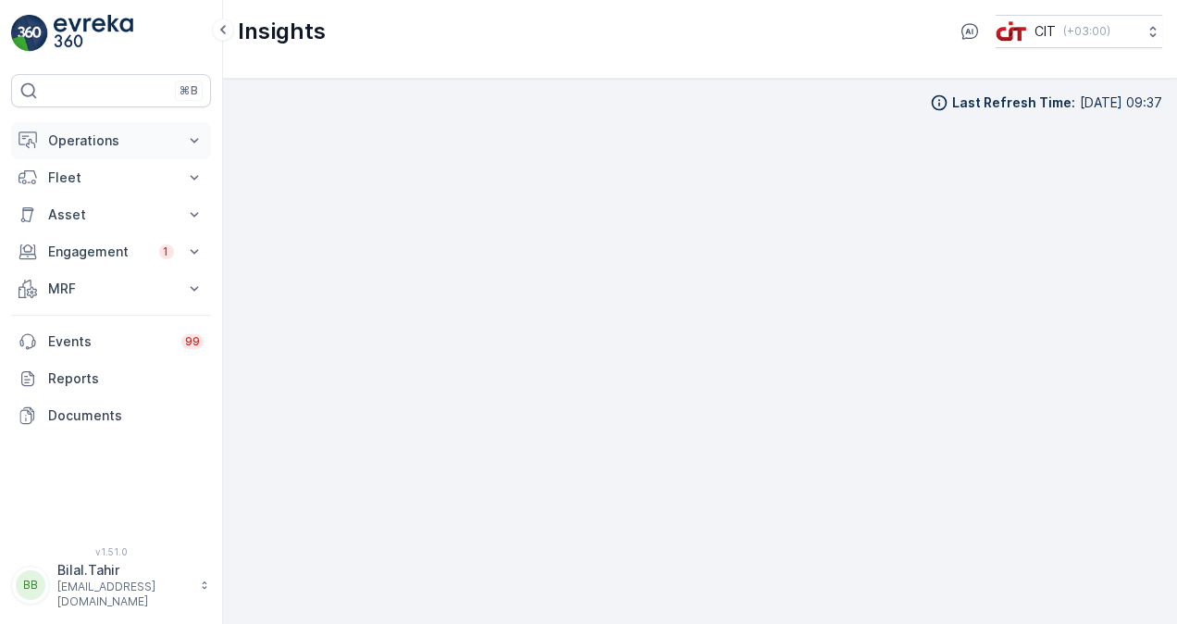
click at [41, 157] on button "Operations" at bounding box center [111, 140] width 200 height 37
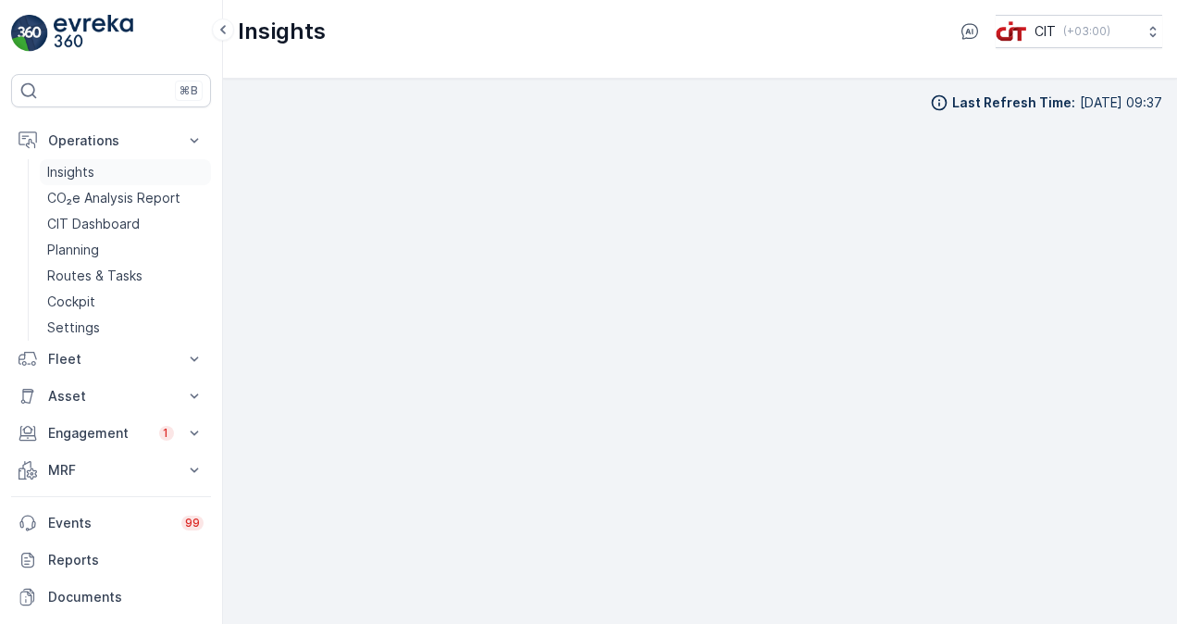
click at [52, 165] on p "Insights" at bounding box center [70, 172] width 47 height 19
click at [103, 135] on p "Operations" at bounding box center [111, 140] width 126 height 19
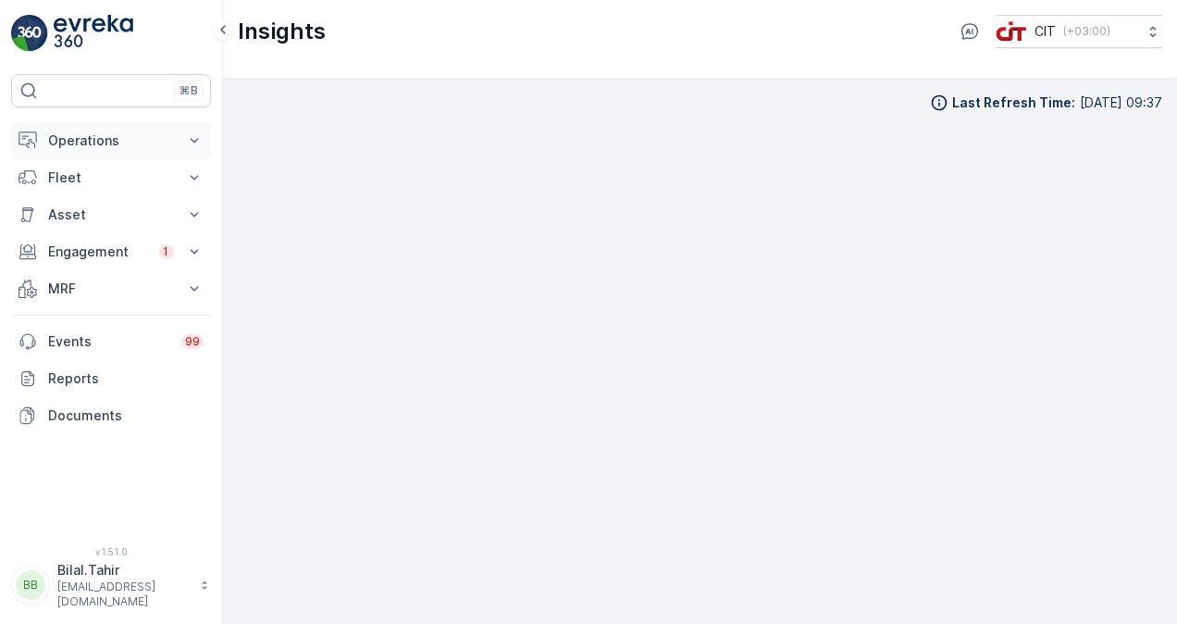
click at [76, 146] on p "Operations" at bounding box center [111, 140] width 126 height 19
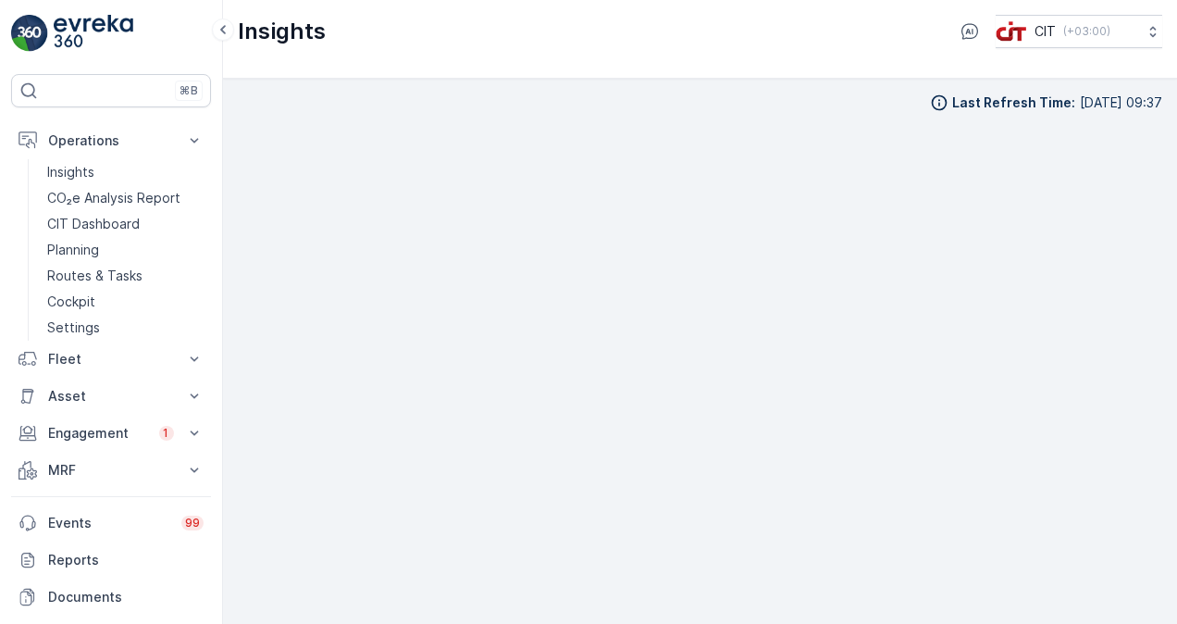
scroll to position [13, 0]
drag, startPoint x: 1077, startPoint y: 2, endPoint x: 590, endPoint y: 59, distance: 491.1
click at [590, 59] on div "Insights CIT ( +03:00 )" at bounding box center [700, 39] width 954 height 79
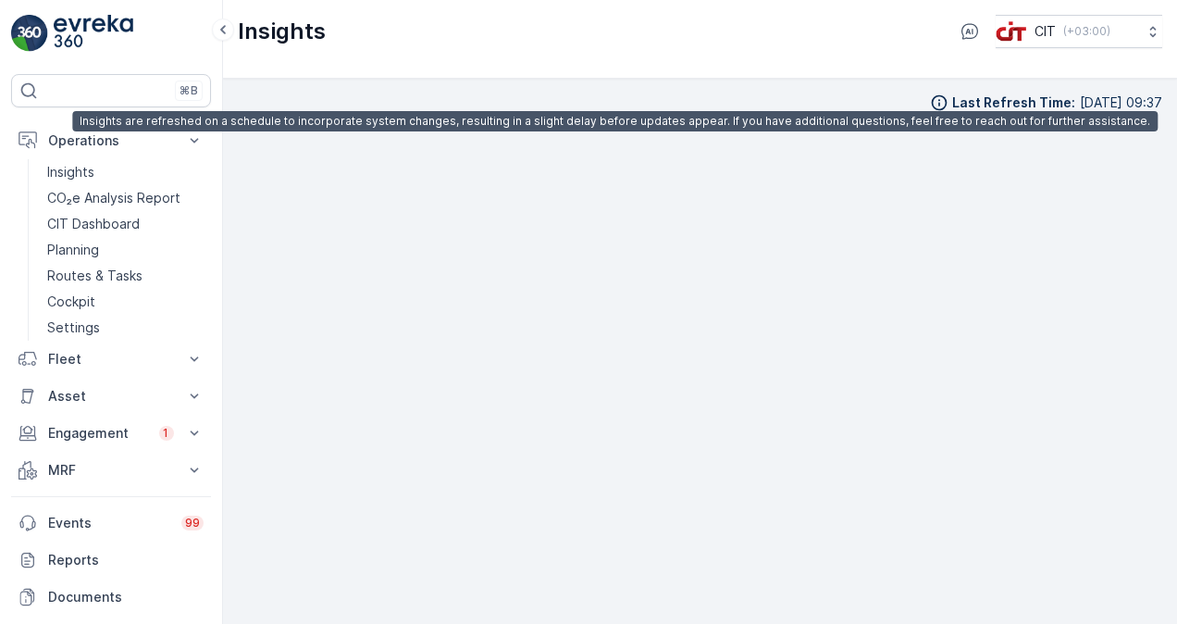
scroll to position [2, 0]
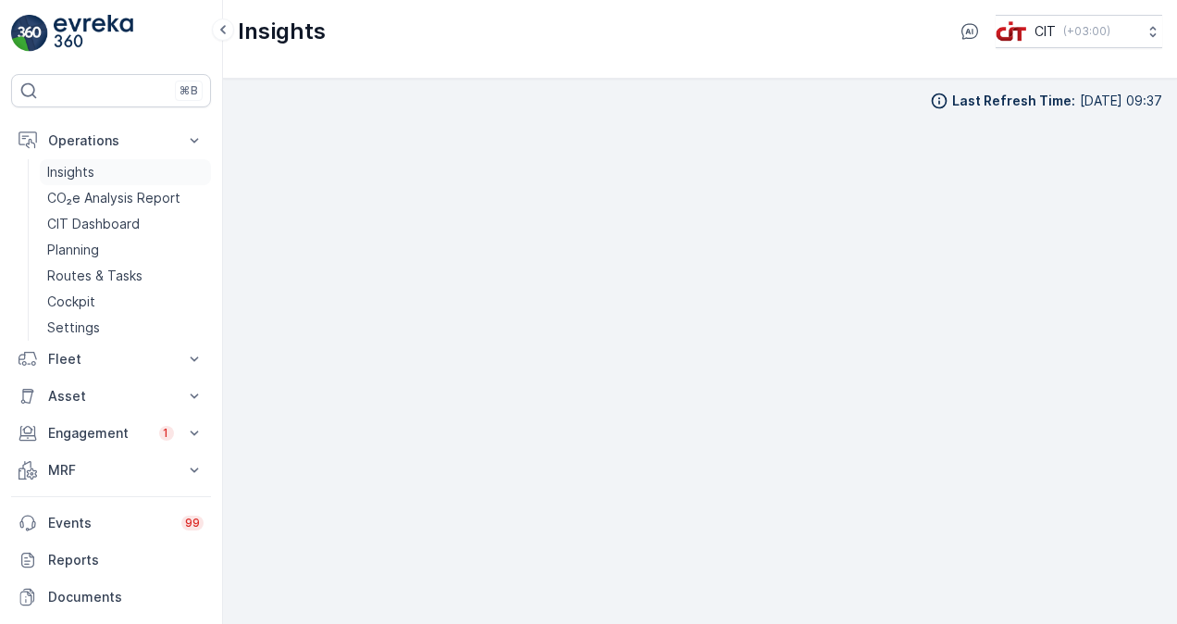
click at [131, 180] on link "Insights" at bounding box center [125, 172] width 171 height 26
click at [73, 161] on link "Insights" at bounding box center [125, 172] width 171 height 26
click at [184, 358] on button "Fleet" at bounding box center [111, 359] width 200 height 37
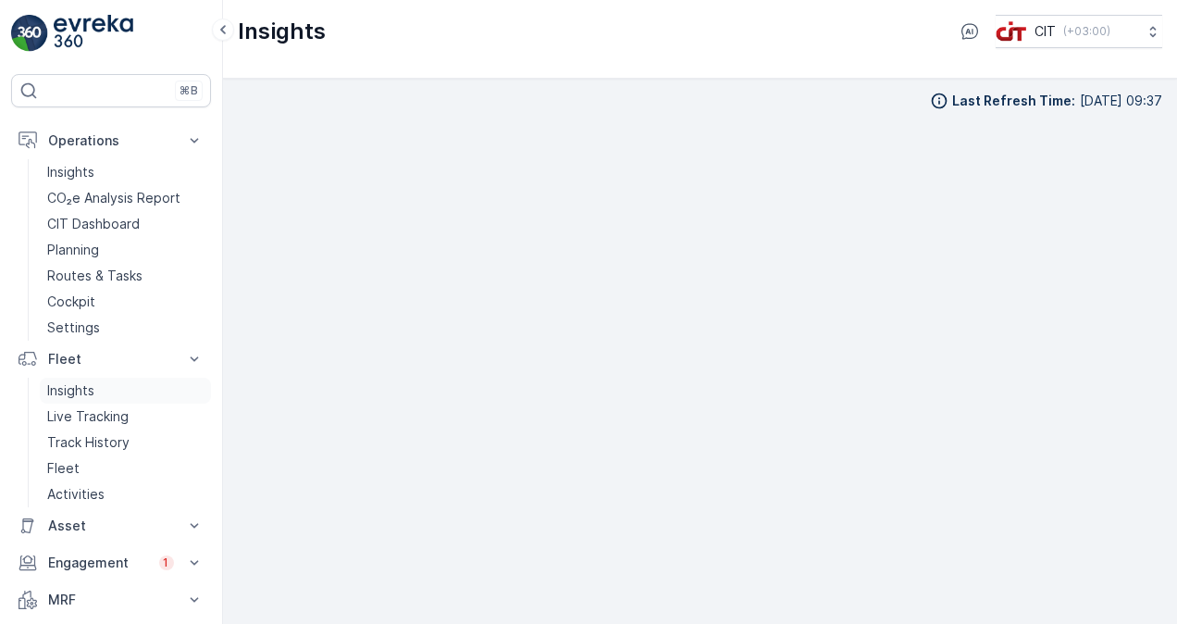
click at [134, 388] on link "Insights" at bounding box center [125, 391] width 171 height 26
click at [107, 416] on p "Live Tracking" at bounding box center [87, 416] width 81 height 19
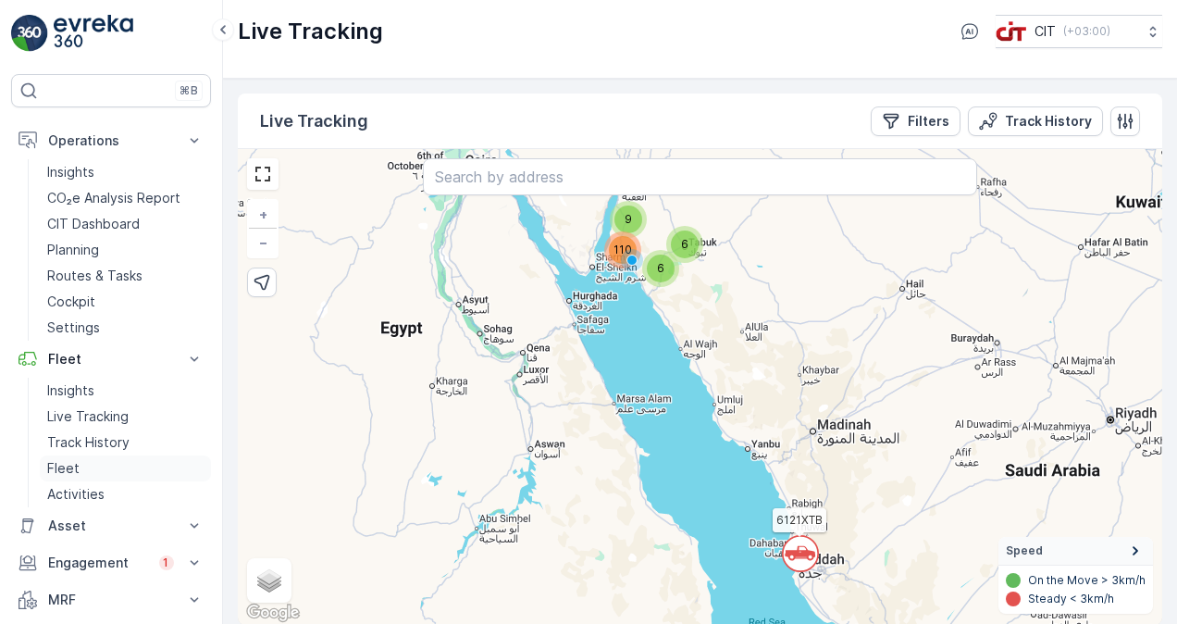
click at [105, 461] on link "Fleet" at bounding box center [125, 468] width 171 height 26
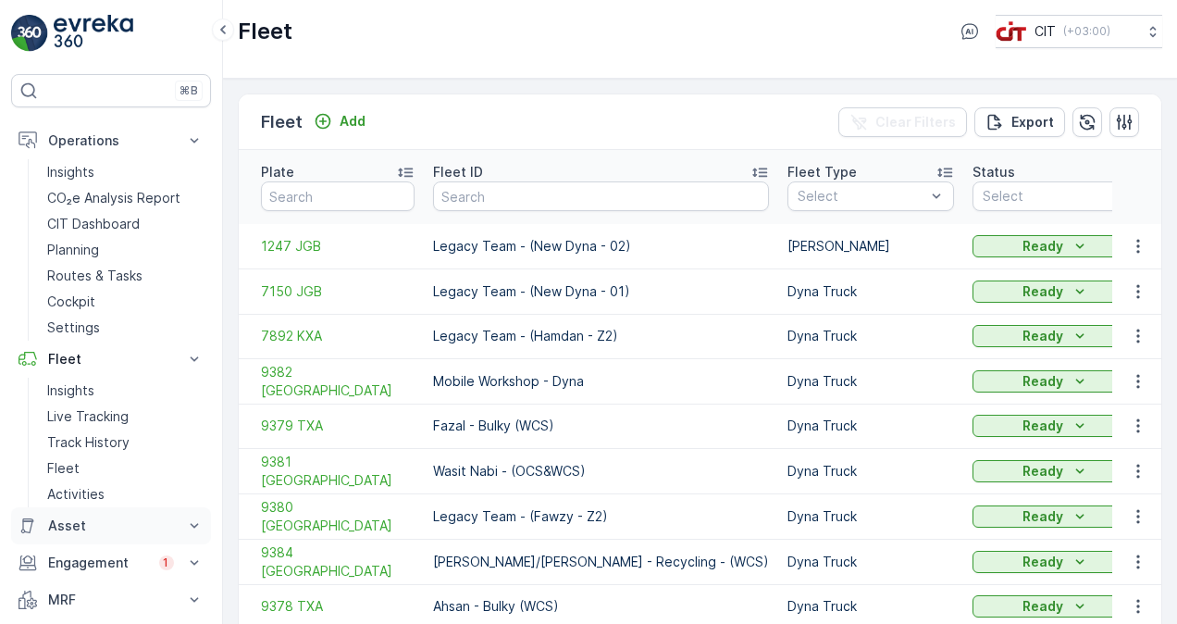
click at [114, 511] on button "Asset" at bounding box center [111, 525] width 200 height 37
click at [114, 493] on link "Activities" at bounding box center [125, 494] width 171 height 26
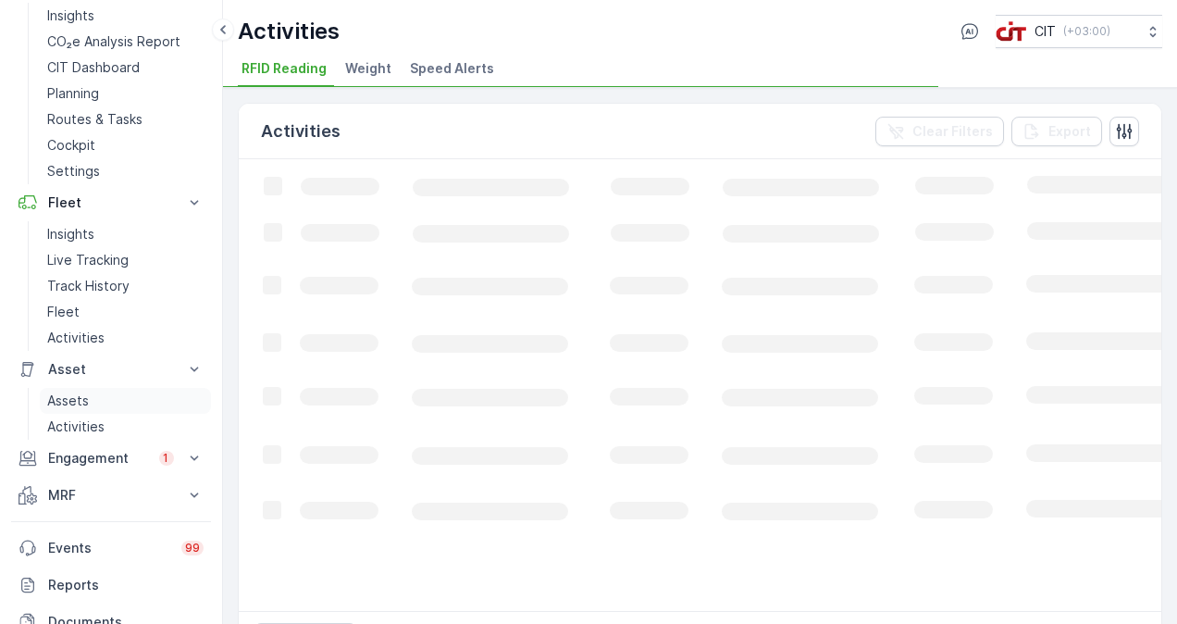
scroll to position [185, 0]
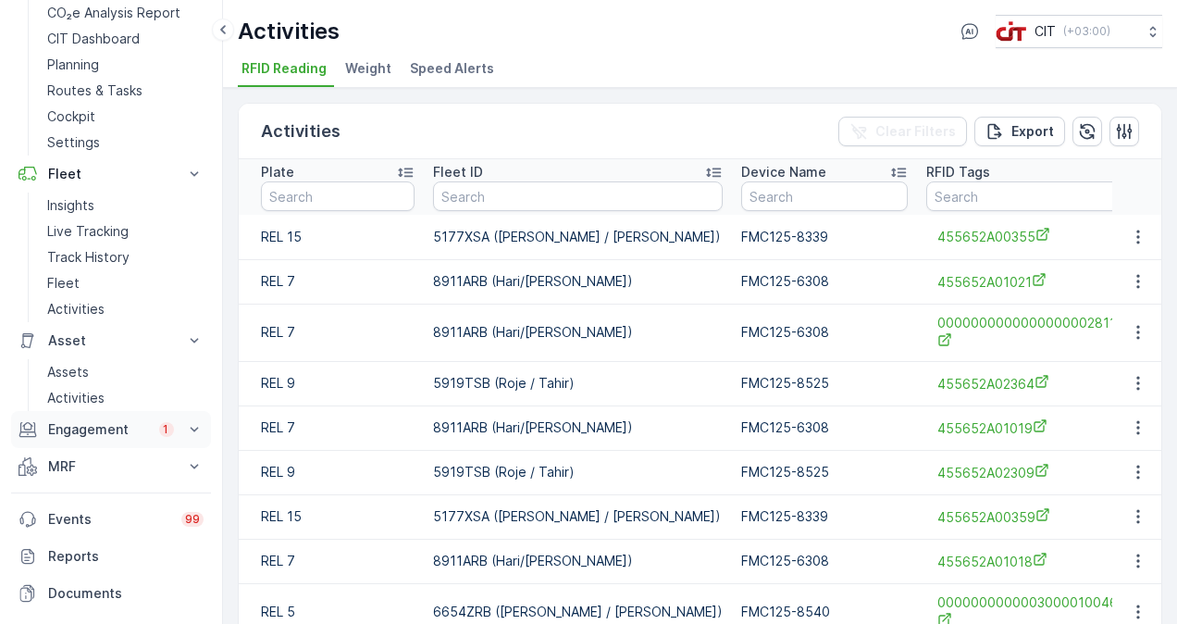
click at [190, 426] on icon at bounding box center [194, 429] width 19 height 19
click at [152, 454] on link "Entities" at bounding box center [125, 461] width 171 height 26
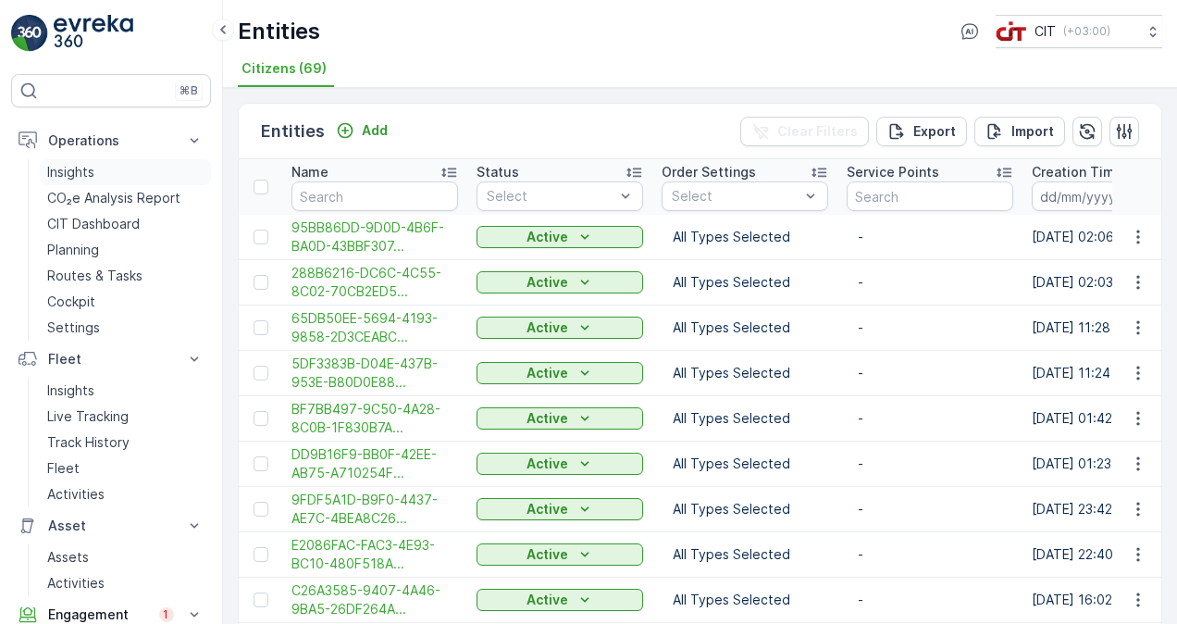
click at [68, 166] on p "Insights" at bounding box center [70, 172] width 47 height 19
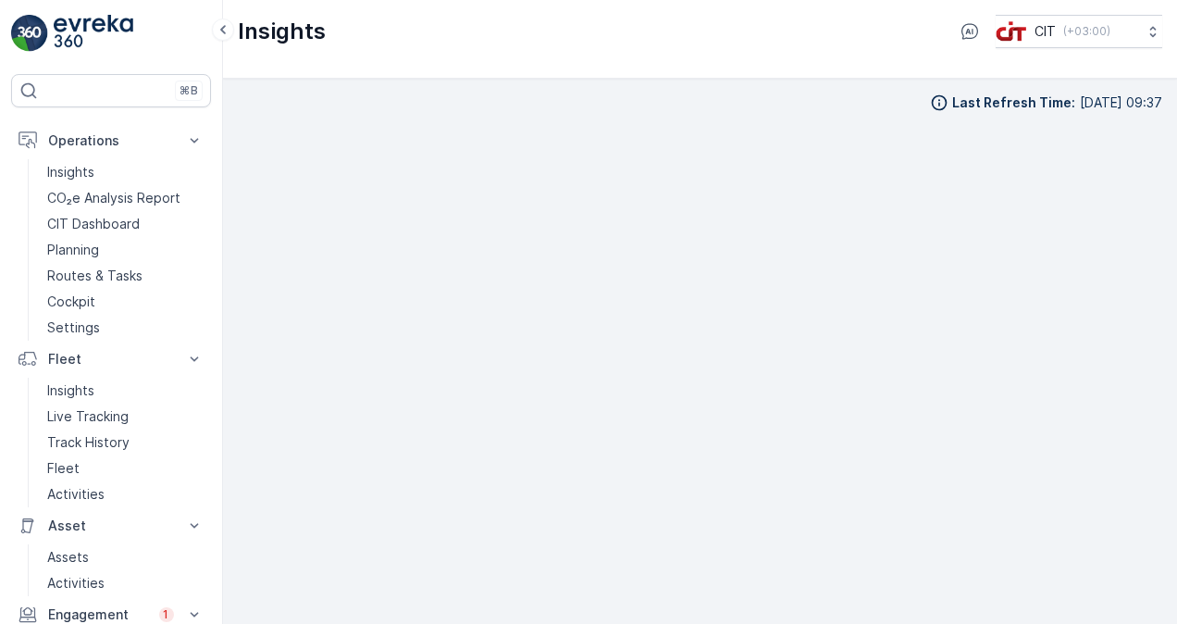
scroll to position [13, 0]
